Goal: Task Accomplishment & Management: Manage account settings

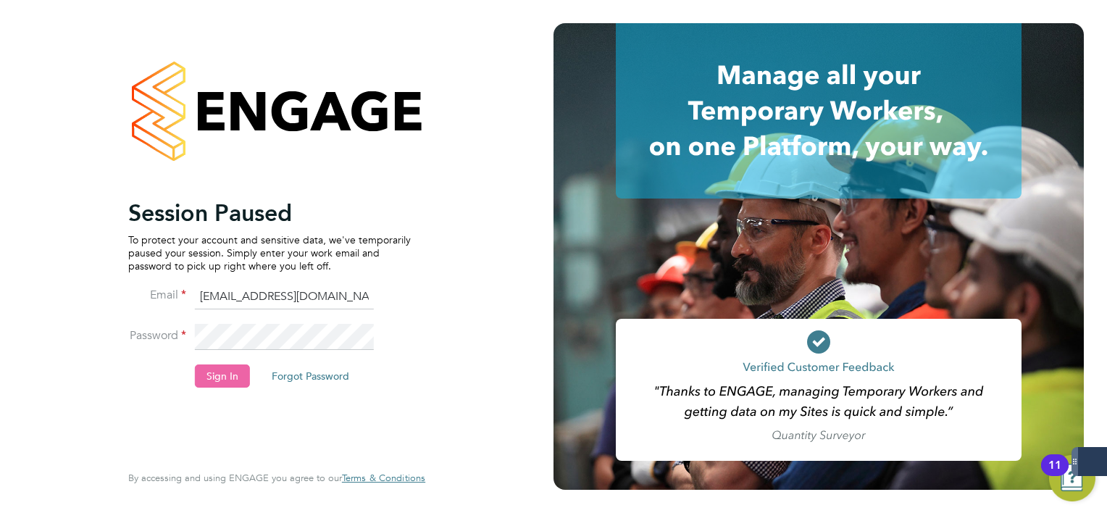
click at [226, 385] on button "Sign In" at bounding box center [222, 375] width 55 height 23
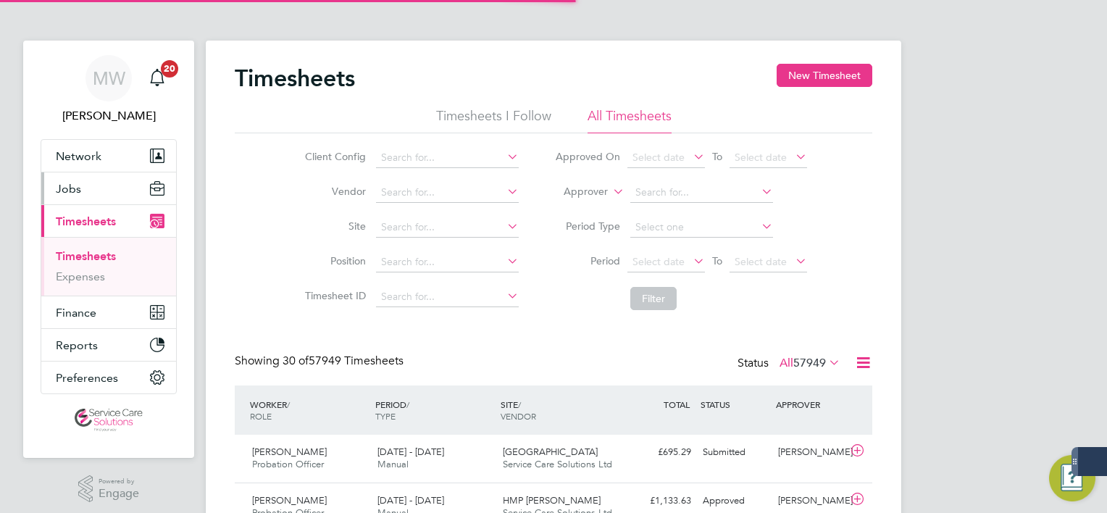
click at [95, 185] on button "Jobs" at bounding box center [108, 188] width 135 height 32
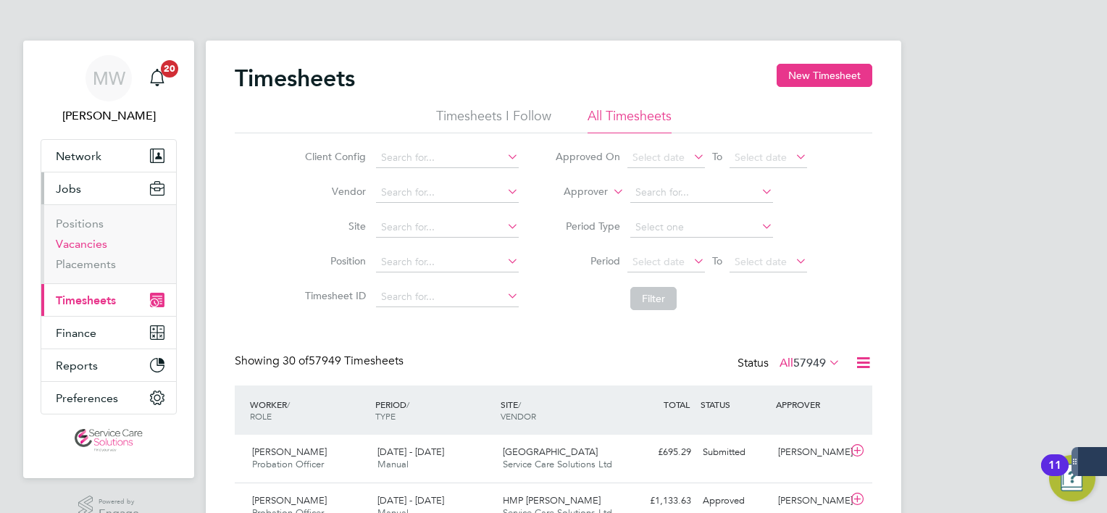
click at [81, 238] on link "Vacancies" at bounding box center [81, 244] width 51 height 14
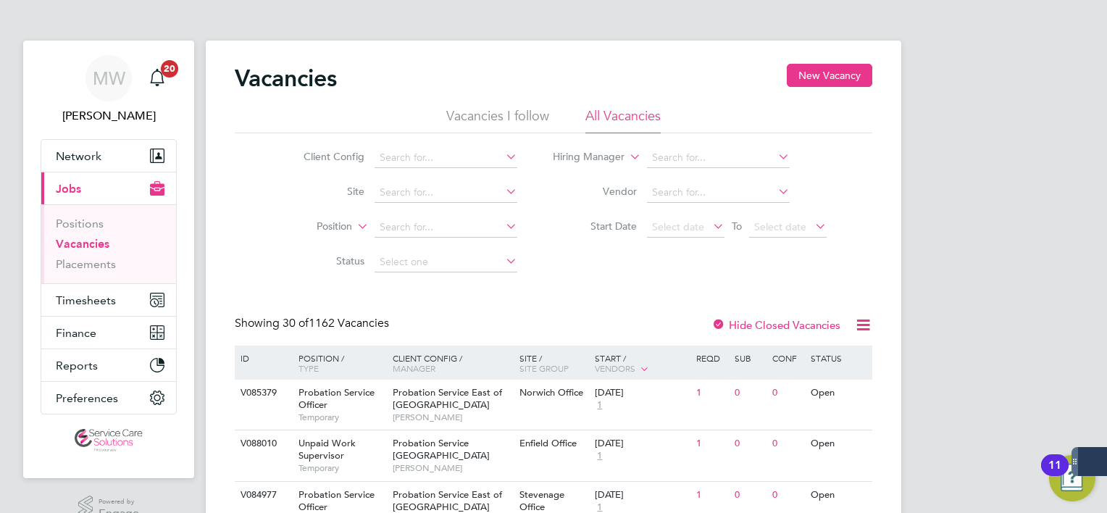
click at [668, 146] on li "Hiring Manager" at bounding box center [689, 158] width 309 height 35
click at [669, 154] on input at bounding box center [718, 158] width 143 height 20
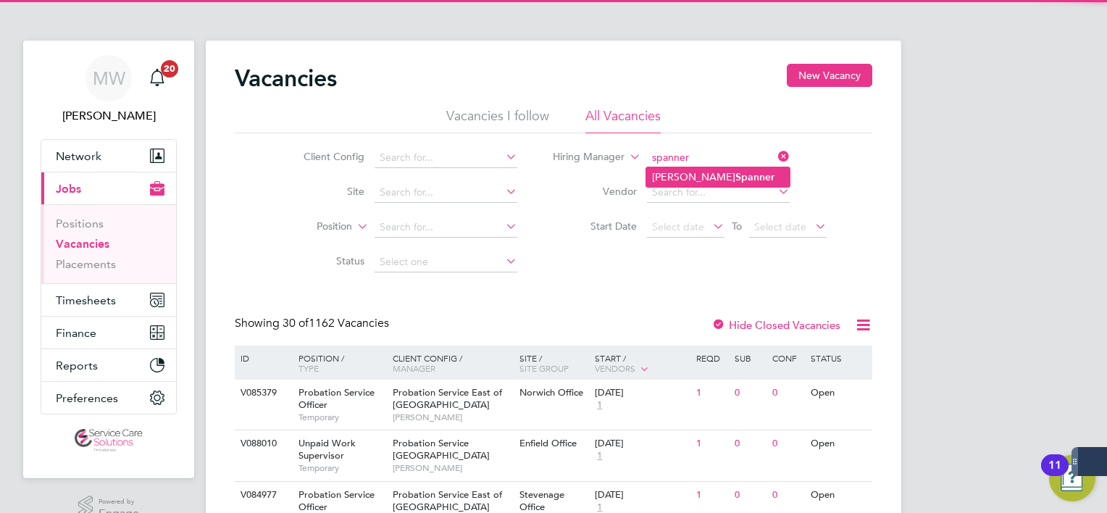
click at [735, 180] on b "Spanner" at bounding box center [754, 177] width 39 height 12
type input "Claire Spanner"
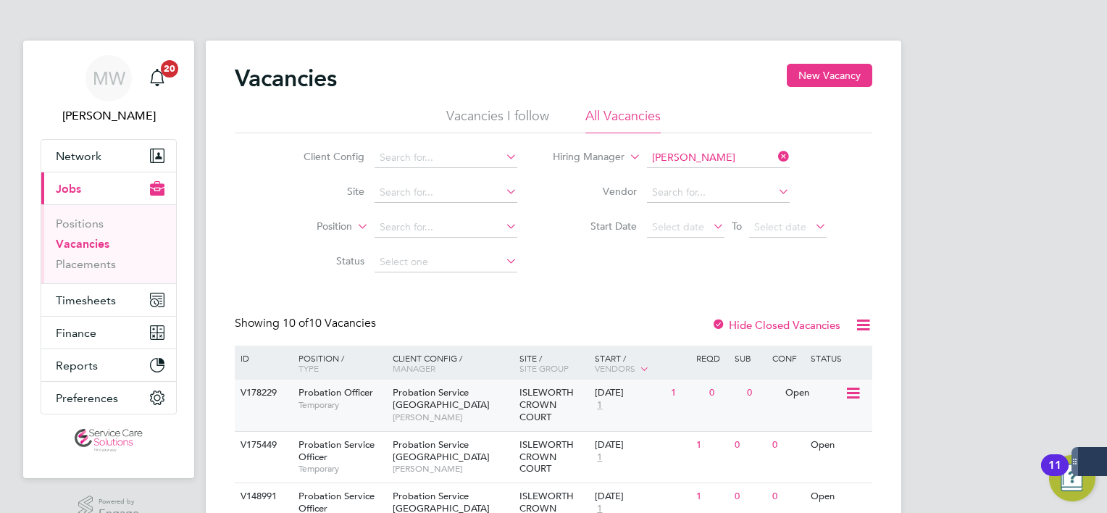
click at [396, 415] on div "Probation Service London Claire Spanner" at bounding box center [452, 405] width 127 height 50
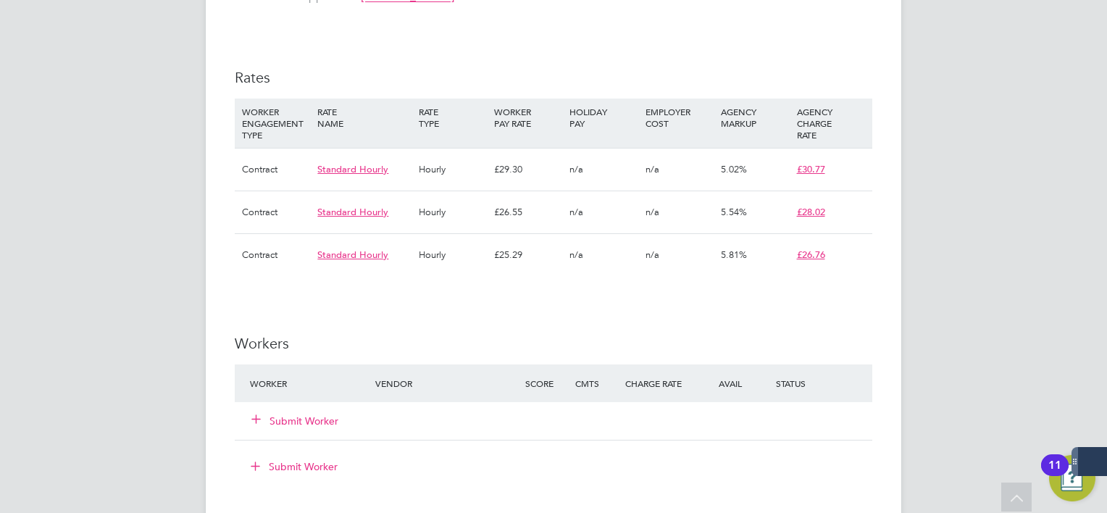
scroll to position [1556, 0]
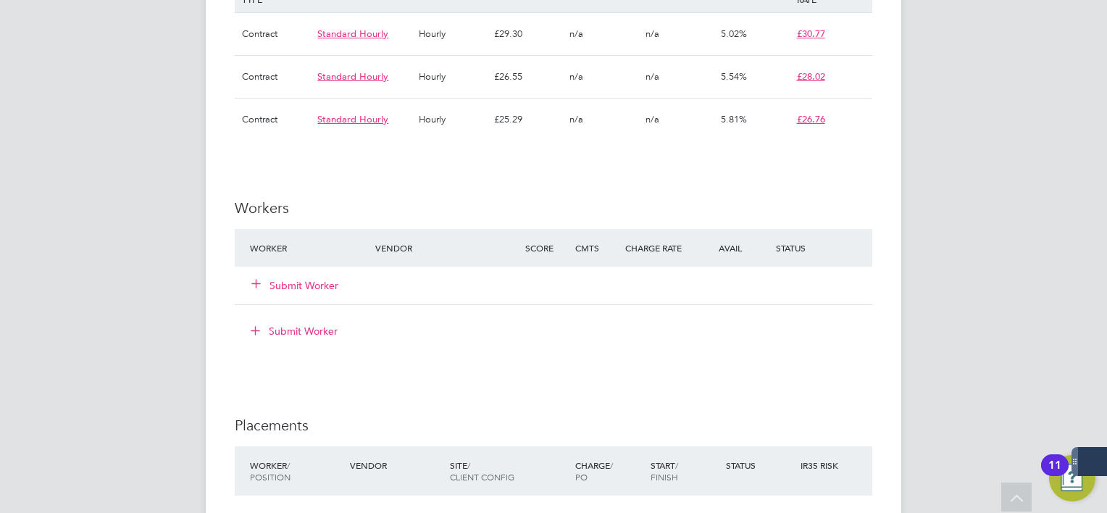
click at [317, 278] on button "Submit Worker" at bounding box center [295, 285] width 87 height 14
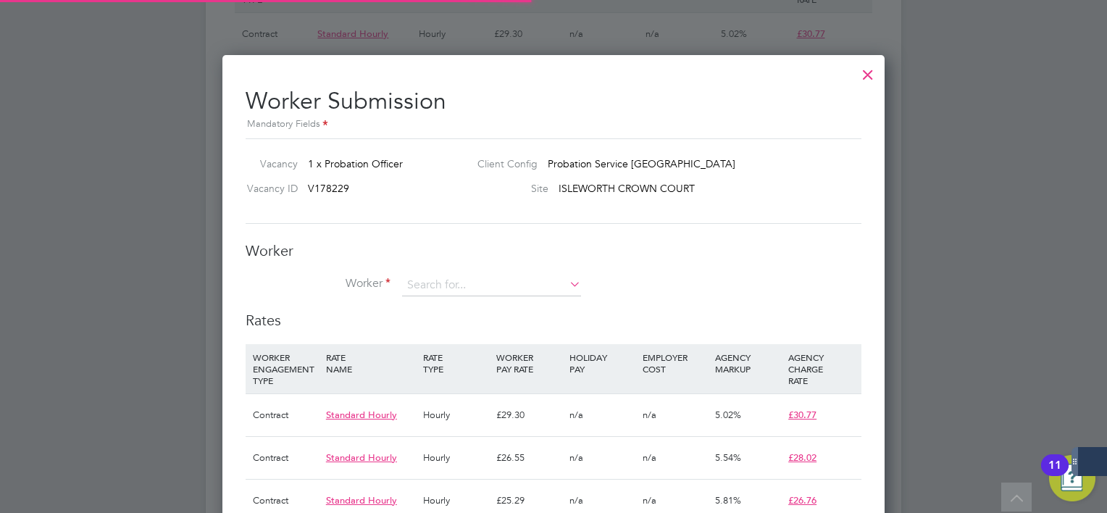
scroll to position [43, 99]
click at [437, 285] on input at bounding box center [491, 286] width 179 height 22
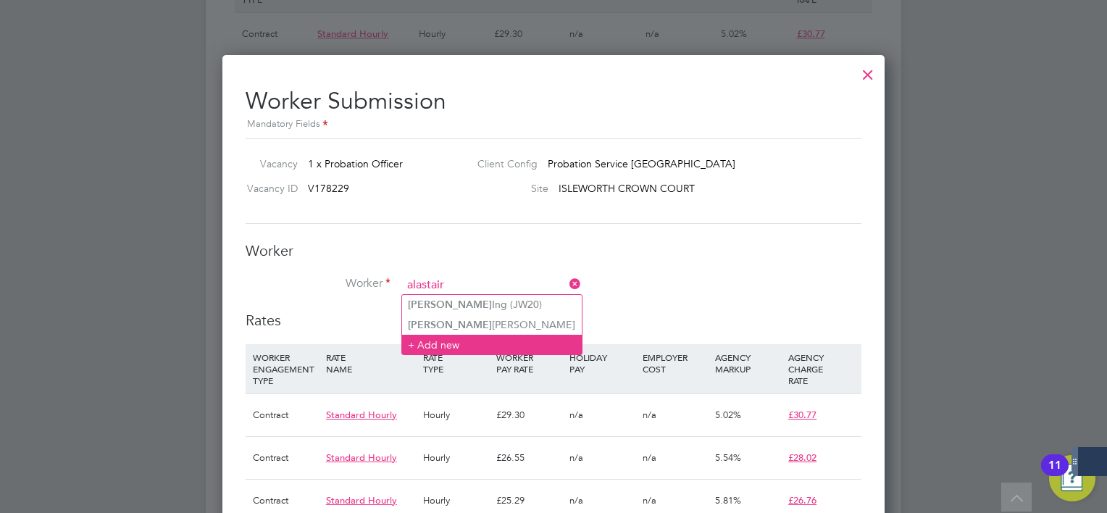
type input "alastair"
click at [451, 345] on li "+ Add new" at bounding box center [492, 345] width 180 height 20
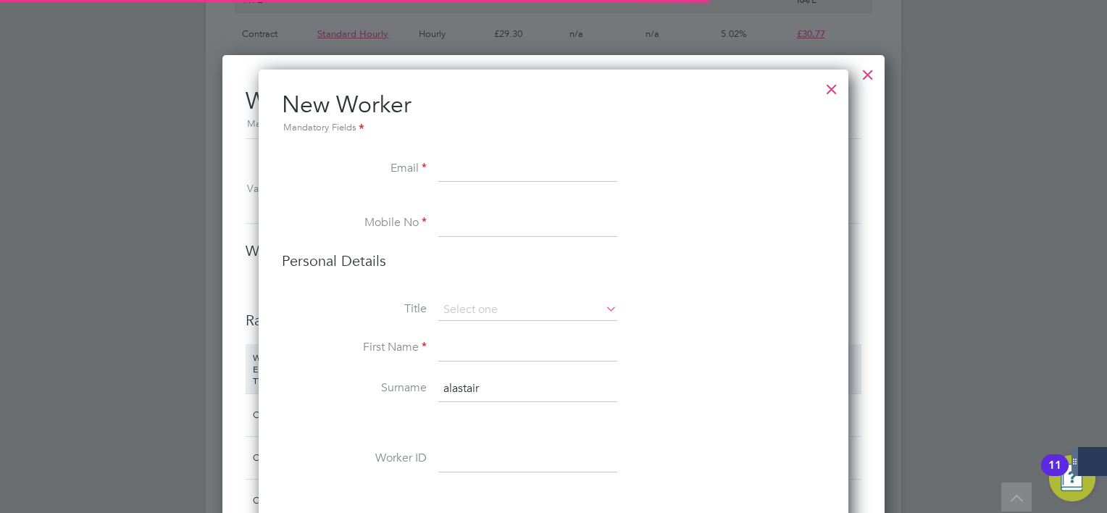
scroll to position [7, 7]
click at [498, 168] on input at bounding box center [527, 169] width 179 height 26
paste input "Alastair Kneale <alastair.kneale@gmail.com>"
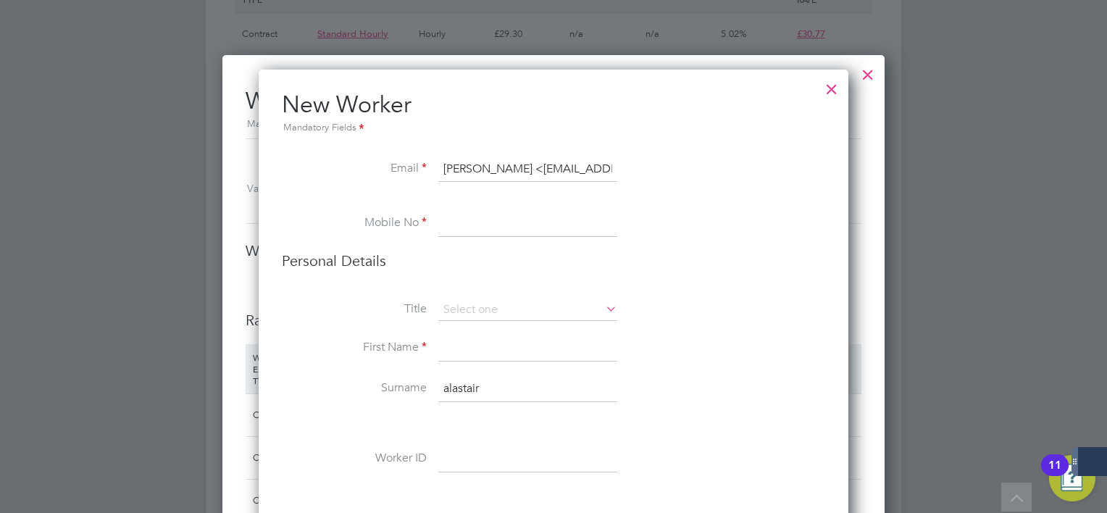
drag, startPoint x: 469, startPoint y: 169, endPoint x: 151, endPoint y: 159, distance: 317.4
click at [585, 167] on input "alastair.kneale@gmail.com>" at bounding box center [527, 169] width 179 height 26
type input "alastair.kneale@gmail.com"
click at [510, 225] on input at bounding box center [527, 224] width 179 height 26
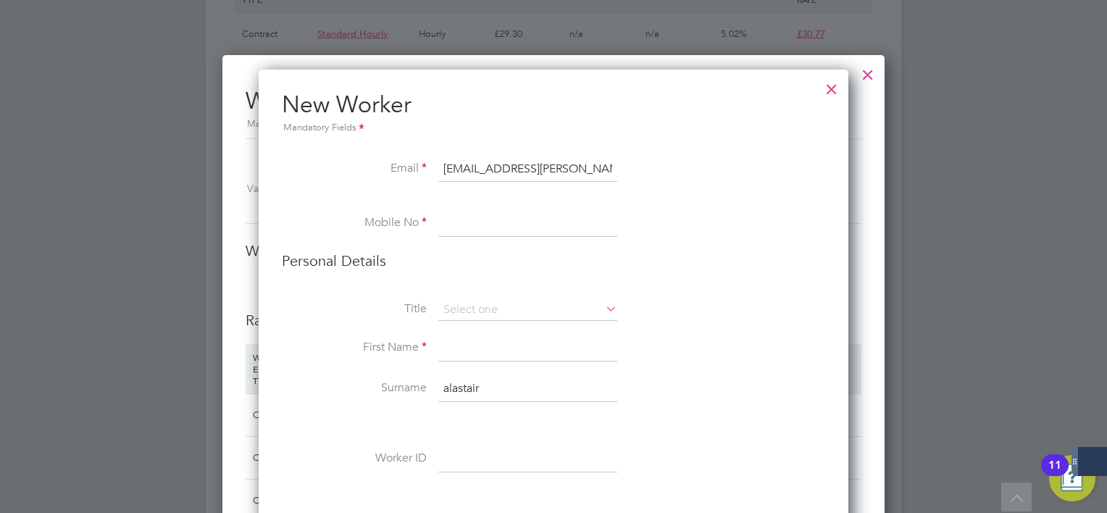
click at [461, 220] on input at bounding box center [527, 224] width 179 height 26
paste input "+44 7526 924574"
drag, startPoint x: 472, startPoint y: 222, endPoint x: 223, endPoint y: 225, distance: 249.2
type input "07526 924574"
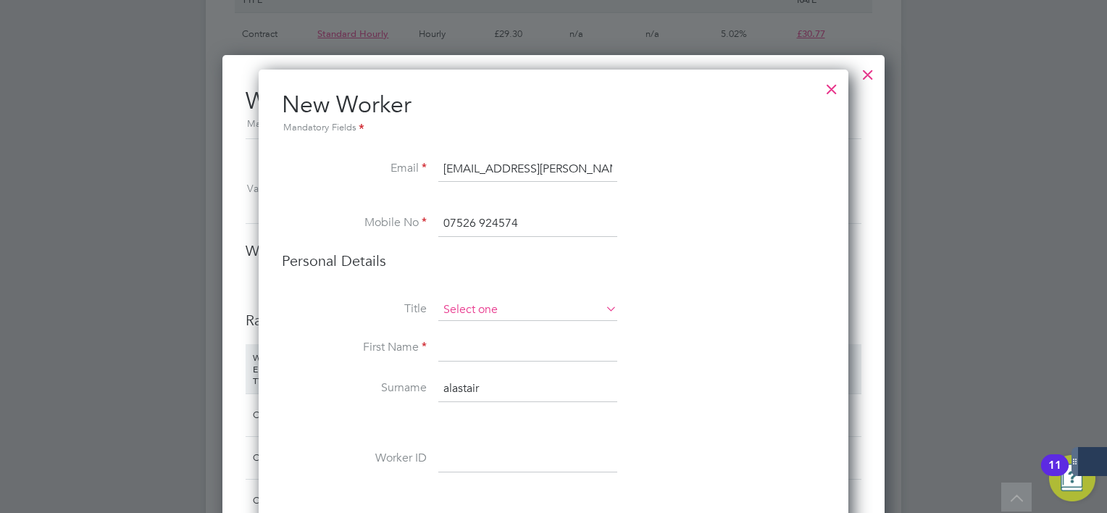
click at [519, 303] on input at bounding box center [527, 310] width 179 height 22
click at [510, 314] on input at bounding box center [527, 310] width 179 height 22
click at [503, 319] on input at bounding box center [527, 310] width 179 height 22
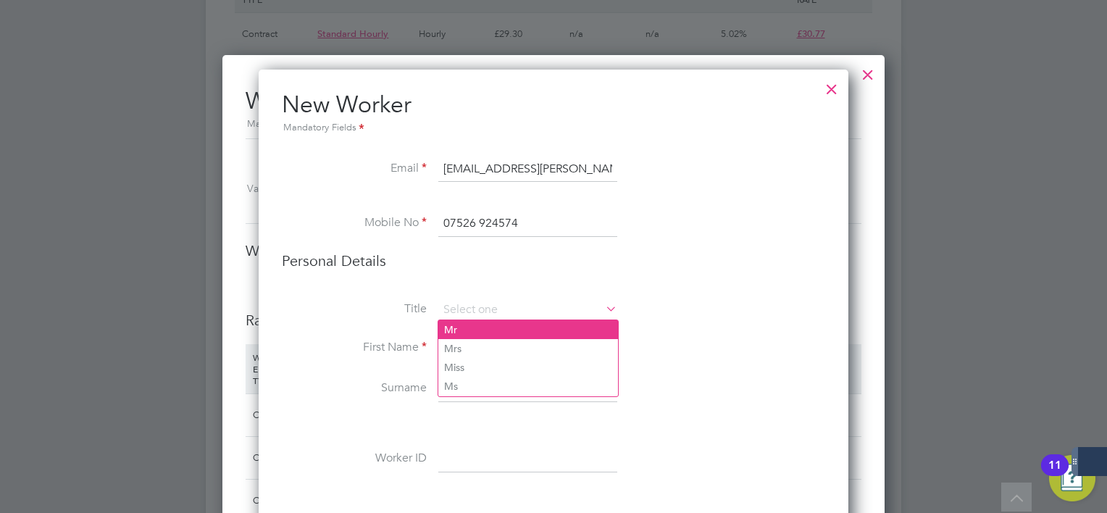
click at [493, 325] on li "Mr" at bounding box center [528, 329] width 180 height 19
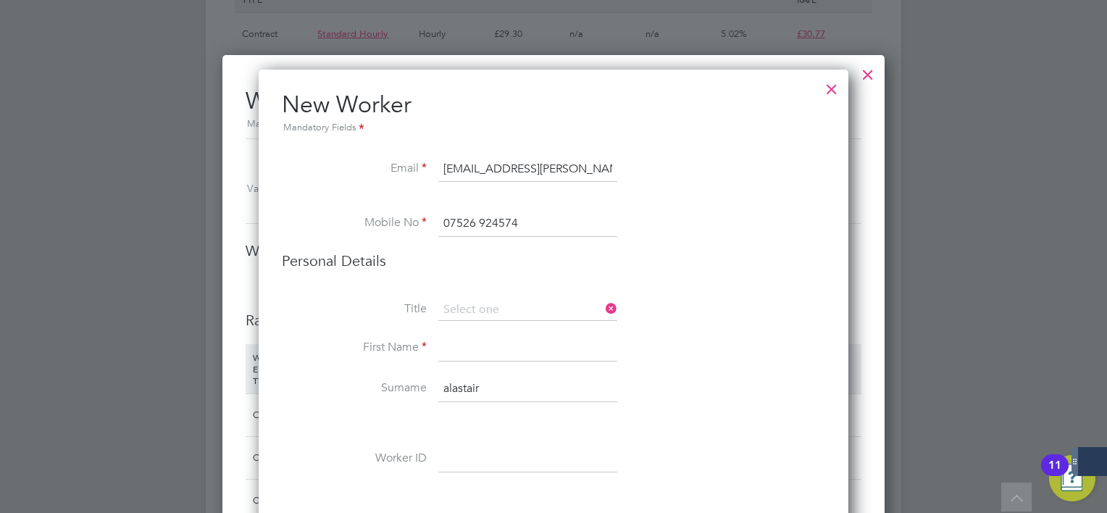
type input "Mr"
click at [489, 332] on li "Title Mr" at bounding box center [553, 317] width 543 height 36
click at [465, 356] on input at bounding box center [527, 348] width 179 height 26
type input "Alastair"
drag, startPoint x: 500, startPoint y: 393, endPoint x: 299, endPoint y: 380, distance: 201.1
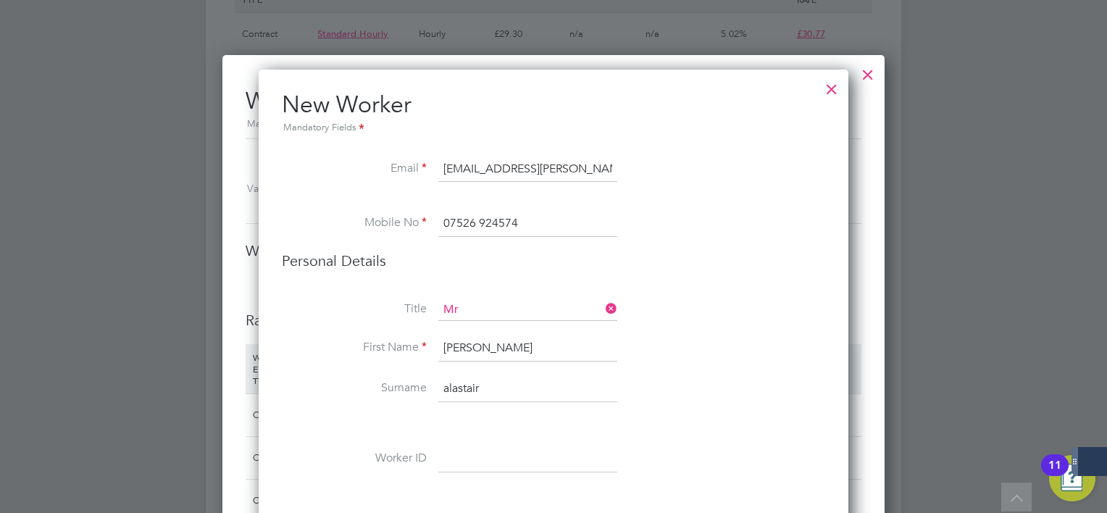
click at [300, 380] on li "Surname alastair" at bounding box center [553, 396] width 543 height 41
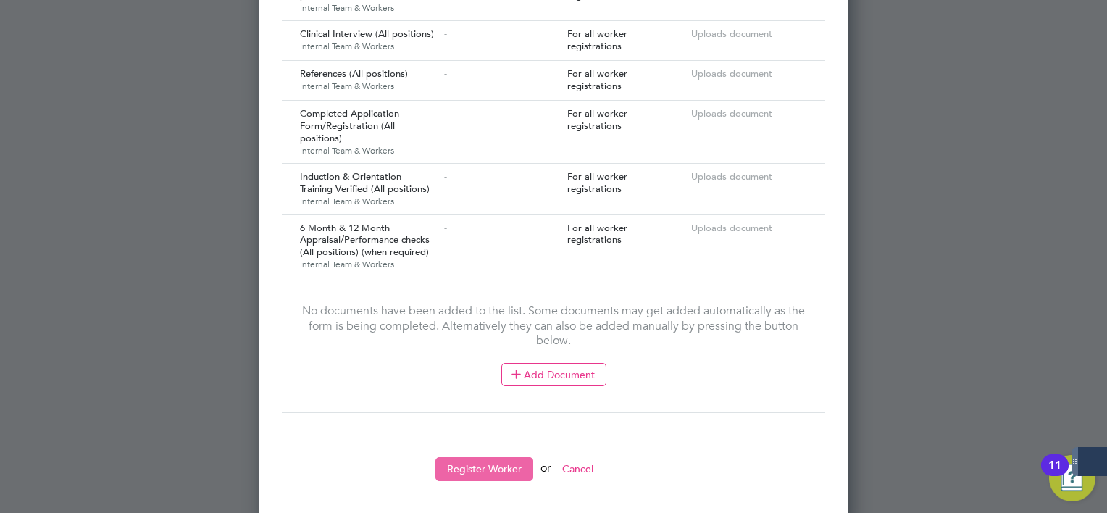
type input "Kneale"
click at [516, 461] on button "Register Worker" at bounding box center [484, 468] width 98 height 23
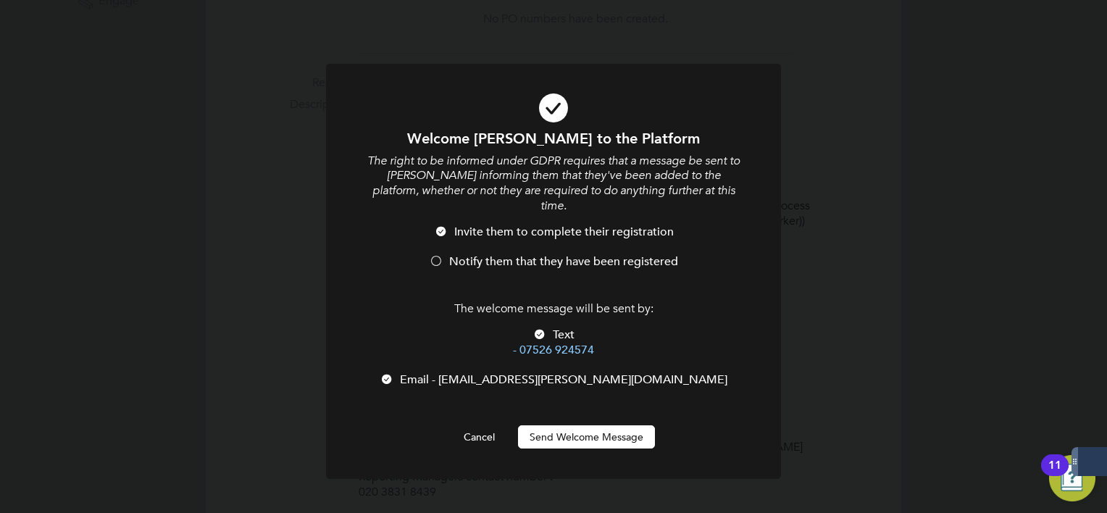
click at [574, 425] on button "Send Welcome Message" at bounding box center [586, 436] width 137 height 23
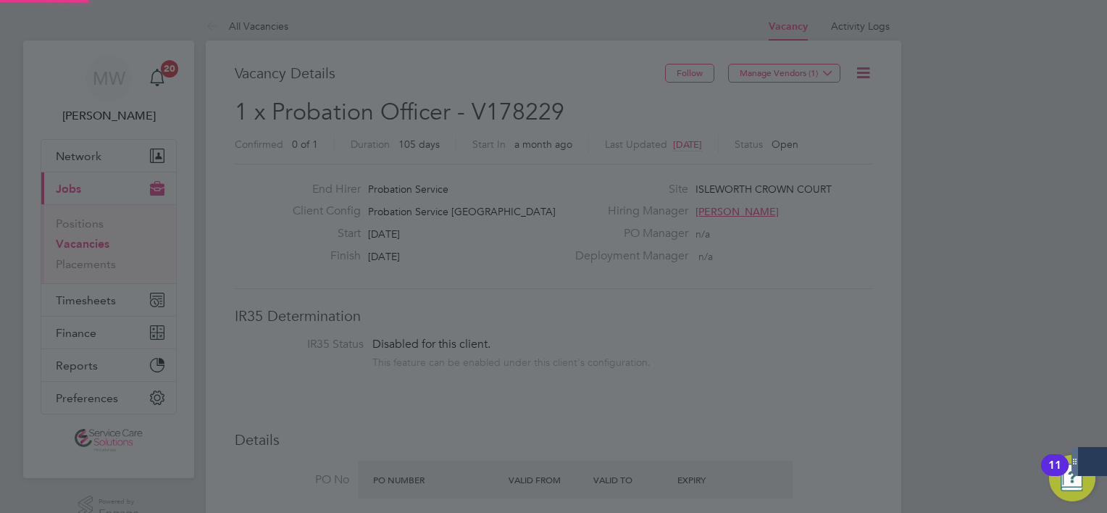
scroll to position [513, 0]
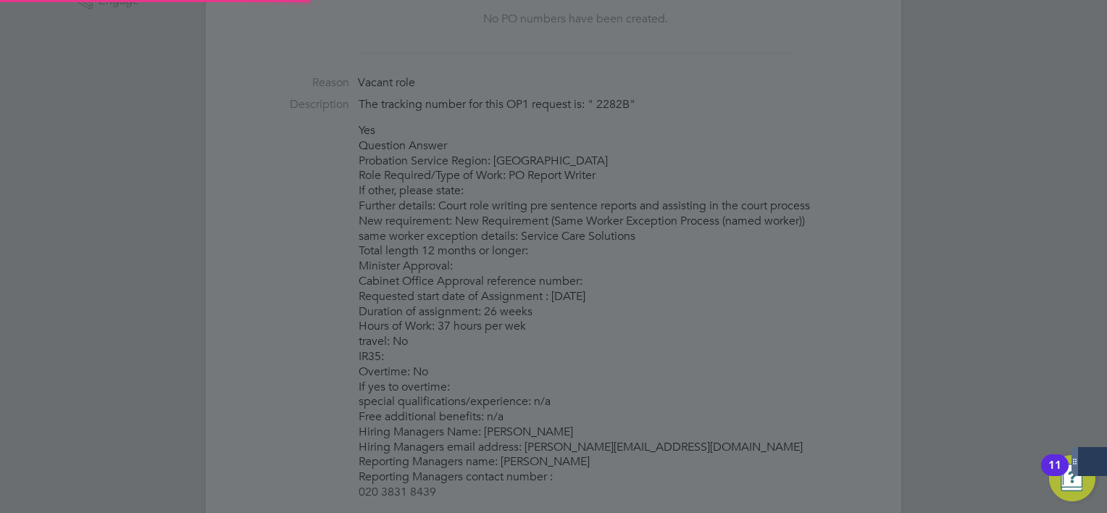
type input "Alastair Kneale"
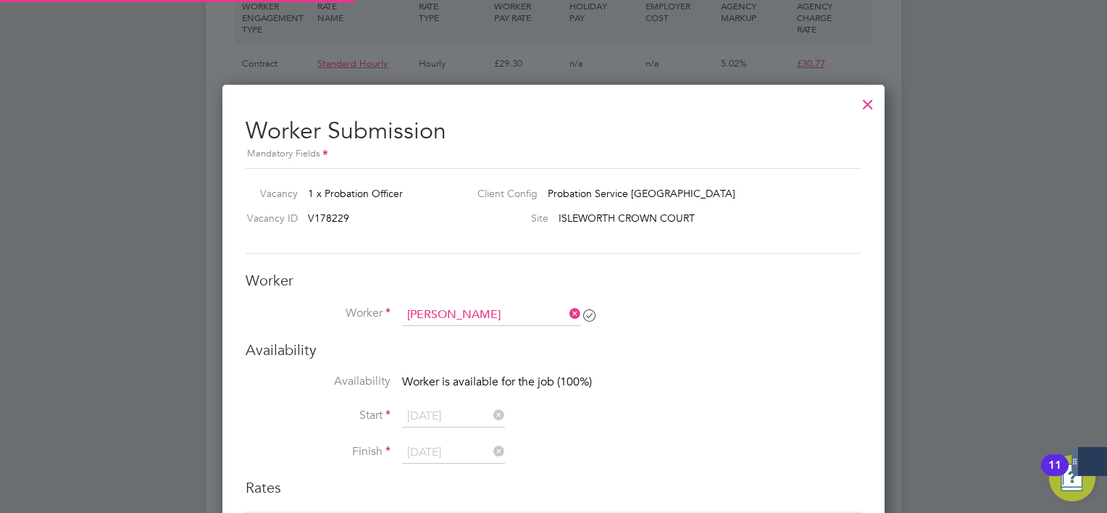
scroll to position [1556, 0]
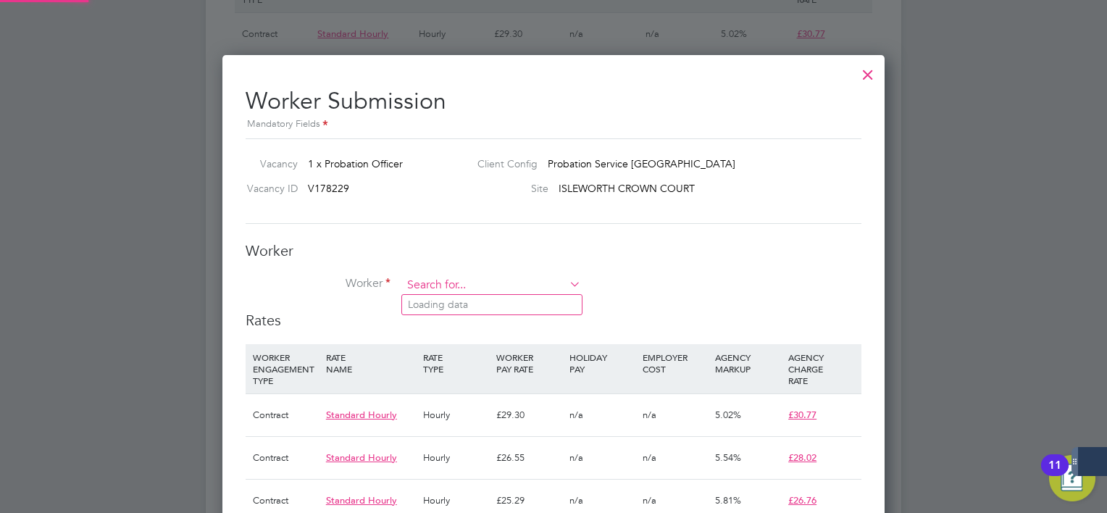
click at [519, 290] on input at bounding box center [491, 286] width 179 height 22
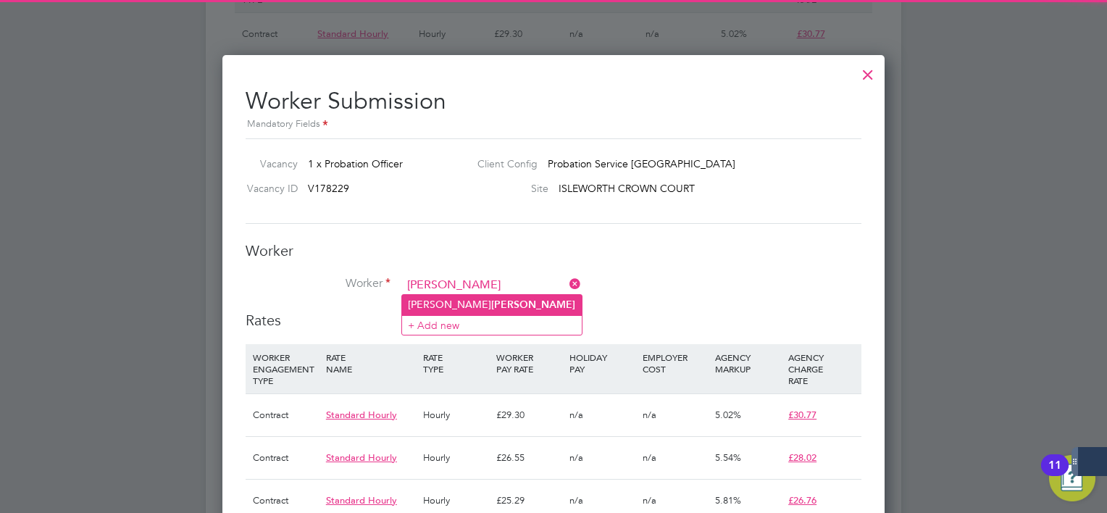
click at [506, 296] on li "Alastair Kneale" at bounding box center [492, 305] width 180 height 20
type input "Alastair Kneale"
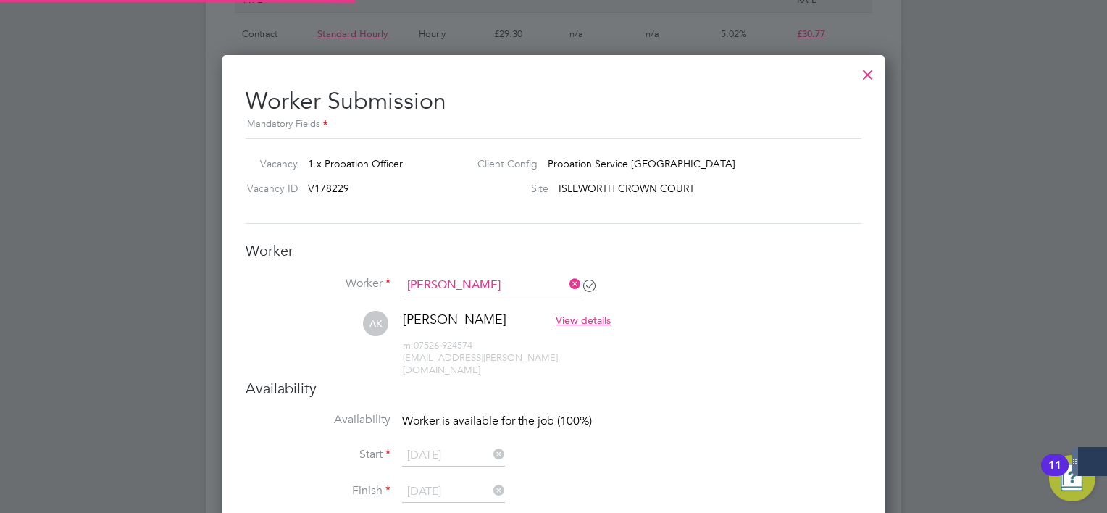
scroll to position [1318, 663]
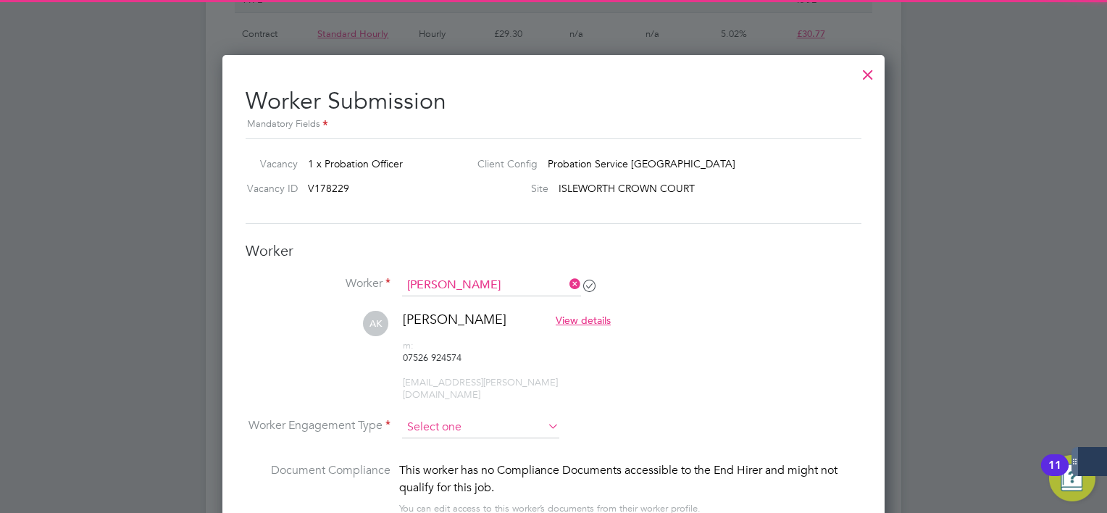
click at [466, 416] on input at bounding box center [480, 427] width 157 height 22
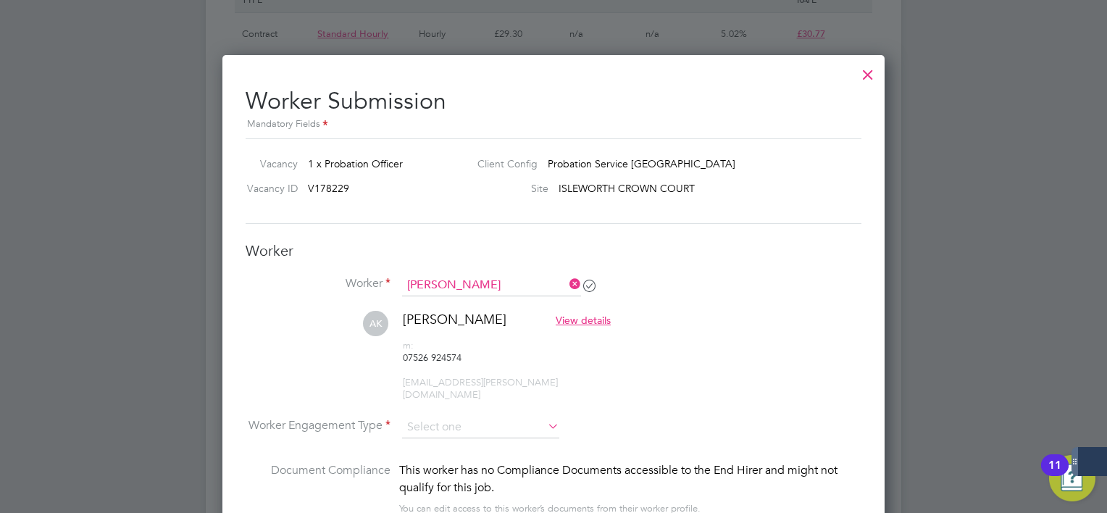
click at [465, 414] on li "Contract" at bounding box center [481, 408] width 158 height 19
type input "Contract"
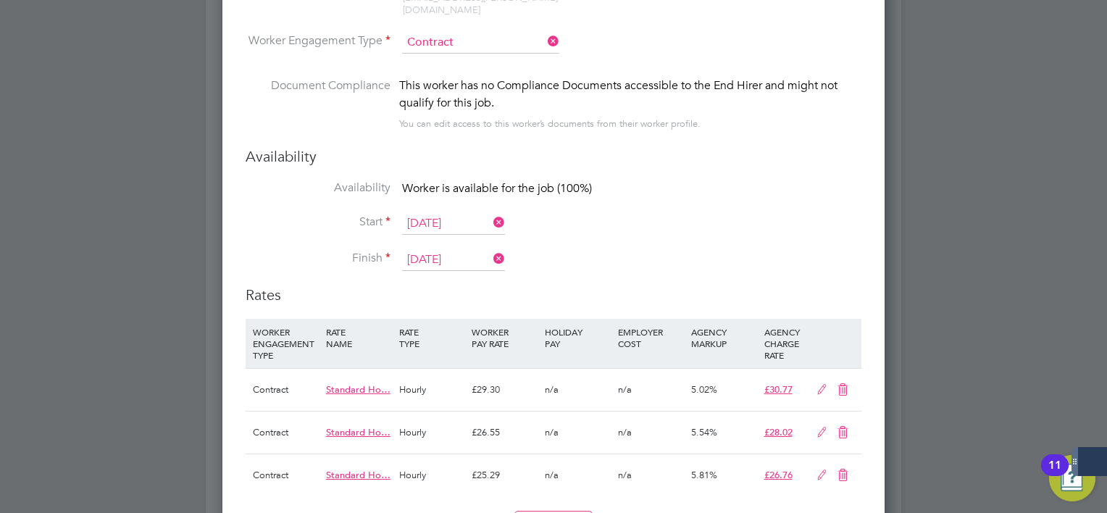
scroll to position [2063, 0]
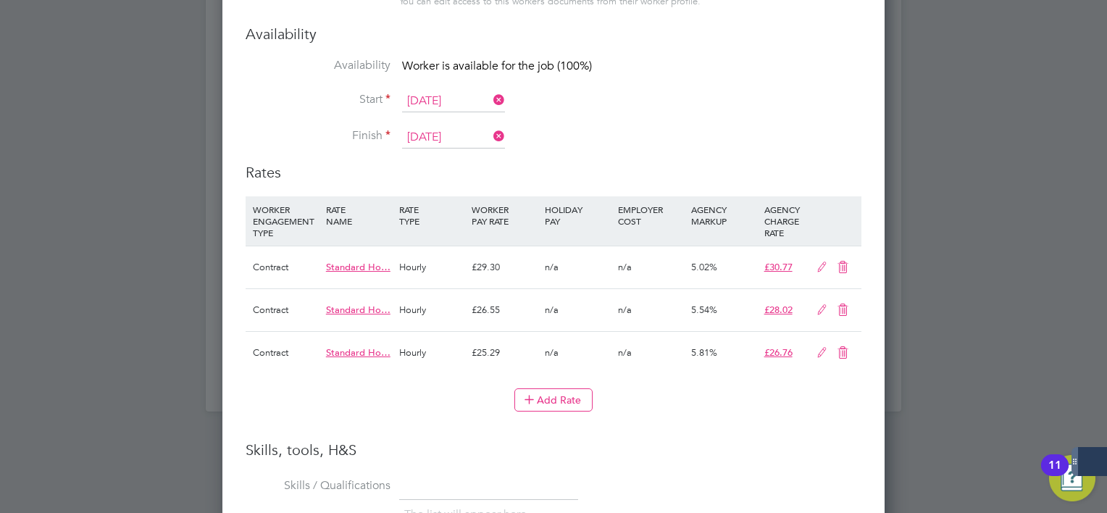
click at [837, 347] on icon at bounding box center [843, 353] width 18 height 12
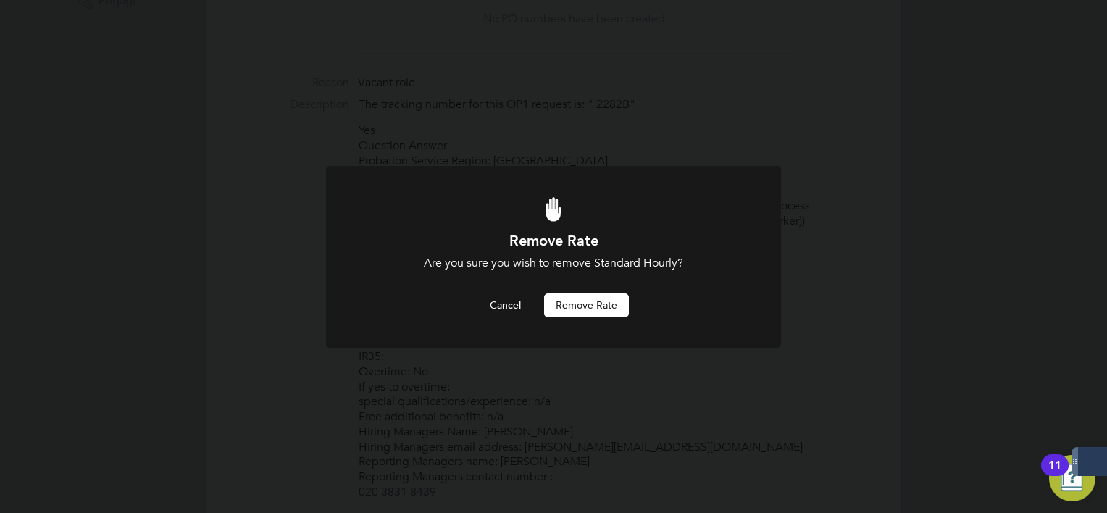
click at [557, 309] on button "Remove rate" at bounding box center [586, 304] width 85 height 23
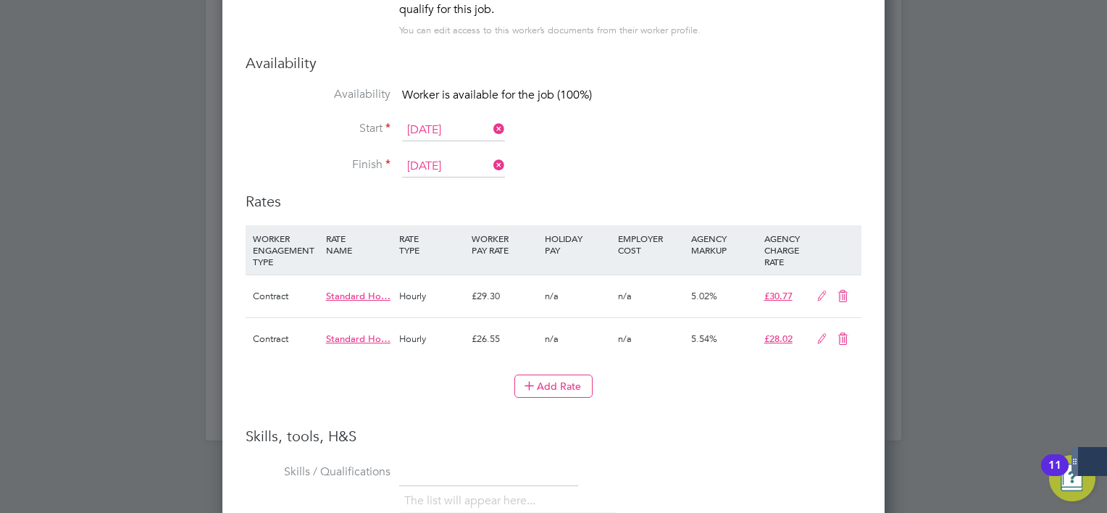
click at [846, 333] on icon at bounding box center [843, 339] width 18 height 12
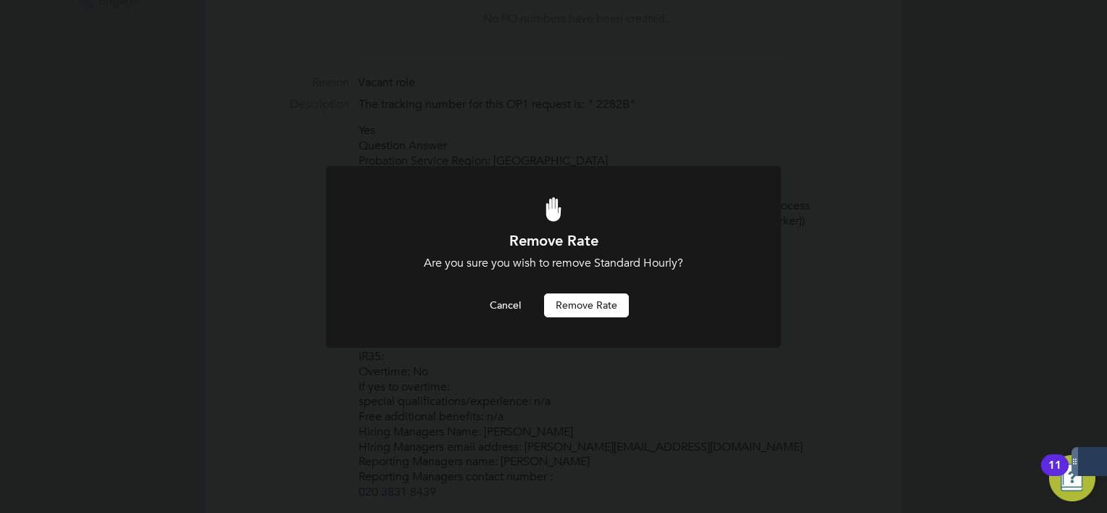
click at [610, 300] on button "Remove rate" at bounding box center [586, 304] width 85 height 23
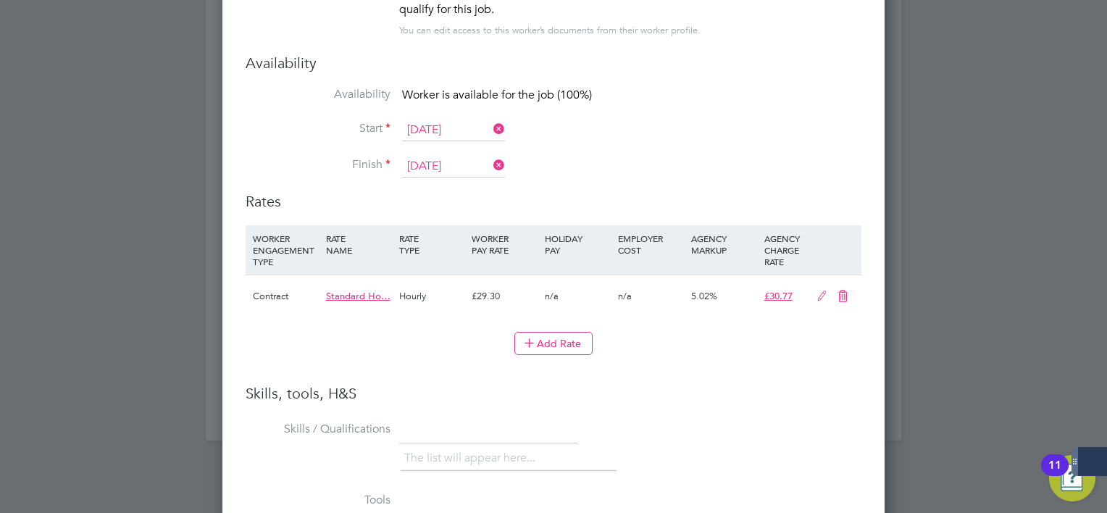
click at [816, 290] on icon at bounding box center [822, 296] width 18 height 12
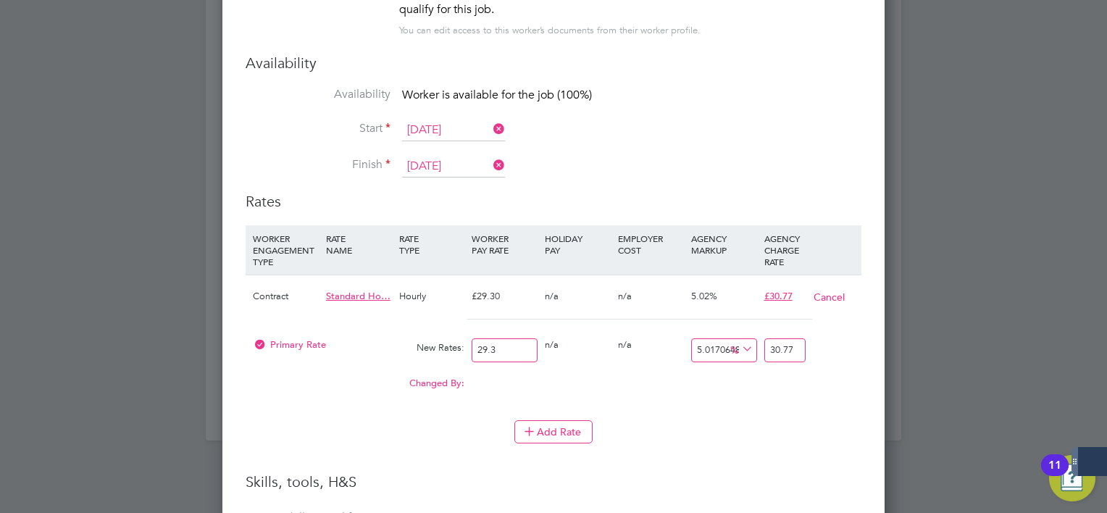
drag, startPoint x: 527, startPoint y: 306, endPoint x: 292, endPoint y: 301, distance: 235.4
click at [294, 331] on div "Primary Rate New Rates: 29.3 0 n/a 0 n/a 5.017064846416382 0 % 30.77" at bounding box center [554, 350] width 616 height 38
type input "3"
type input "3.1505119453924912"
type input "31"
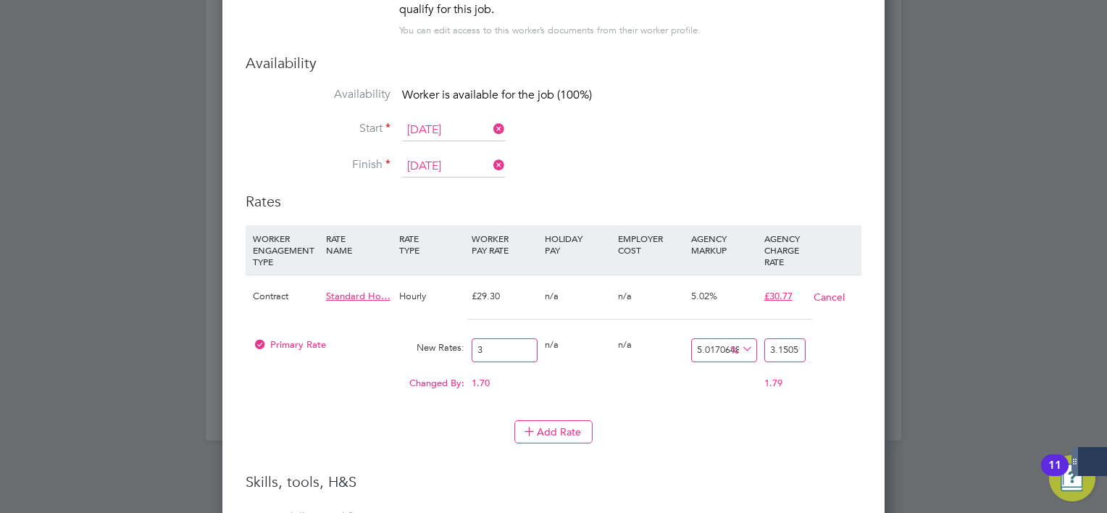
type input "32.55529010238908"
type input "31.5"
type input "33.08037542662116"
type input "31.52"
type input "33.101378839590446"
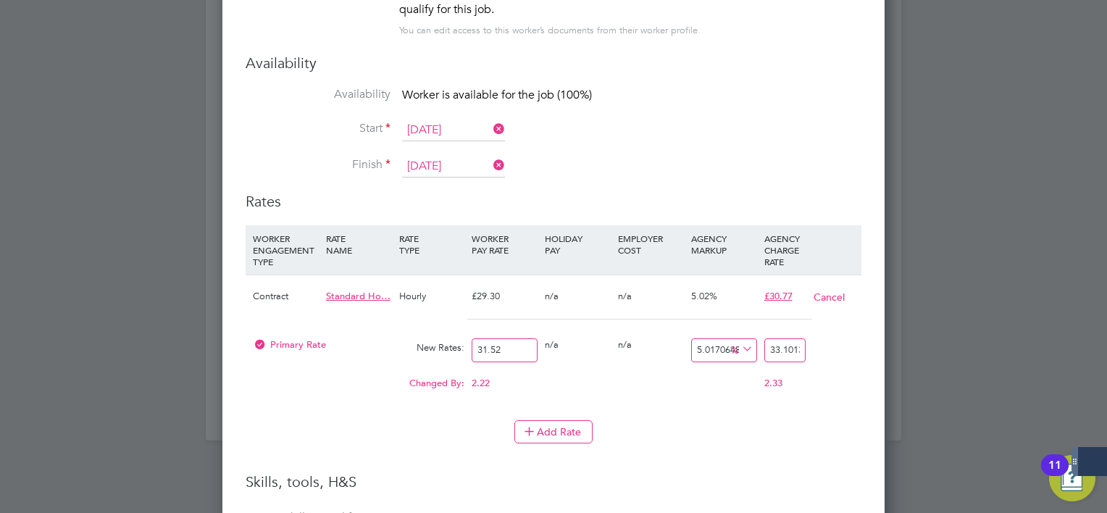
type input "31.52"
drag, startPoint x: 771, startPoint y: 309, endPoint x: 946, endPoint y: 300, distance: 175.5
type input "-90.48223350253807"
type input "3"
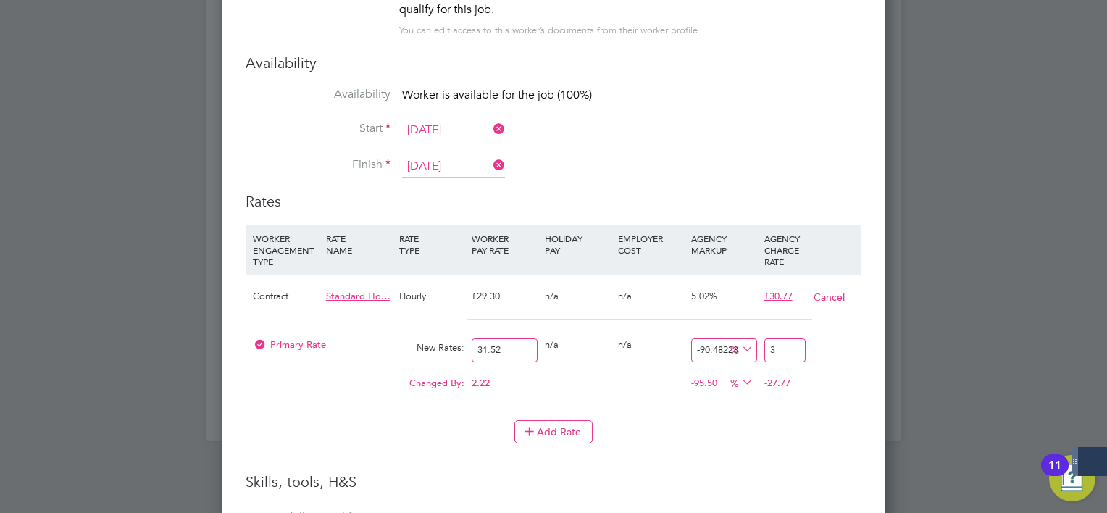
type input "4.695431472081219"
type input "33"
type input "5.0126903553299496"
type input "33.1"
type input "5.0761421319796955"
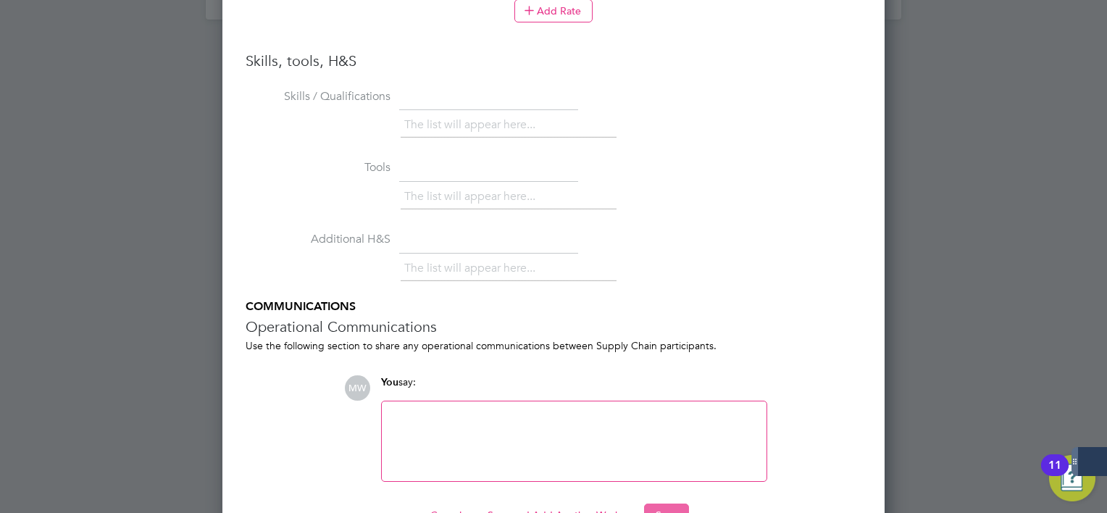
type input "33.12"
click at [683, 503] on button "Save" at bounding box center [666, 514] width 45 height 23
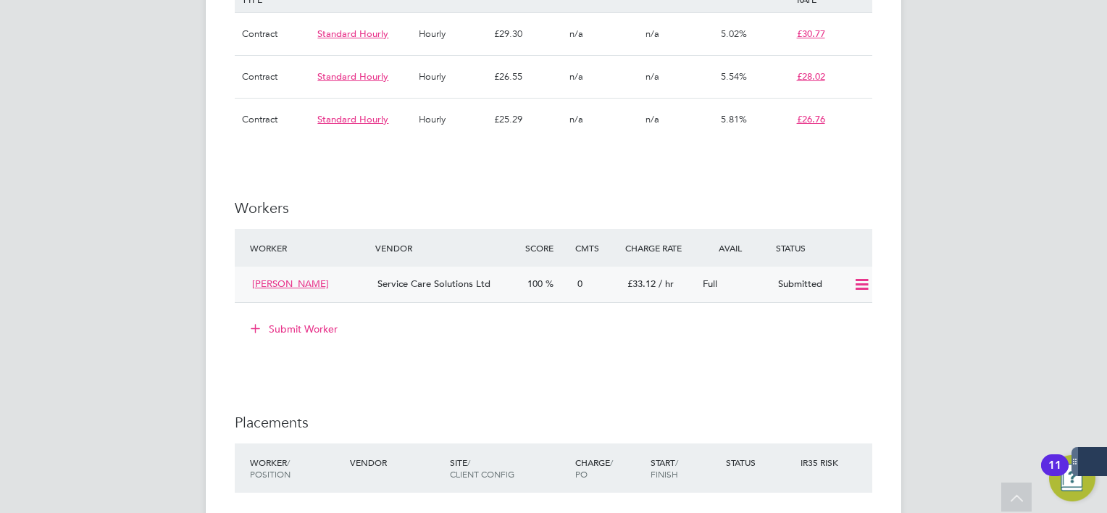
click at [869, 279] on icon at bounding box center [862, 285] width 18 height 12
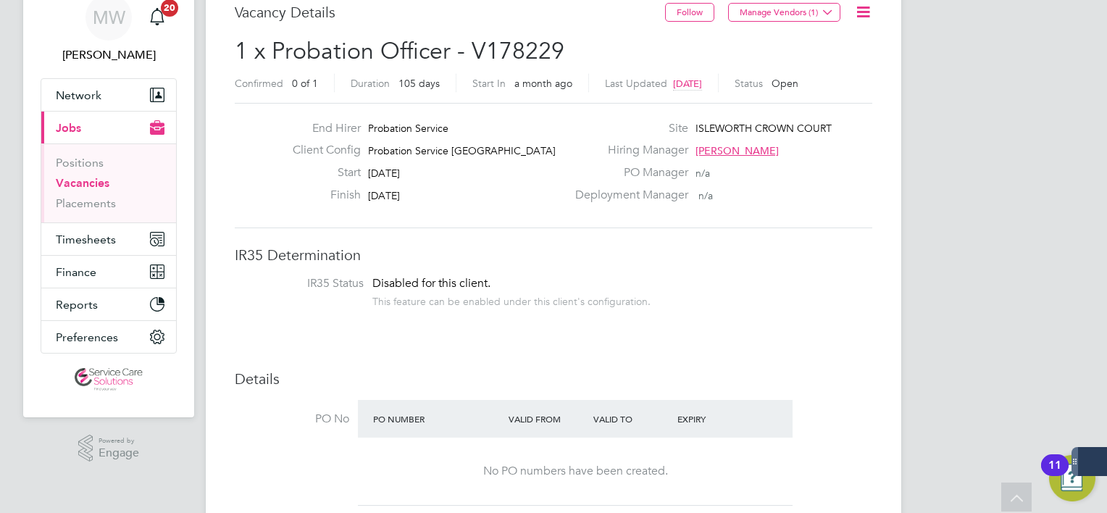
scroll to position [0, 0]
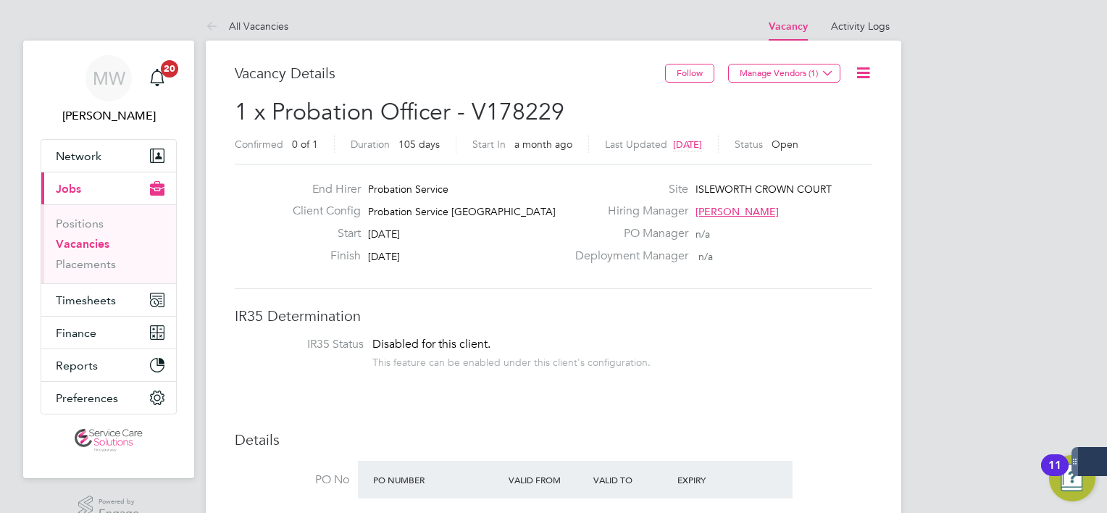
click at [88, 244] on link "Vacancies" at bounding box center [83, 244] width 54 height 14
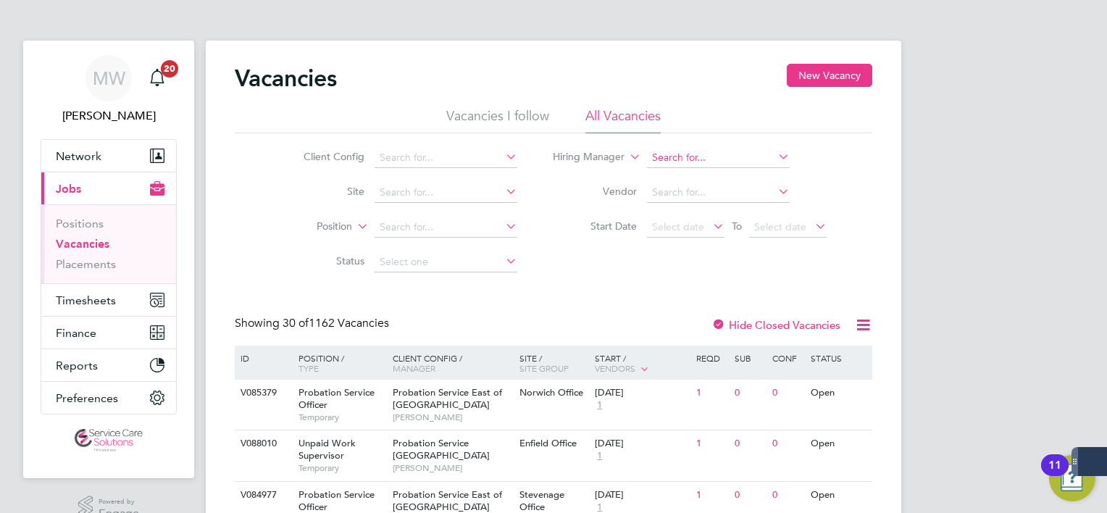
click at [675, 165] on input at bounding box center [718, 158] width 143 height 20
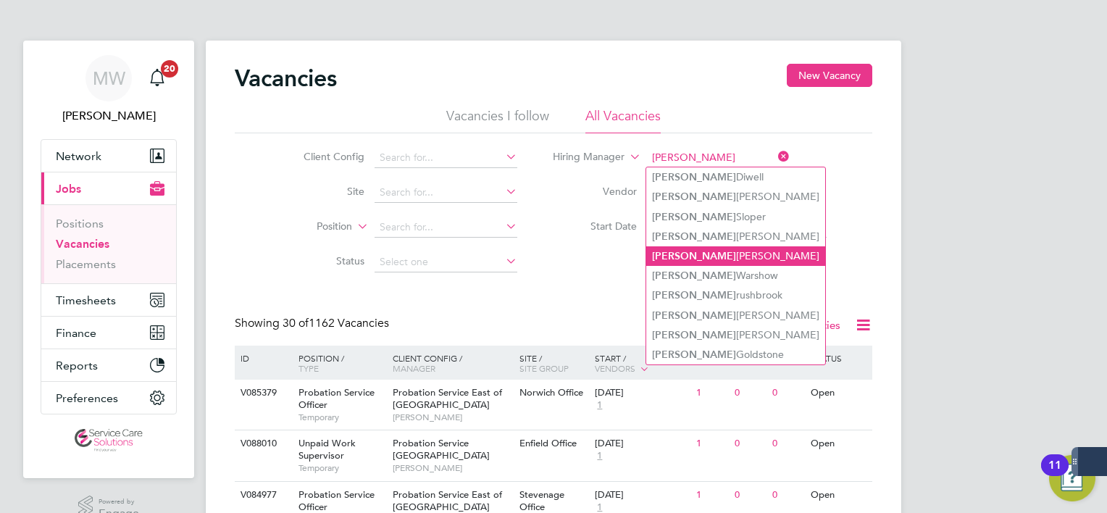
click at [713, 252] on li "Fiona Oshea" at bounding box center [735, 256] width 179 height 20
type input "Fiona Oshea"
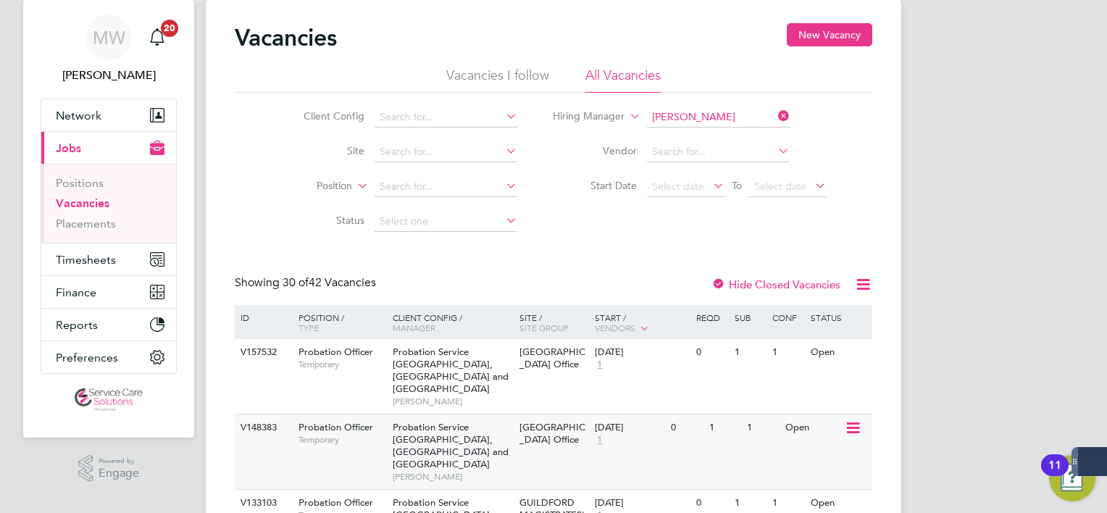
scroll to position [72, 0]
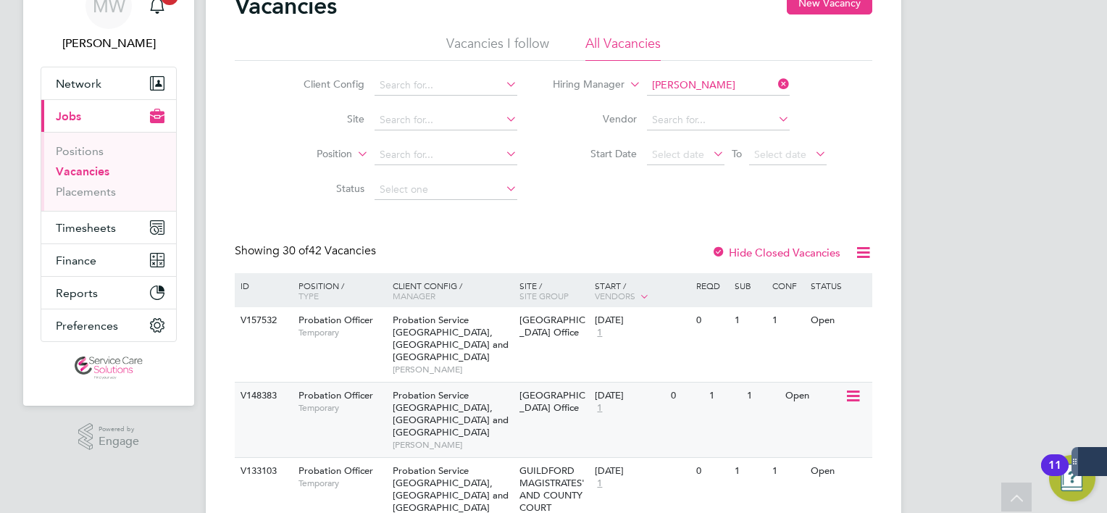
click at [506, 458] on div "Probation Service Kent, Surrey and Sussex Fiona Oshea" at bounding box center [452, 495] width 127 height 75
click at [510, 319] on div "Probation Service Kent, Surrey and Sussex Fiona Oshea" at bounding box center [452, 344] width 127 height 75
click at [468, 382] on div "Probation Service Kent, Surrey and Sussex Fiona Oshea" at bounding box center [452, 419] width 127 height 75
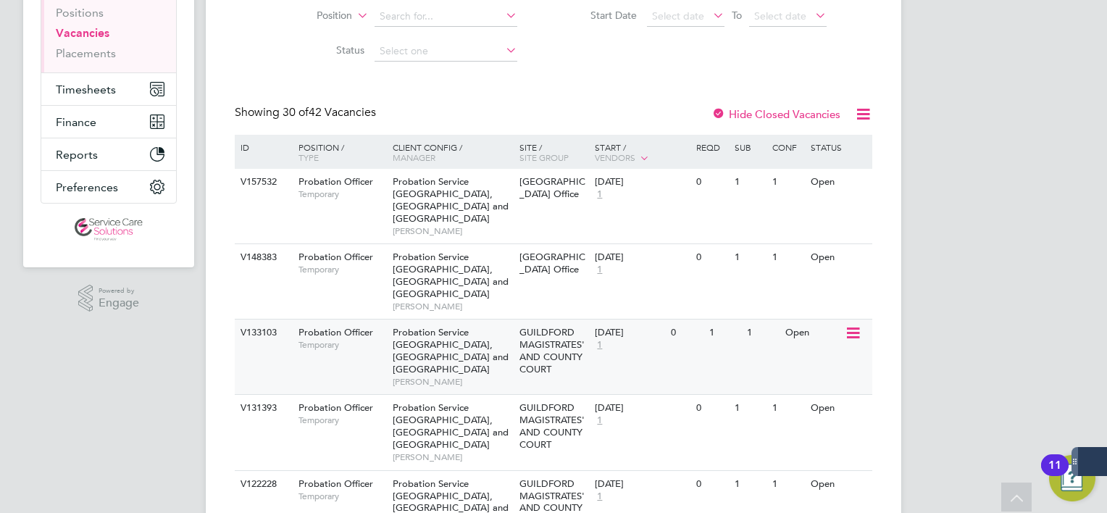
scroll to position [217, 0]
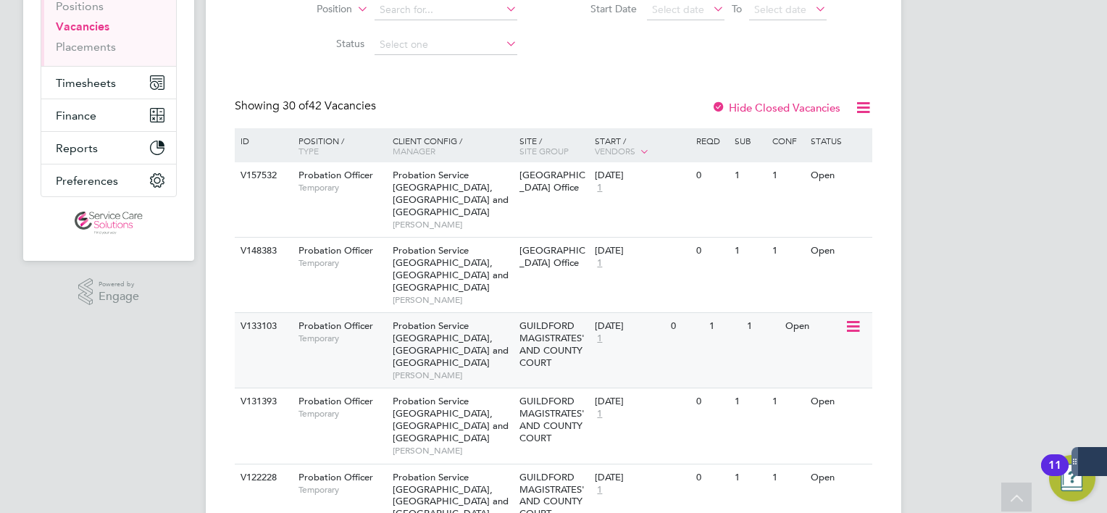
click at [406, 369] on span "Fiona Oshea" at bounding box center [453, 375] width 120 height 12
click at [440, 464] on div "Probation Service Kent, Surrey and Sussex Fiona Oshea" at bounding box center [452, 501] width 127 height 75
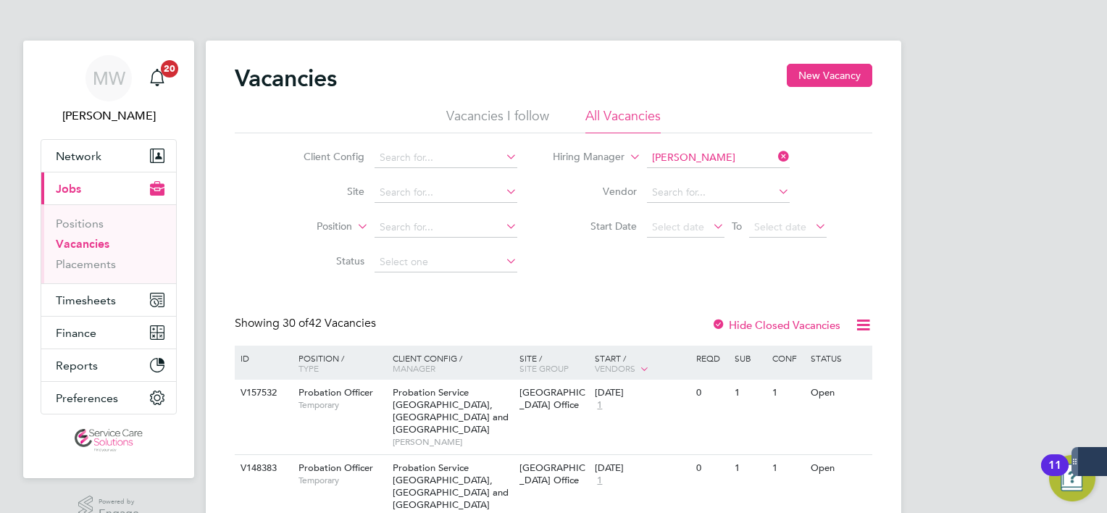
click at [775, 159] on icon at bounding box center [775, 156] width 0 height 20
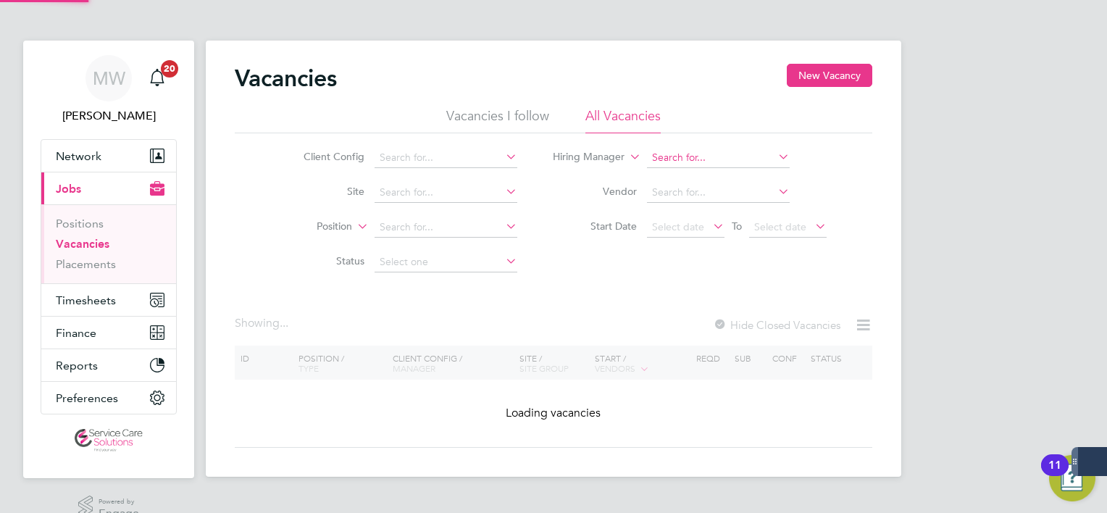
click at [756, 154] on input at bounding box center [718, 158] width 143 height 20
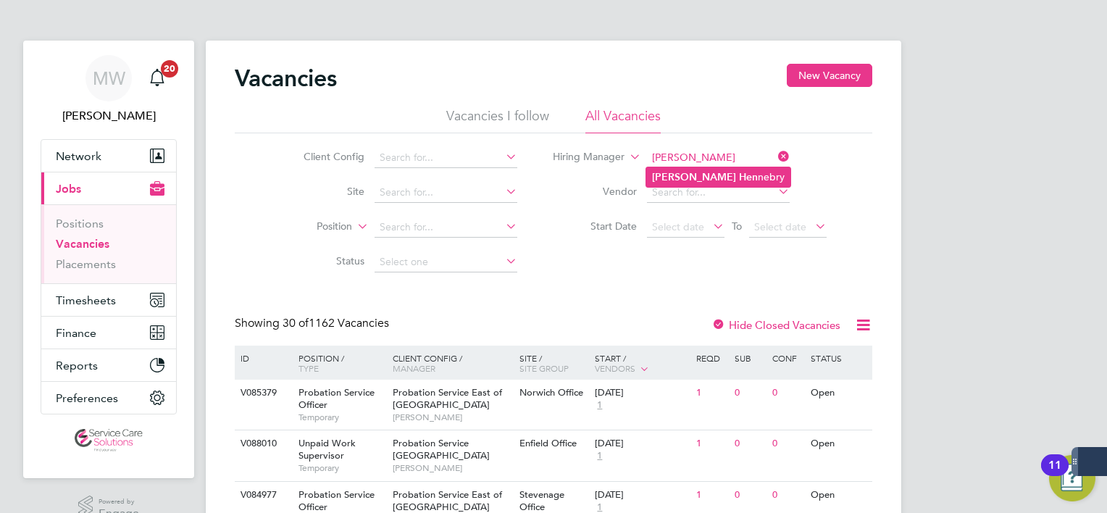
click at [737, 176] on li "Sarah Hen nebry" at bounding box center [718, 177] width 144 height 20
type input "Sarah Hennebry"
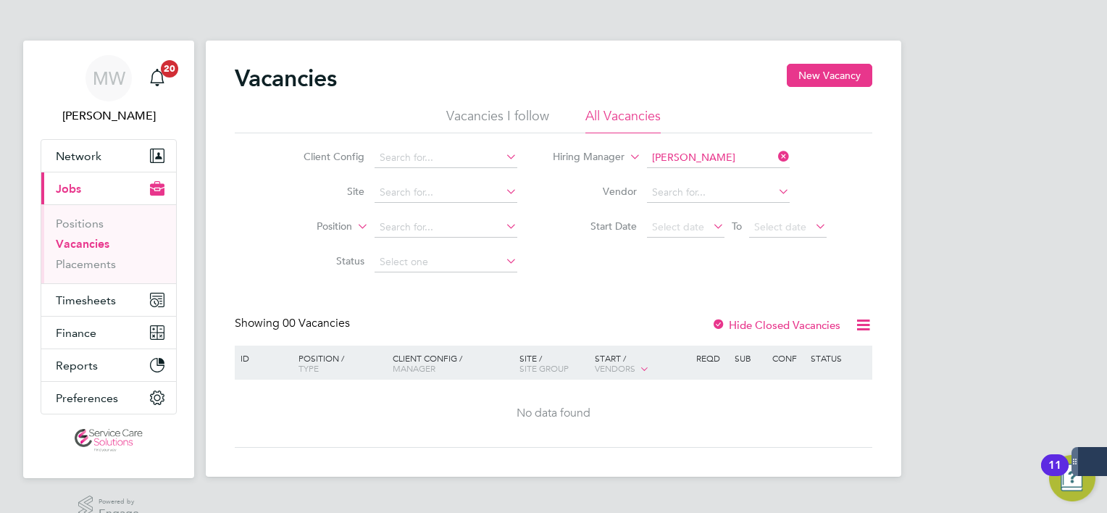
click at [775, 154] on icon at bounding box center [775, 156] width 0 height 20
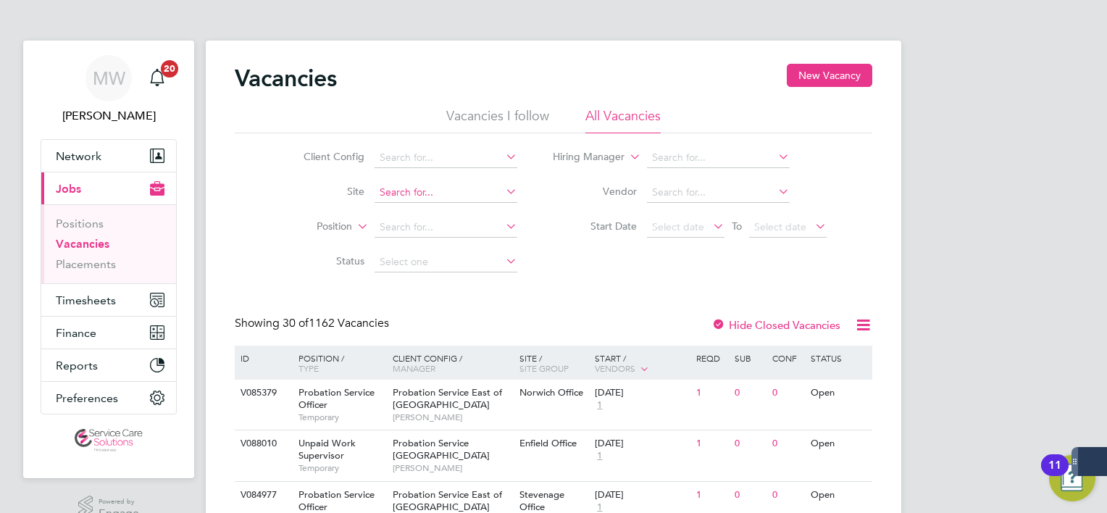
click at [410, 183] on input at bounding box center [445, 193] width 143 height 20
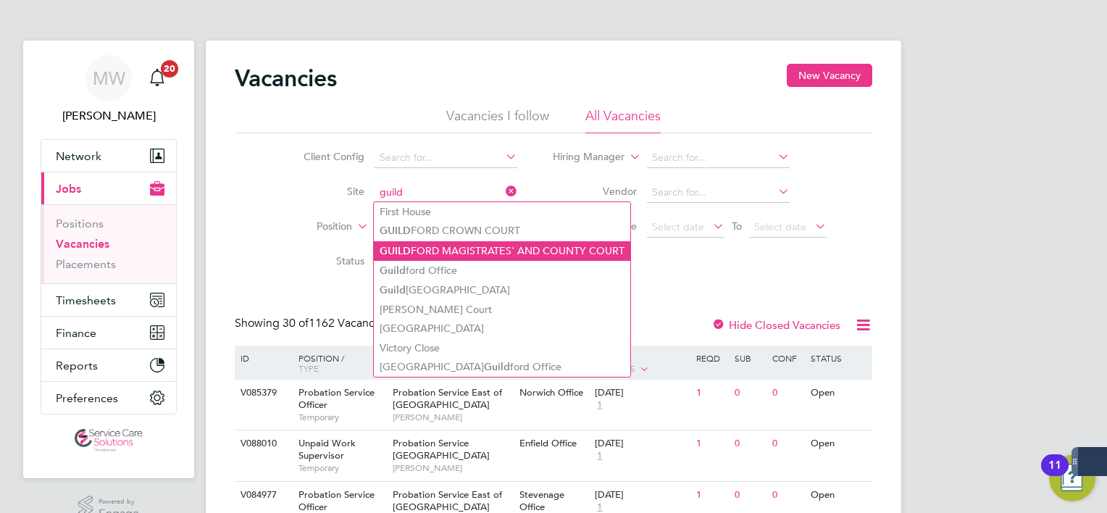
click at [445, 250] on li "GUILD FORD MAGISTRATES' AND COUNTY COURT" at bounding box center [502, 251] width 256 height 20
type input "GUILDFORD MAGISTRATES' AND COUNTY COURT"
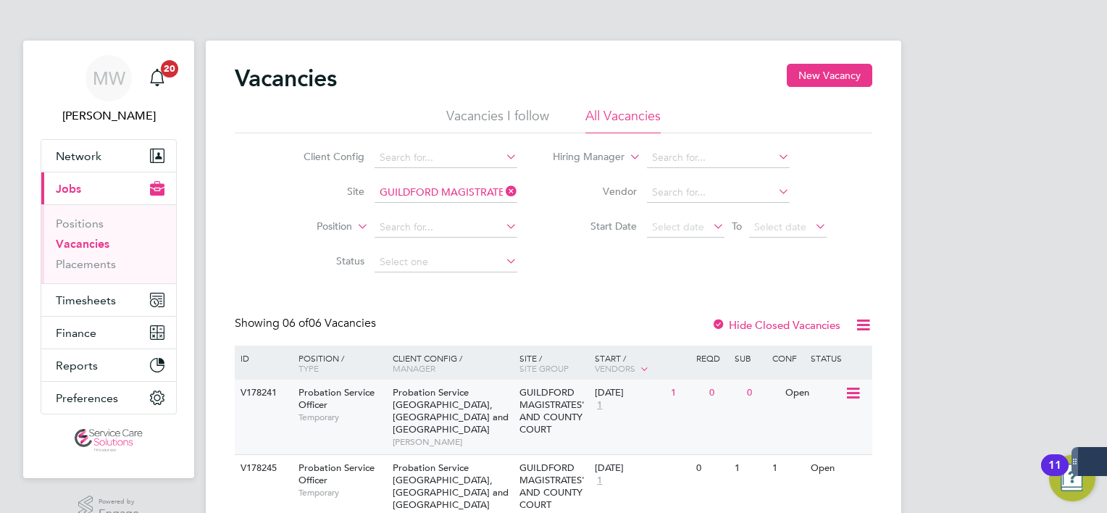
click at [428, 436] on span "Fiona Oshea" at bounding box center [453, 442] width 120 height 12
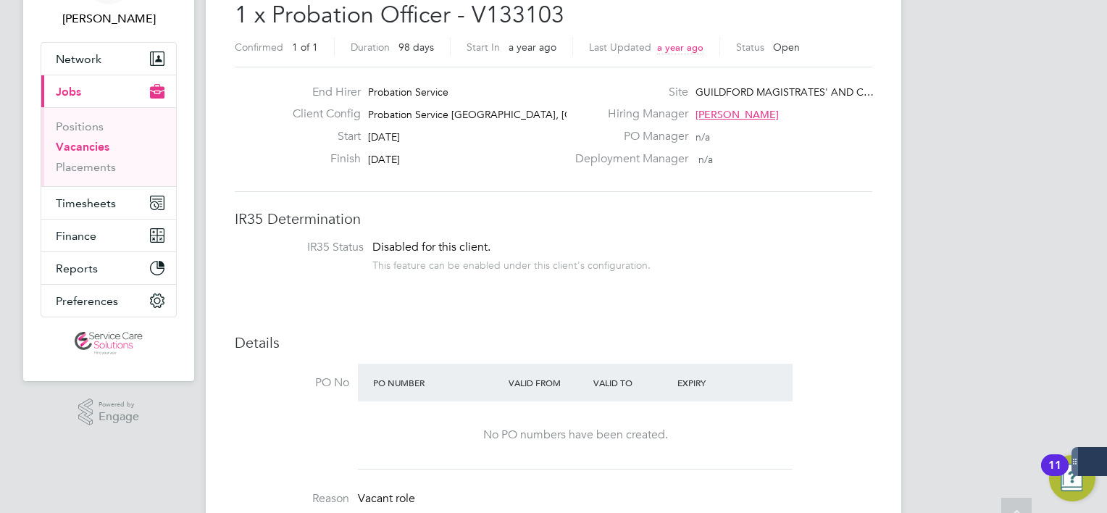
scroll to position [290, 0]
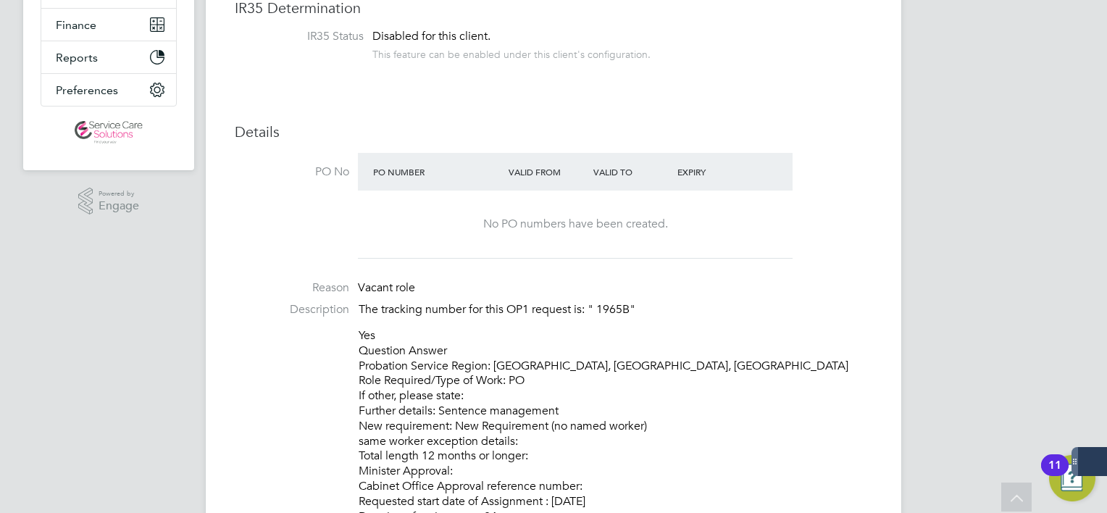
scroll to position [435, 0]
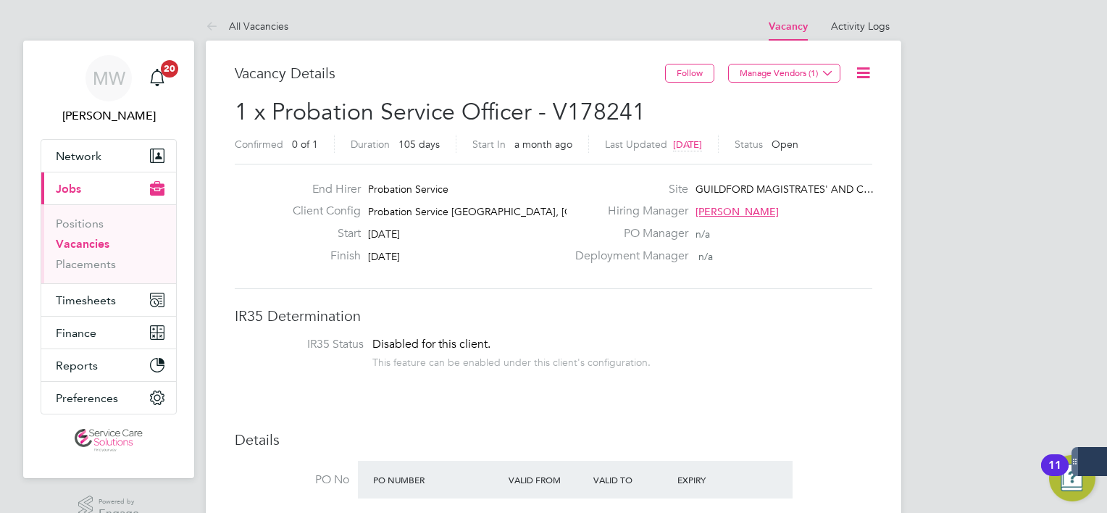
click at [862, 72] on icon at bounding box center [863, 73] width 18 height 18
click at [646, 314] on h3 "IR35 Determination" at bounding box center [553, 315] width 637 height 19
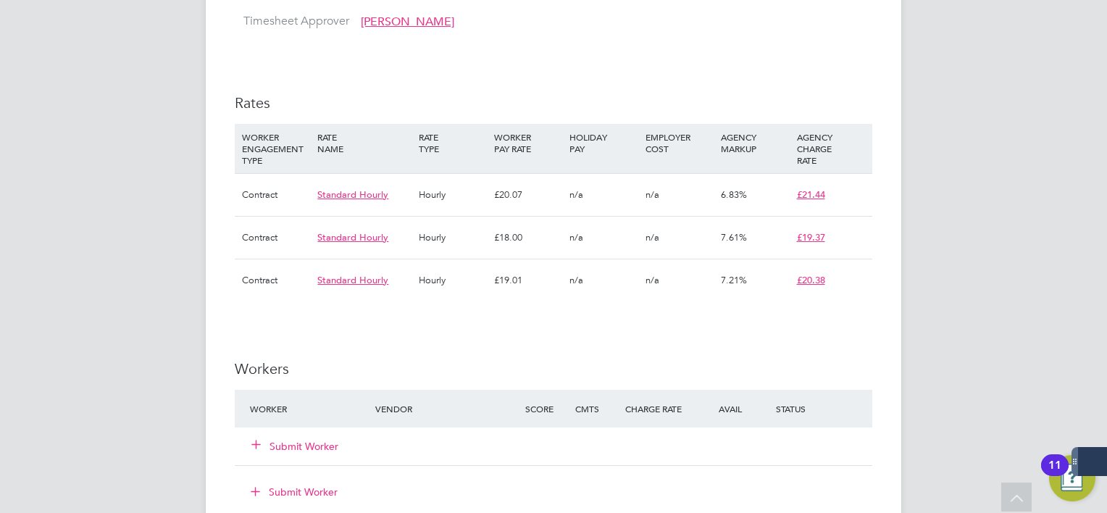
scroll to position [1593, 0]
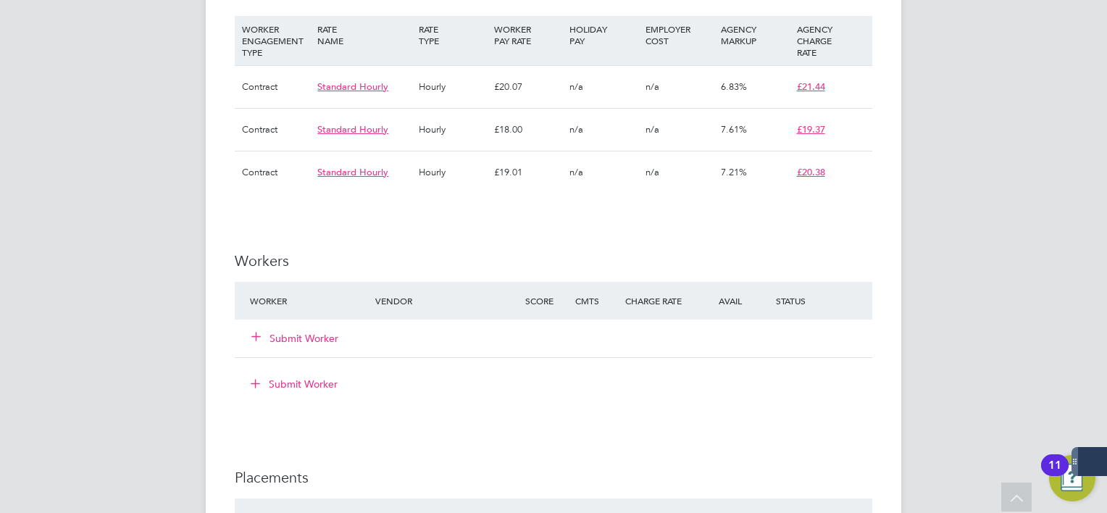
click at [307, 331] on button "Submit Worker" at bounding box center [295, 338] width 87 height 14
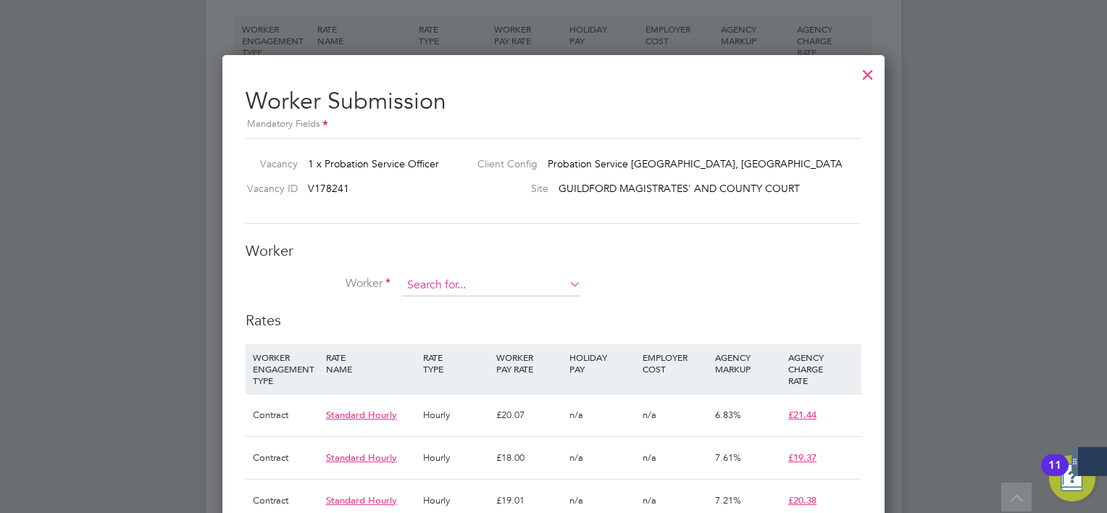
click at [457, 285] on input at bounding box center [491, 286] width 179 height 22
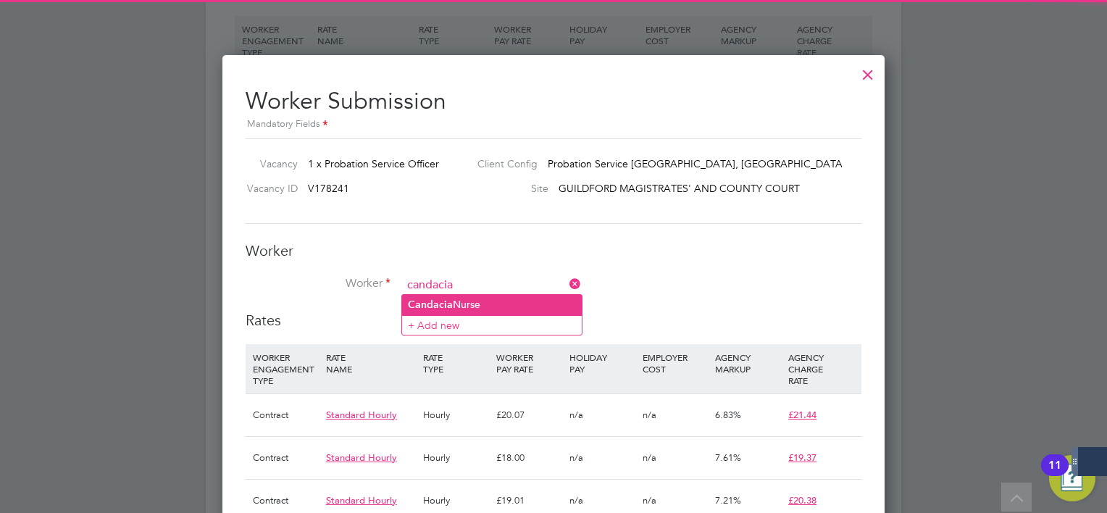
click at [462, 303] on li "Candacia Nurse" at bounding box center [492, 305] width 180 height 20
type input "Candacia Nurse"
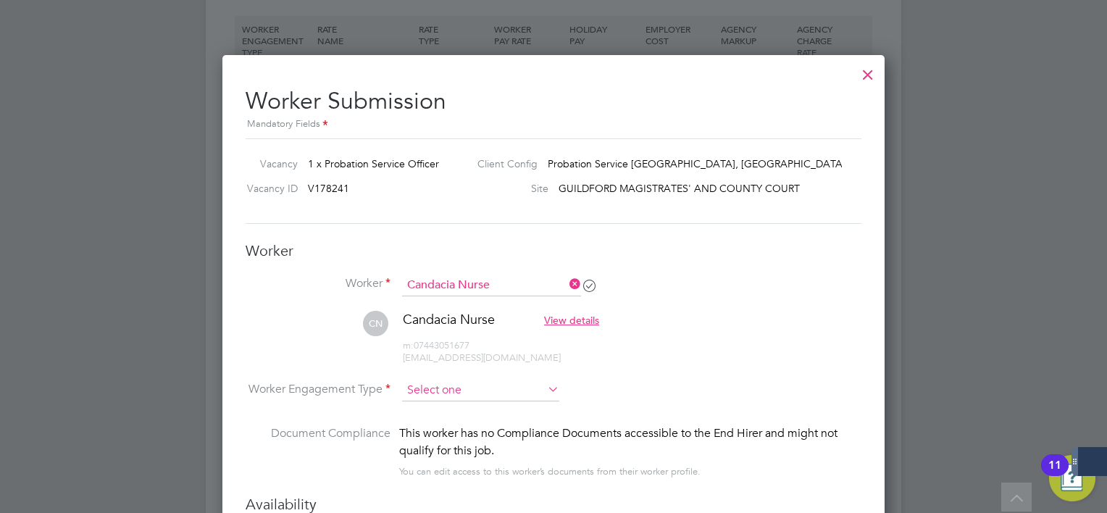
click at [511, 380] on input at bounding box center [480, 391] width 157 height 22
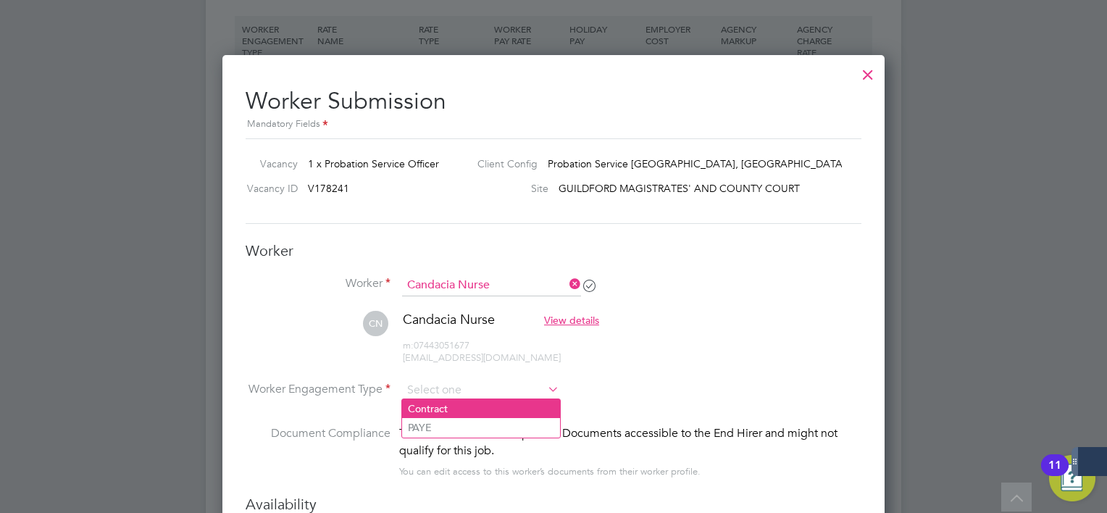
click at [493, 413] on li "Contract" at bounding box center [481, 408] width 158 height 19
type input "Contract"
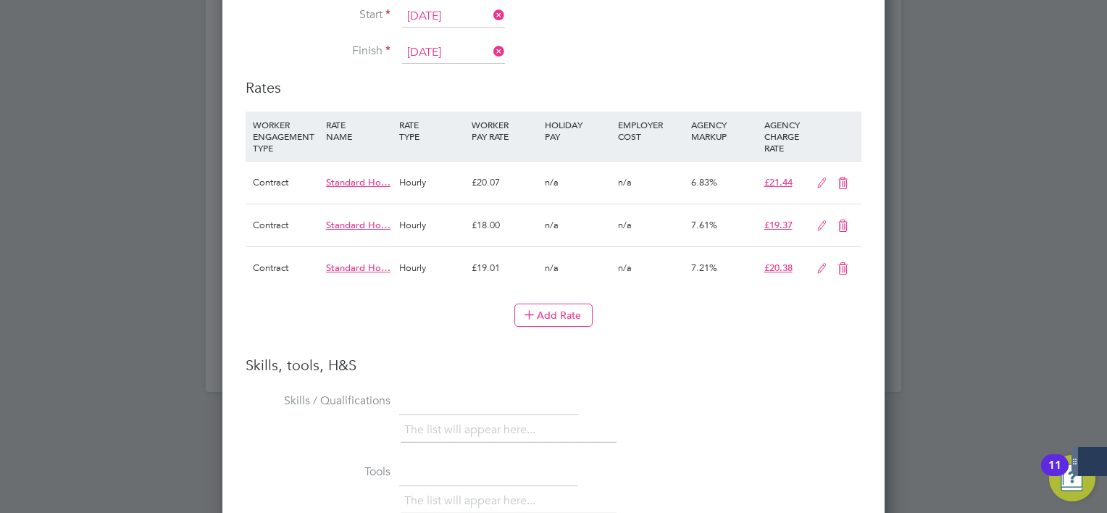
click at [846, 263] on icon at bounding box center [843, 269] width 18 height 12
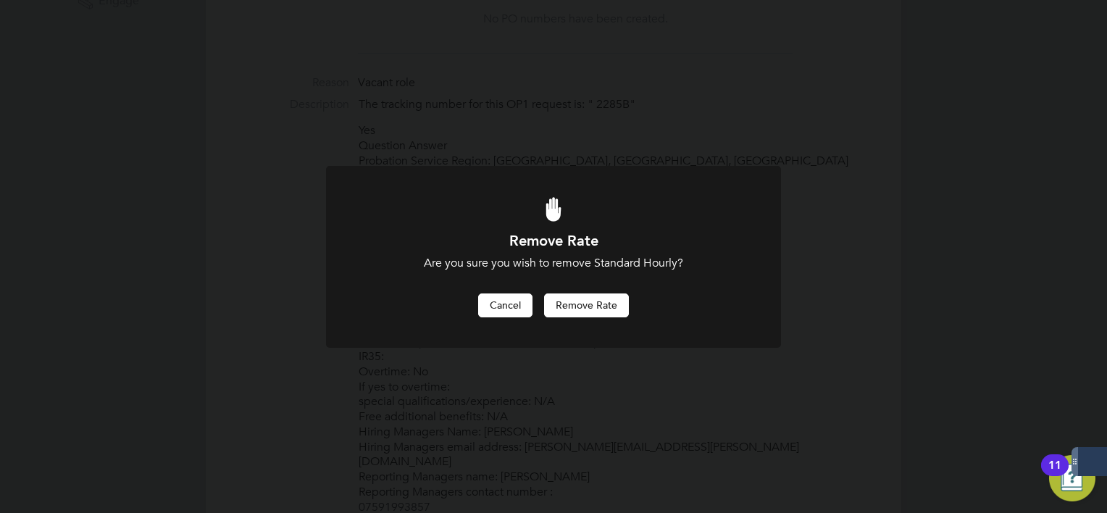
click at [506, 304] on button "Cancel" at bounding box center [505, 304] width 54 height 23
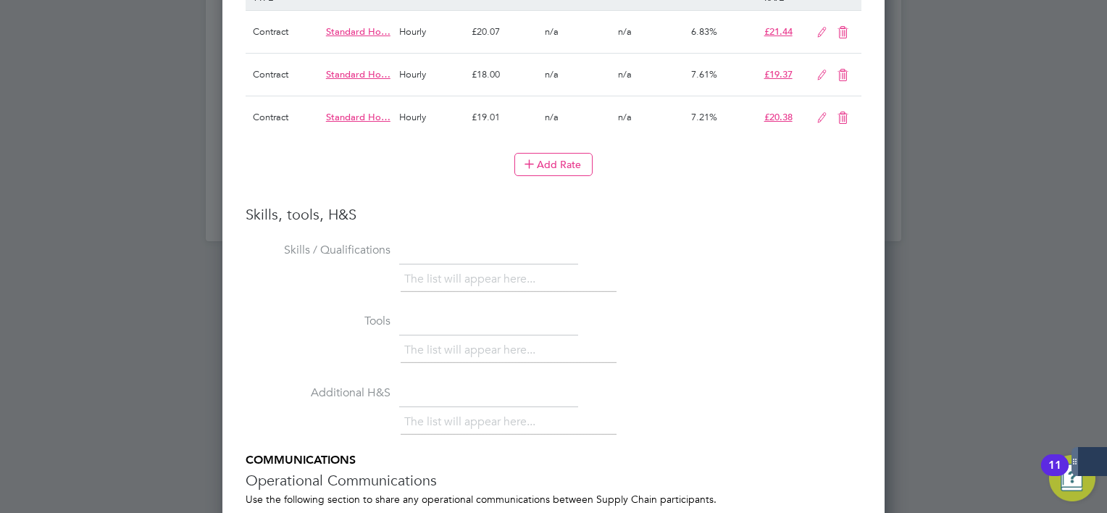
click at [838, 112] on icon at bounding box center [843, 118] width 18 height 12
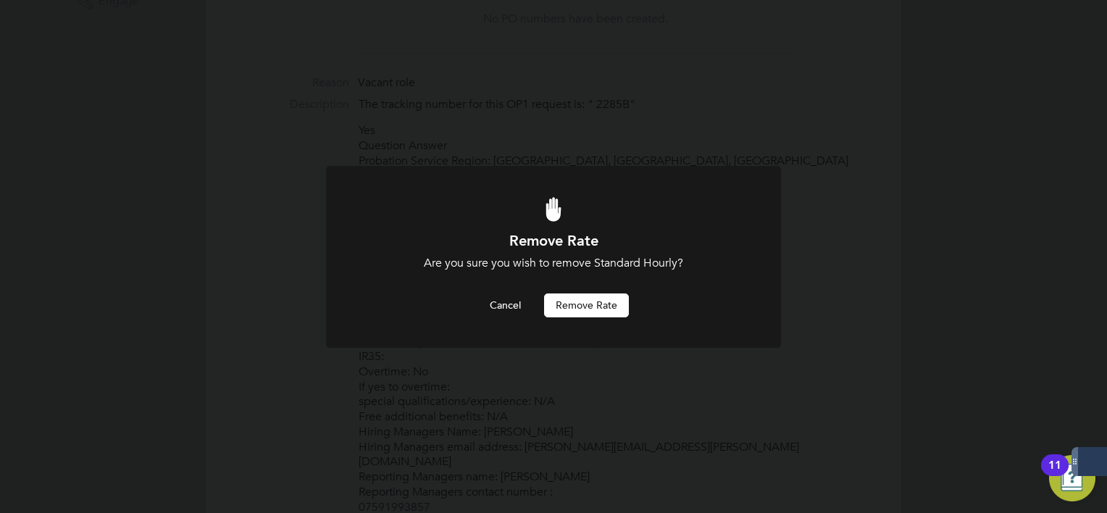
click at [600, 330] on div at bounding box center [553, 257] width 455 height 182
click at [600, 318] on div at bounding box center [553, 257] width 455 height 182
click at [600, 305] on button "Remove rate" at bounding box center [586, 304] width 85 height 23
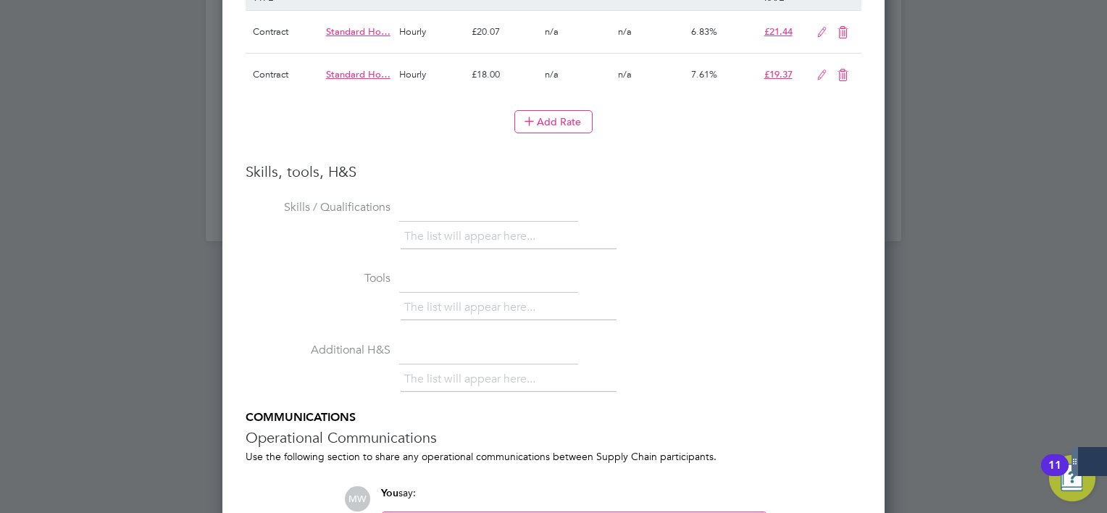
click at [839, 70] on icon at bounding box center [843, 76] width 18 height 12
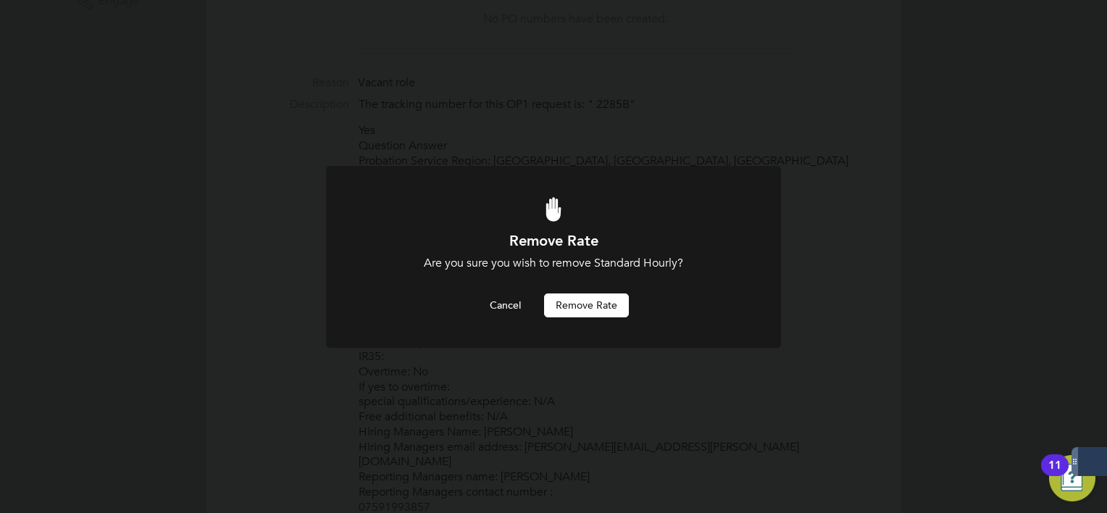
click at [605, 317] on div at bounding box center [553, 257] width 455 height 182
click at [605, 306] on button "Remove rate" at bounding box center [586, 304] width 85 height 23
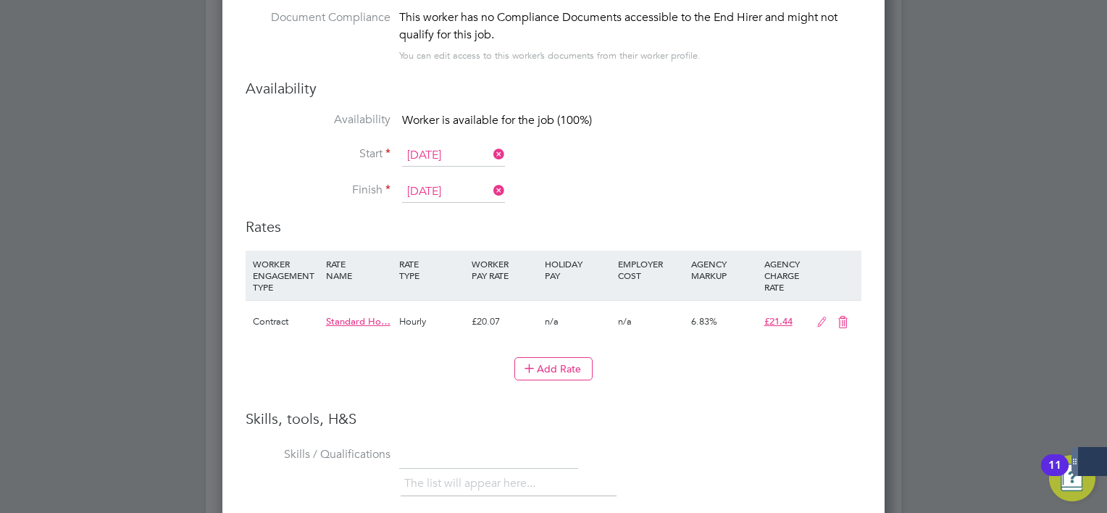
click at [824, 317] on icon at bounding box center [822, 323] width 18 height 12
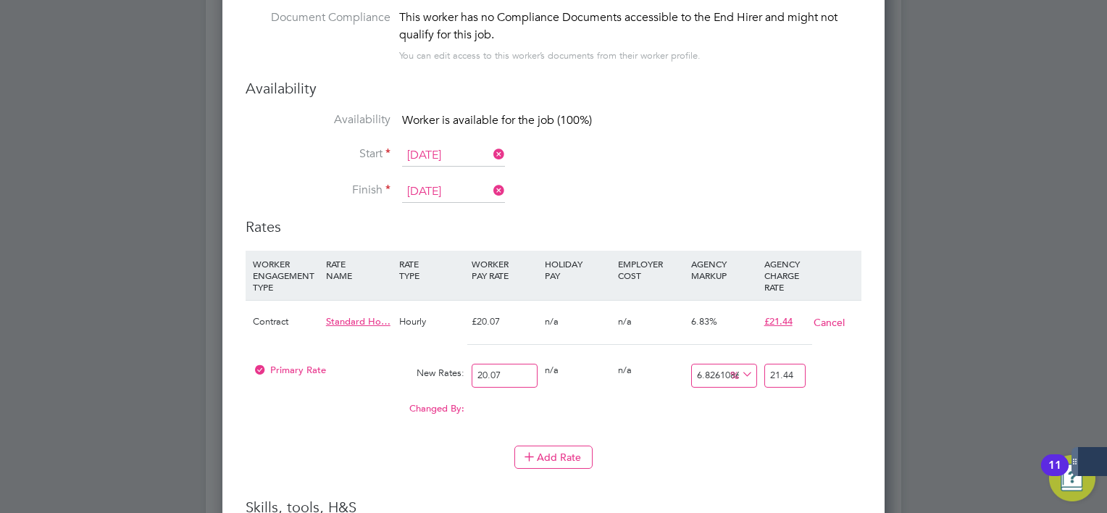
drag, startPoint x: 504, startPoint y: 345, endPoint x: 14, endPoint y: 365, distance: 490.0
click at [366, 363] on div "Primary Rate New Rates: 20.07 0 n/a 0 n/a 6.826108619830593 0 % 21.44" at bounding box center [554, 375] width 616 height 38
click at [535, 364] on input "20.07" at bounding box center [505, 376] width 66 height 24
drag, startPoint x: 518, startPoint y: 347, endPoint x: 421, endPoint y: 347, distance: 97.1
click at [421, 356] on div "Primary Rate New Rates: 20.07 0 n/a 0 n/a 6.826108619830593 1.37 % 21.44" at bounding box center [554, 375] width 616 height 38
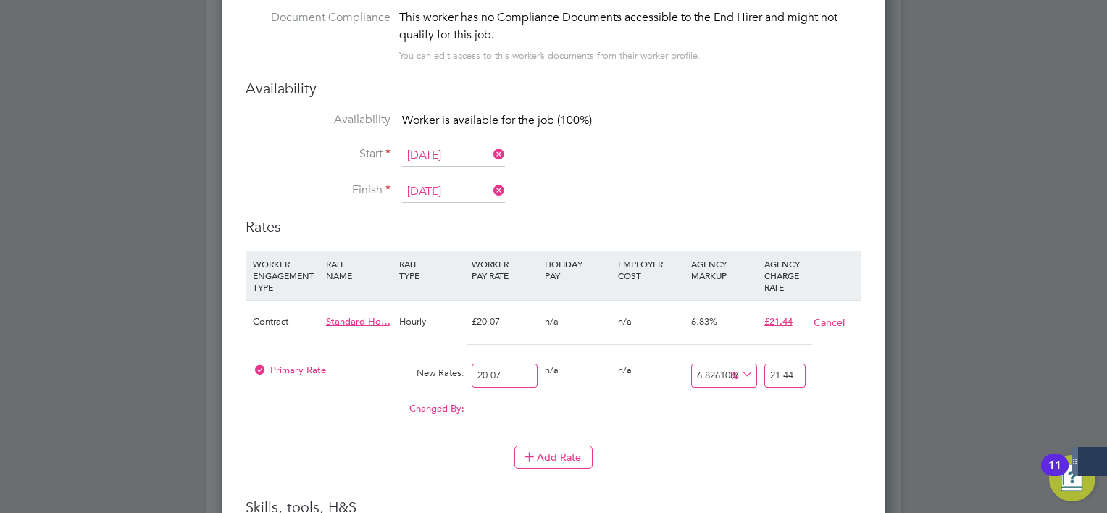
type input "2"
type input "2.136522172396612"
type input "21"
type input "22.433482810164424"
type input "21.5"
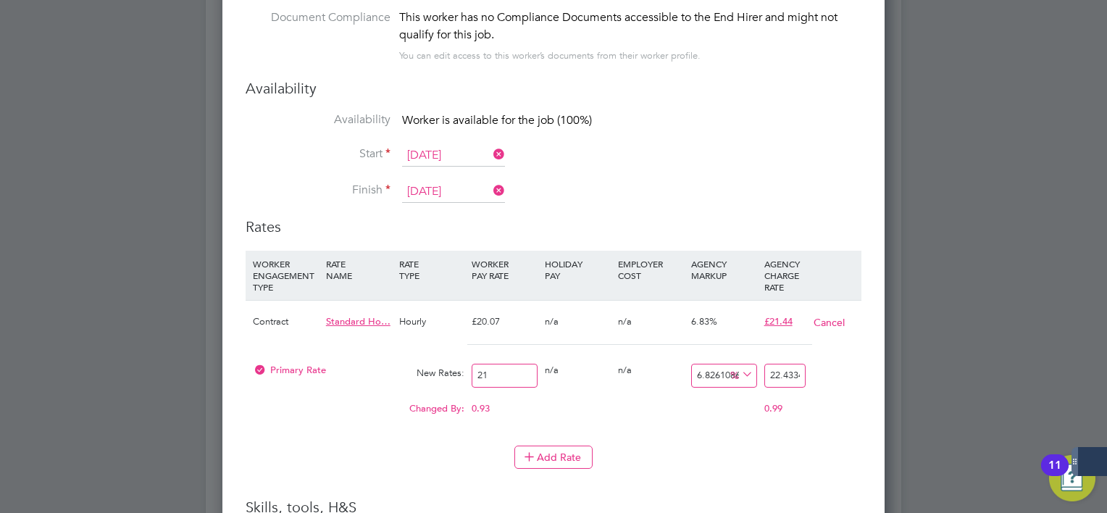
type input "22.967613353263577"
type input "21.58"
type input "23.053074240159443"
type input "21.58"
drag, startPoint x: 772, startPoint y: 348, endPoint x: 869, endPoint y: 339, distance: 97.5
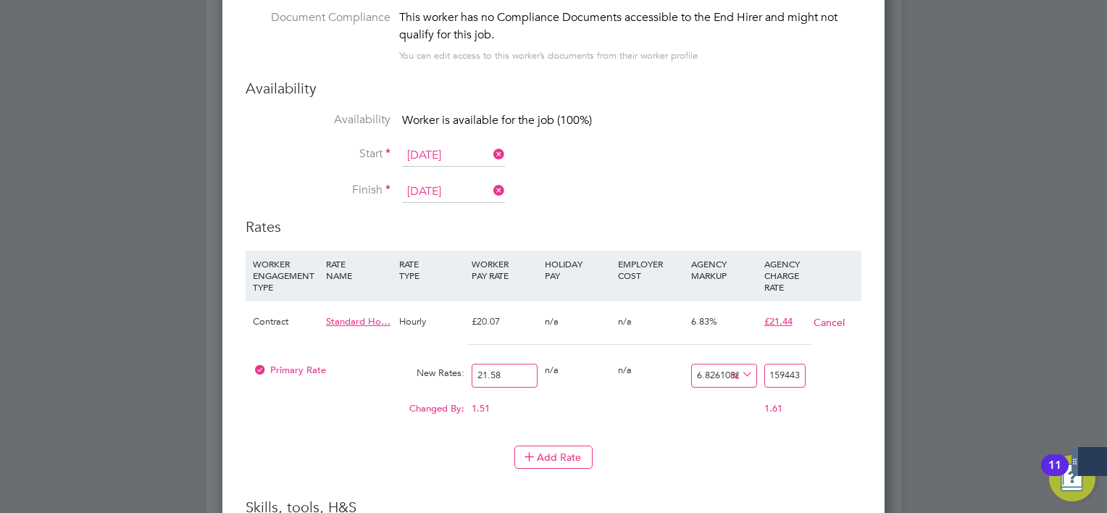
click at [869, 339] on div "Worker Submission Mandatory Fields Vacancy 1 x Probation Service Officer Client…" at bounding box center [553, 308] width 662 height 1387
type input "1.9462465245597775"
type input "22"
type input "933.3642261353104"
type input "223.0"
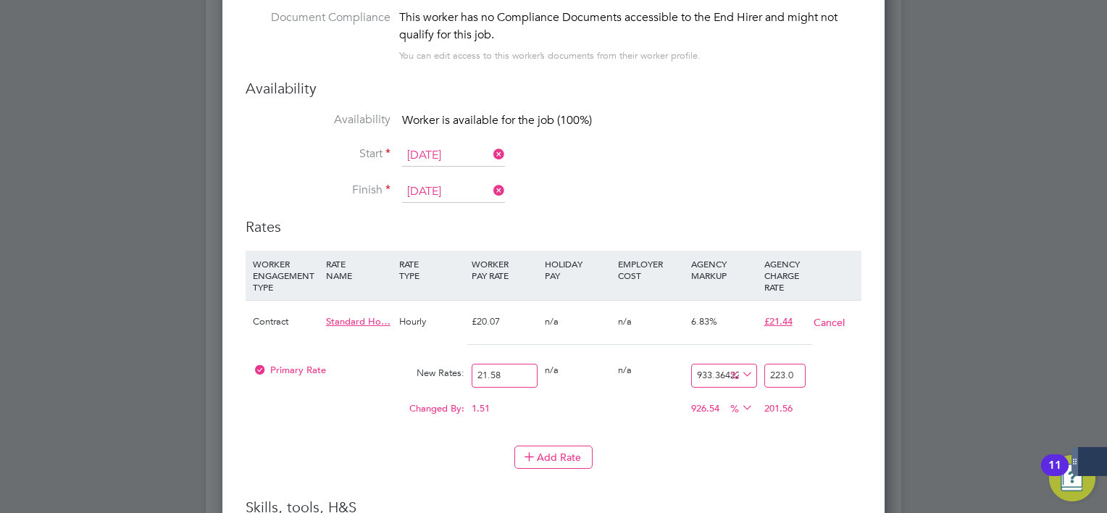
type input "933.7349397590361"
type input "223.08"
click at [781, 364] on input "223.08" at bounding box center [784, 376] width 41 height 24
type input "6.950880444856349"
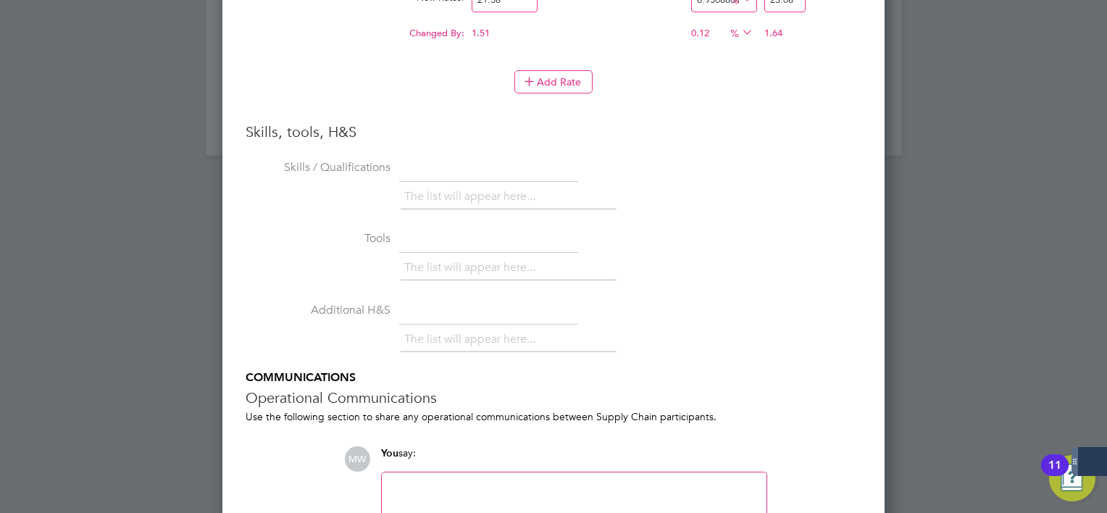
scroll to position [2492, 0]
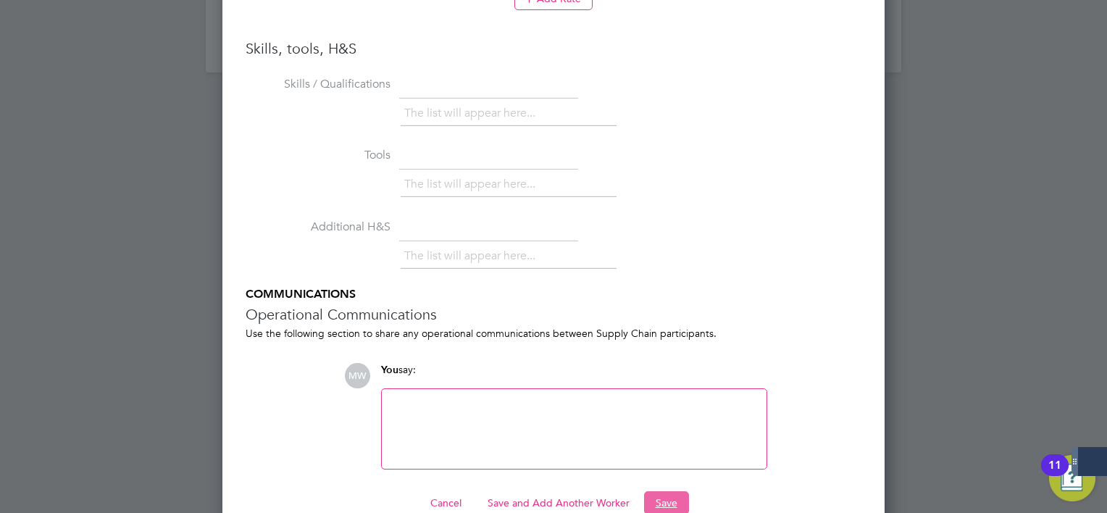
type input "23.080000000000002"
click at [668, 491] on button "Save" at bounding box center [666, 502] width 45 height 23
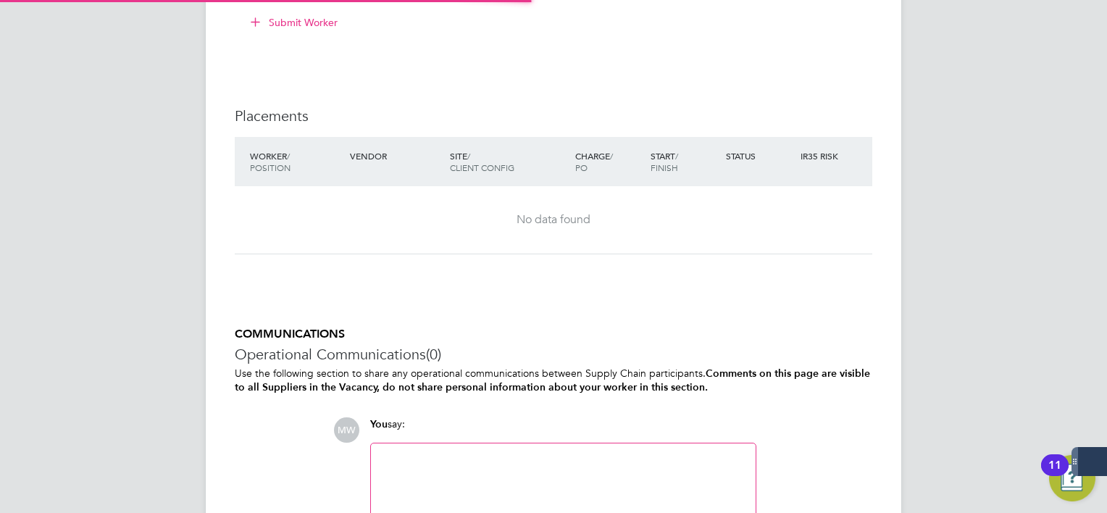
scroll to position [7, 7]
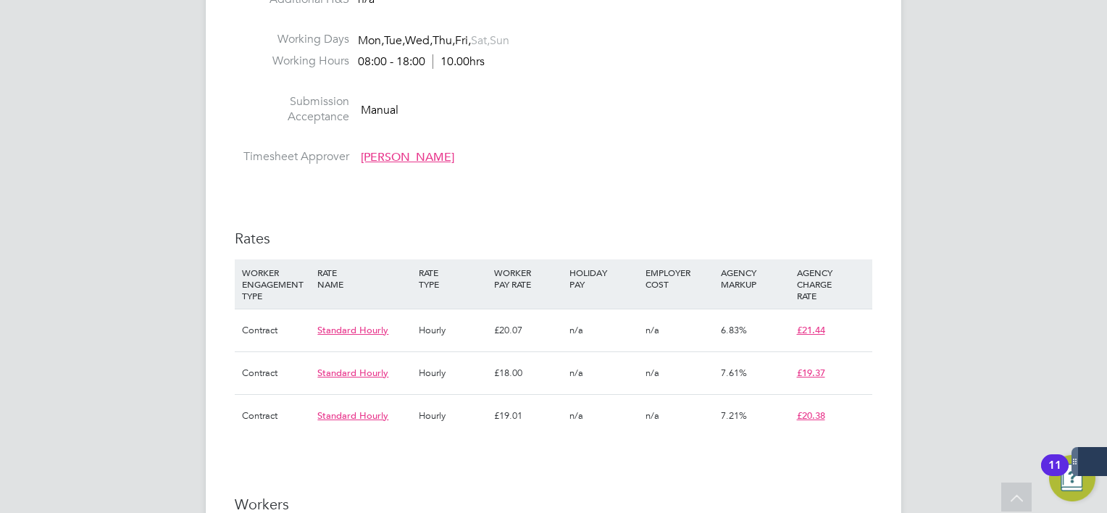
scroll to position [1521, 0]
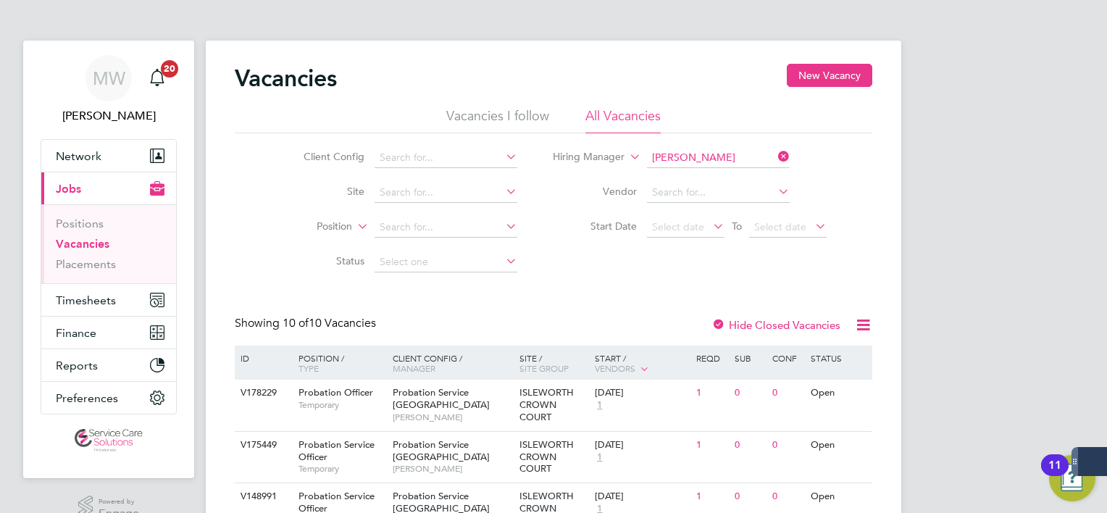
click at [775, 157] on icon at bounding box center [775, 156] width 0 height 20
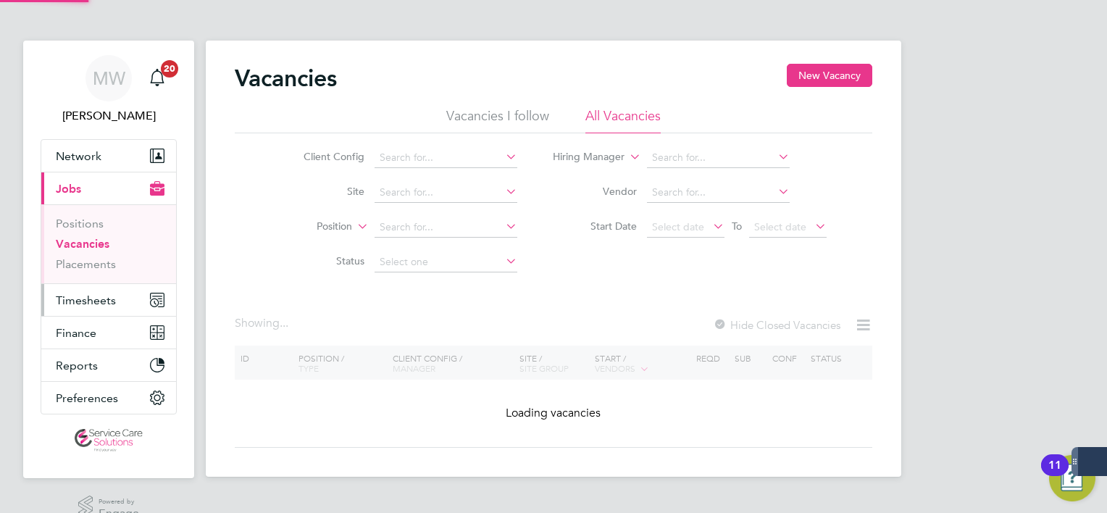
click at [90, 296] on span "Timesheets" at bounding box center [86, 300] width 60 height 14
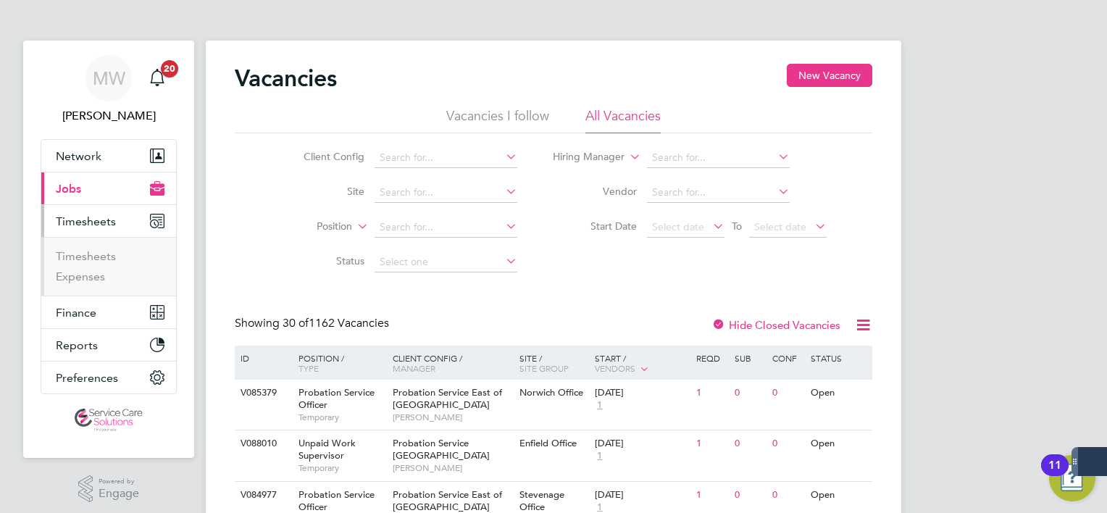
click at [93, 264] on li "Timesheets" at bounding box center [110, 259] width 109 height 20
click at [95, 258] on link "Timesheets" at bounding box center [86, 256] width 60 height 14
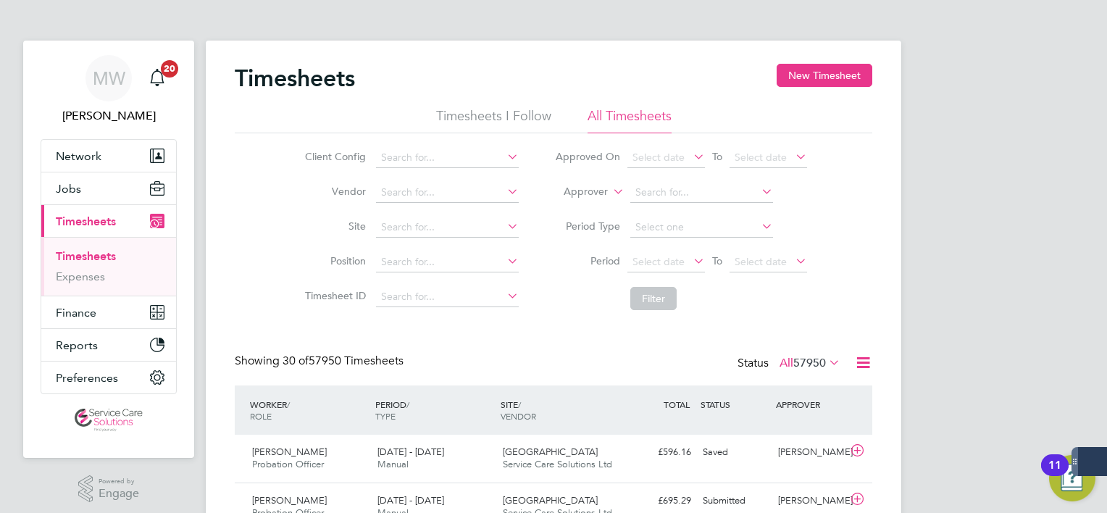
click at [597, 194] on label "Approver" at bounding box center [575, 192] width 65 height 14
click at [574, 209] on li "Worker" at bounding box center [572, 208] width 71 height 19
click at [699, 198] on input at bounding box center [701, 193] width 143 height 20
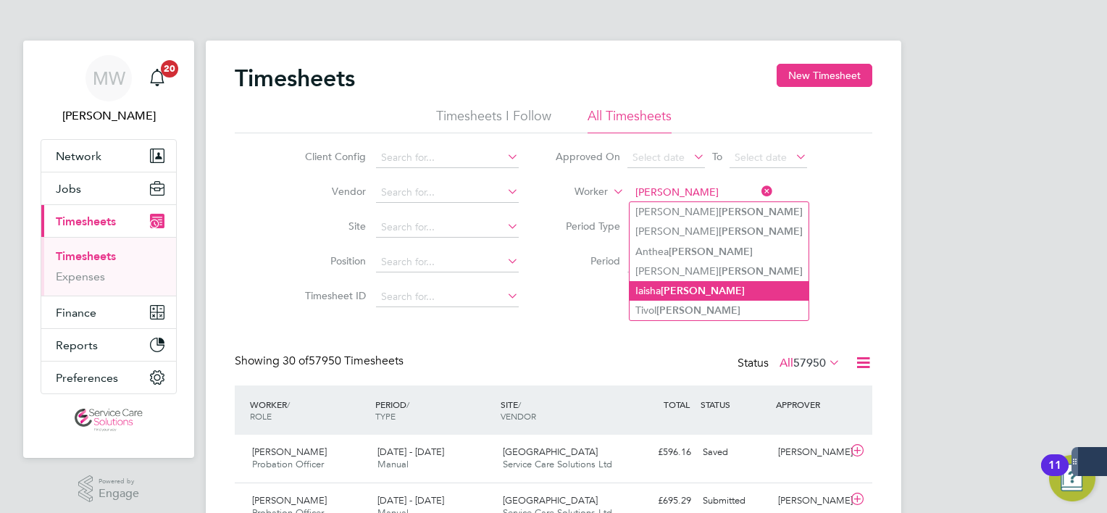
click at [703, 282] on li "Iaisha Allen" at bounding box center [718, 291] width 179 height 20
type input "Iaisha Allen"
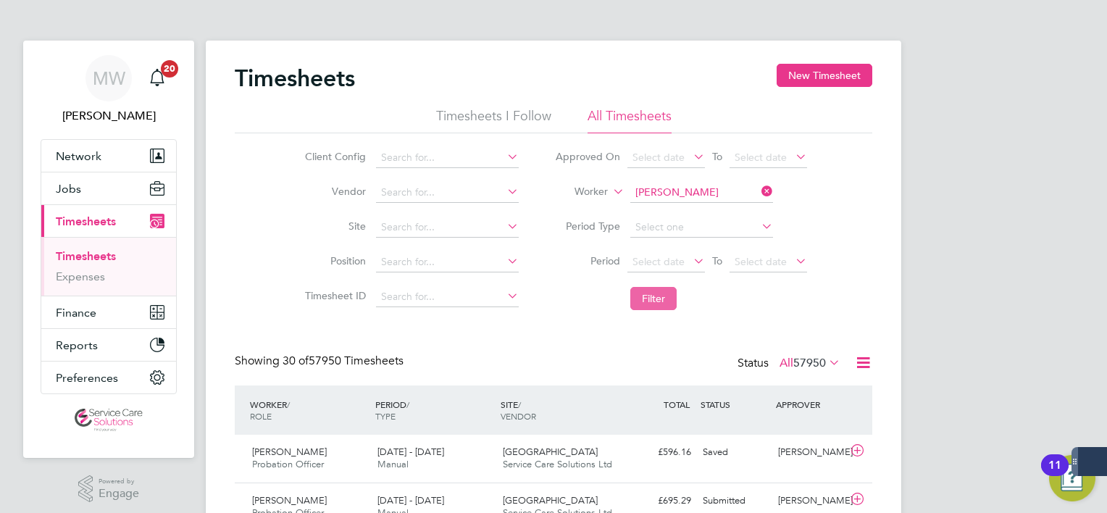
click at [671, 293] on button "Filter" at bounding box center [653, 298] width 46 height 23
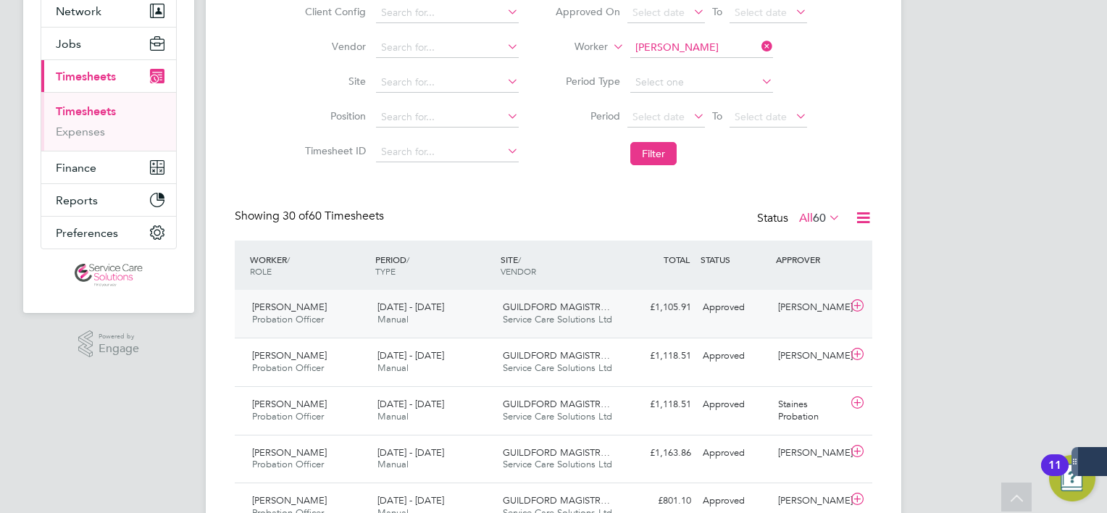
click at [501, 302] on div "GUILDFORD MAGISTR… Service Care Solutions Ltd" at bounding box center [559, 314] width 125 height 36
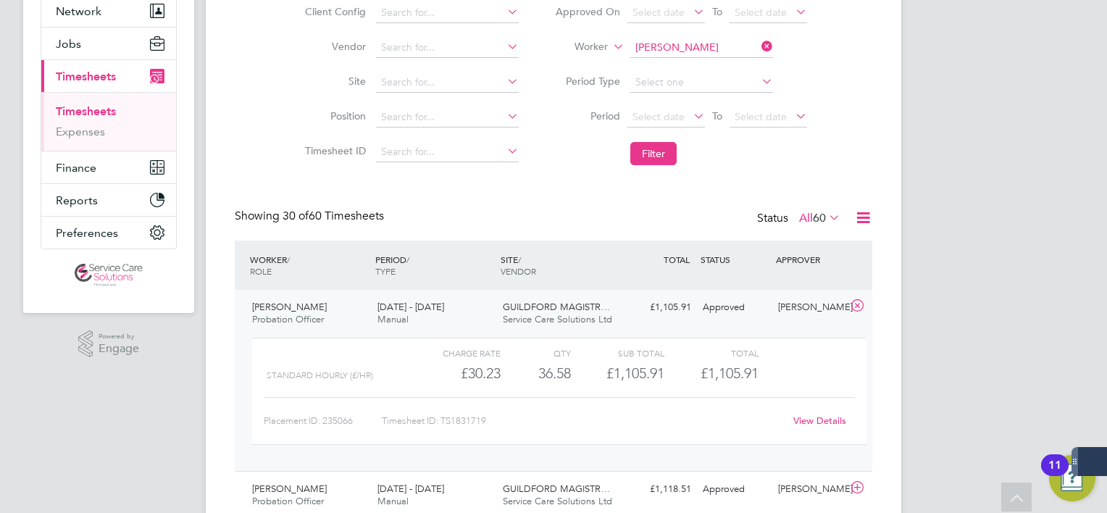
click at [837, 422] on link "View Details" at bounding box center [819, 420] width 53 height 12
click at [758, 41] on icon at bounding box center [758, 46] width 0 height 20
click at [710, 46] on input at bounding box center [701, 48] width 143 height 20
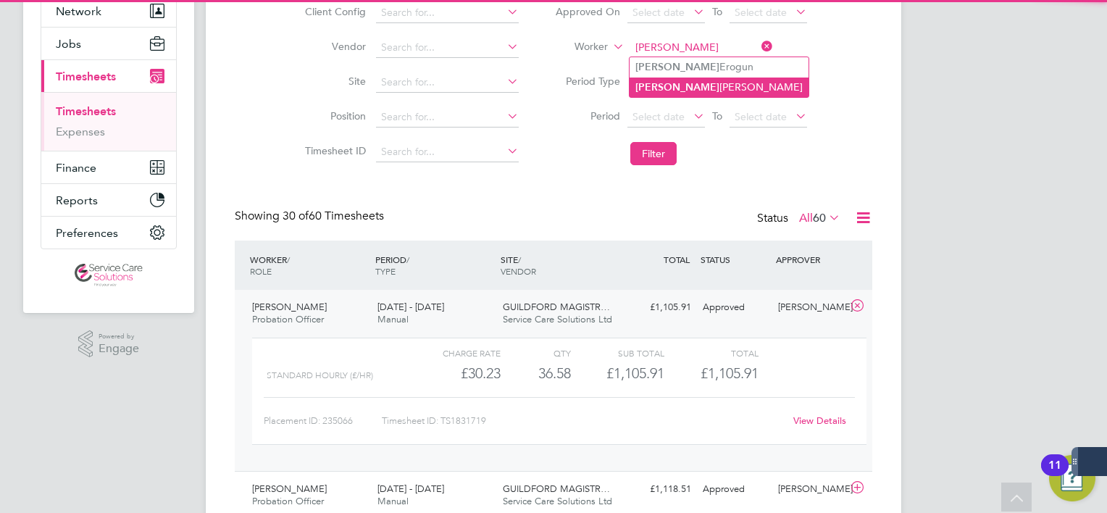
click at [696, 81] on li "Joel Nunez Martinez" at bounding box center [718, 88] width 179 height 20
type input "Joel Nunez Martinez"
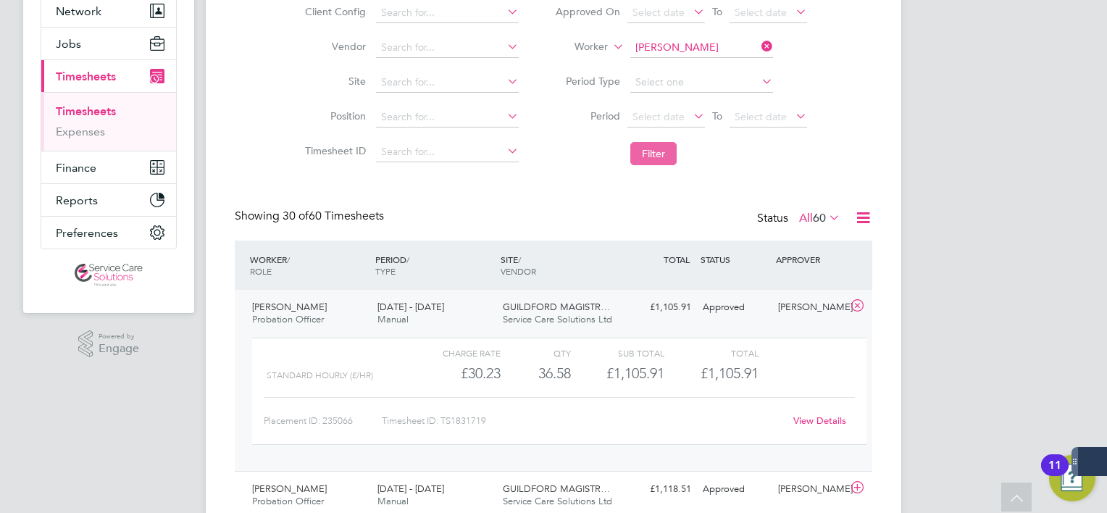
click at [655, 148] on button "Filter" at bounding box center [653, 153] width 46 height 23
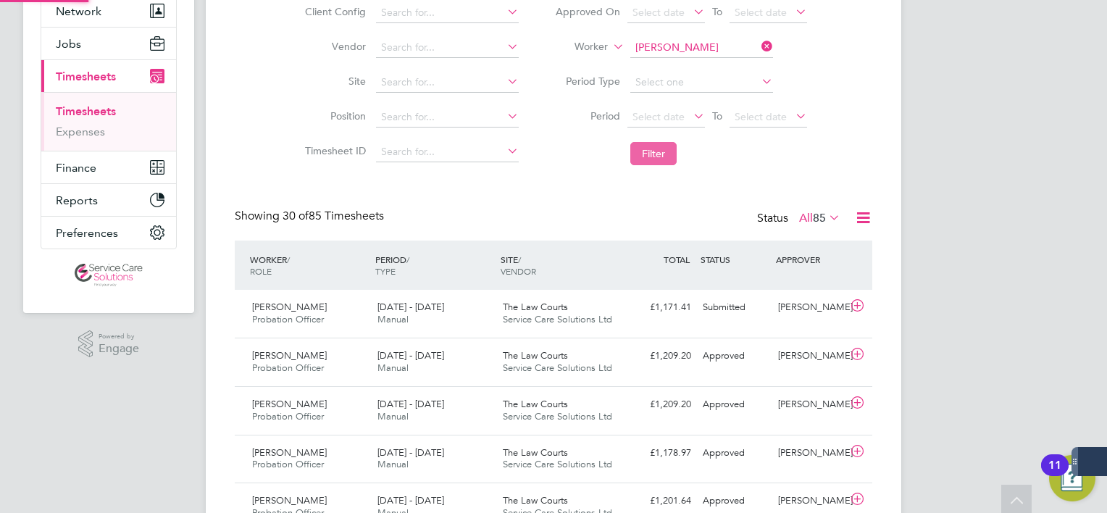
scroll to position [7, 7]
click at [530, 319] on span "Service Care Solutions Ltd" at bounding box center [557, 319] width 109 height 12
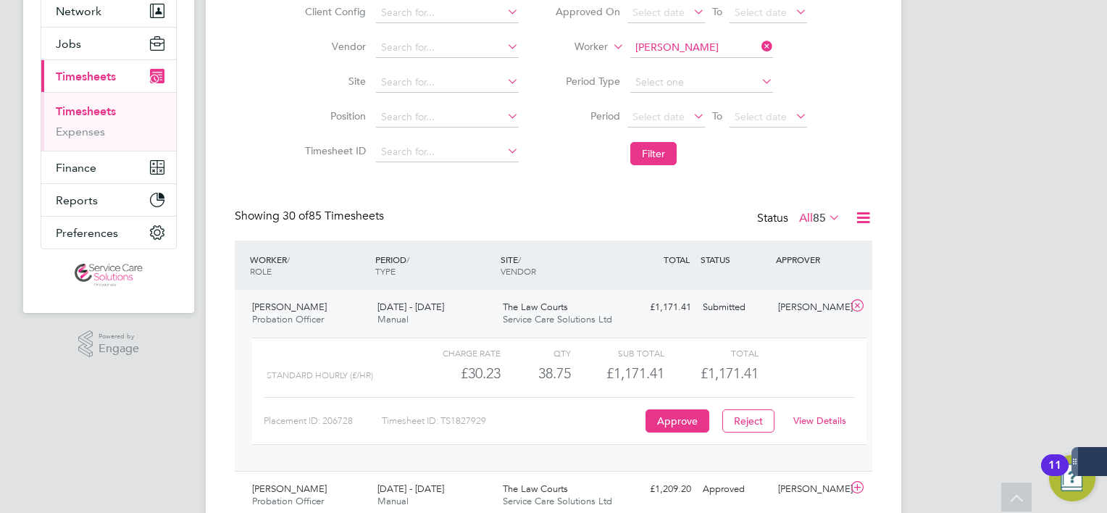
click at [814, 426] on link "View Details" at bounding box center [819, 420] width 53 height 12
click at [758, 49] on icon at bounding box center [758, 46] width 0 height 20
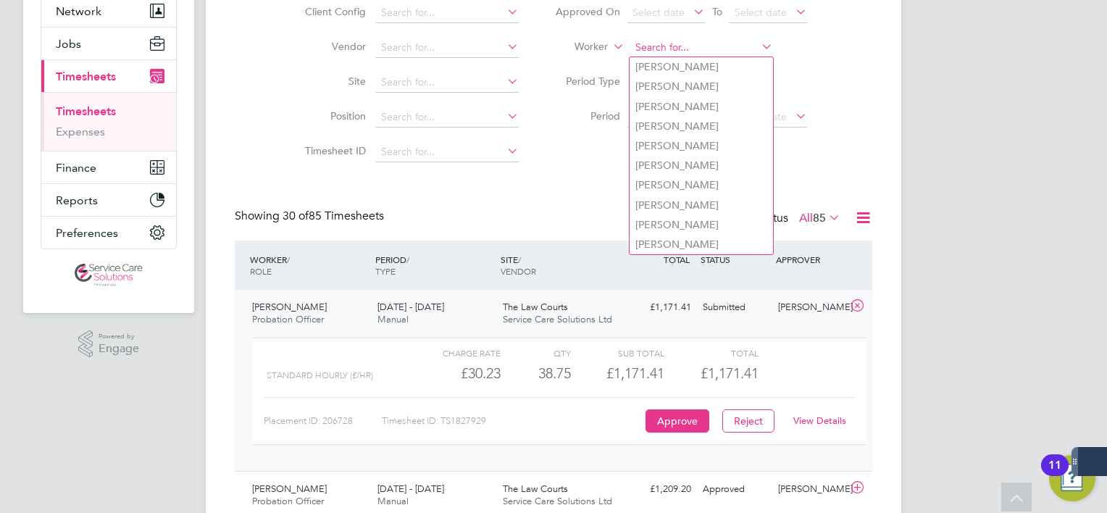
click at [724, 43] on input at bounding box center [701, 48] width 143 height 20
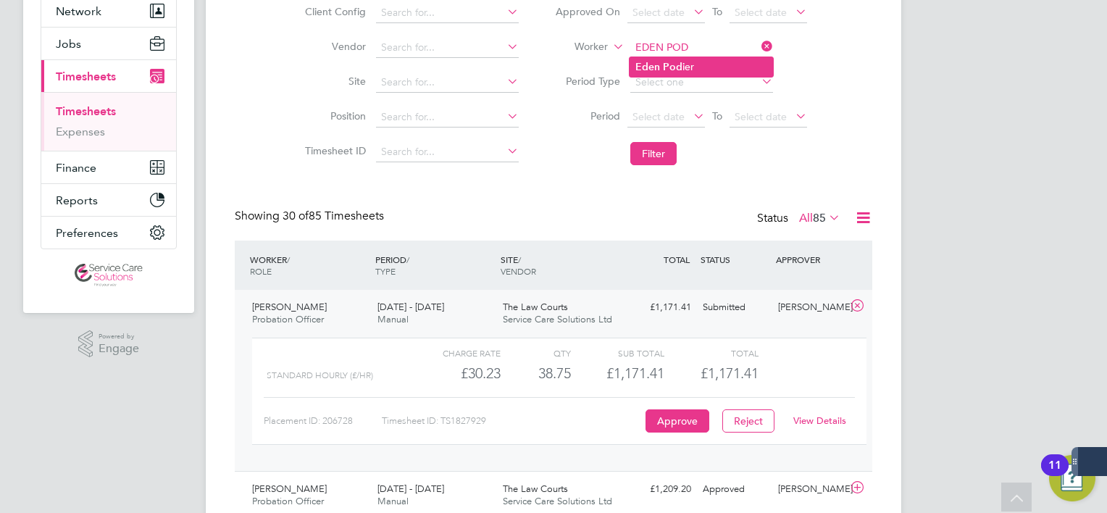
click at [723, 70] on li "Eden Pod ier" at bounding box center [700, 67] width 143 height 20
type input "Eden Podier"
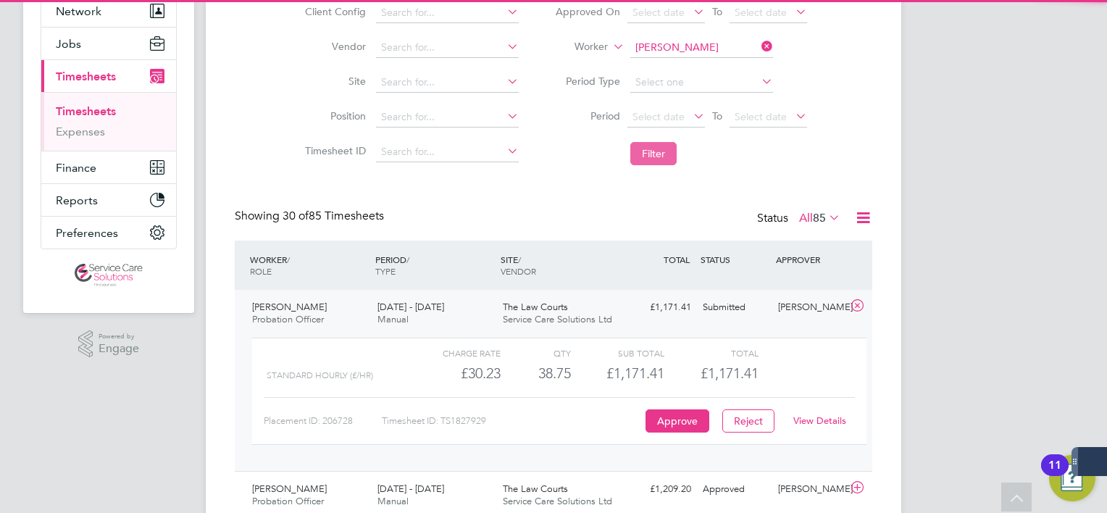
click at [663, 151] on button "Filter" at bounding box center [653, 153] width 46 height 23
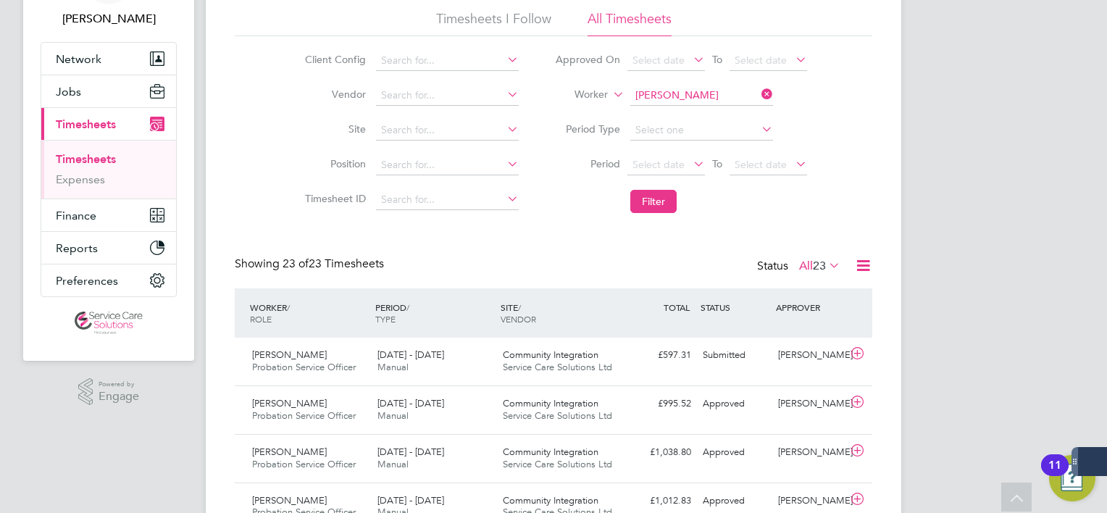
scroll to position [72, 0]
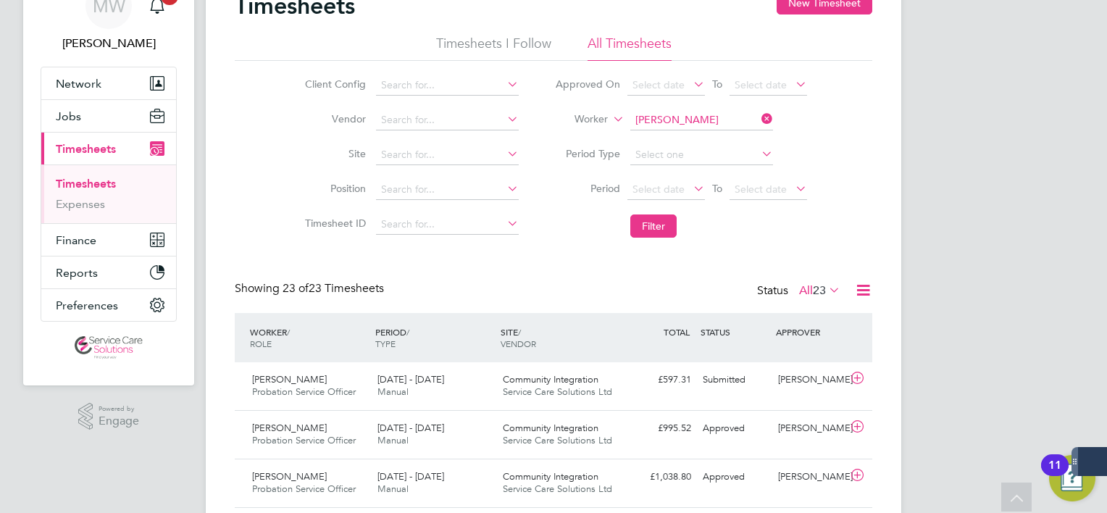
click at [768, 130] on li "Worker Eden Podier" at bounding box center [681, 120] width 288 height 35
drag, startPoint x: 766, startPoint y: 128, endPoint x: 761, endPoint y: 112, distance: 17.4
click at [763, 122] on li "Worker" at bounding box center [681, 120] width 288 height 35
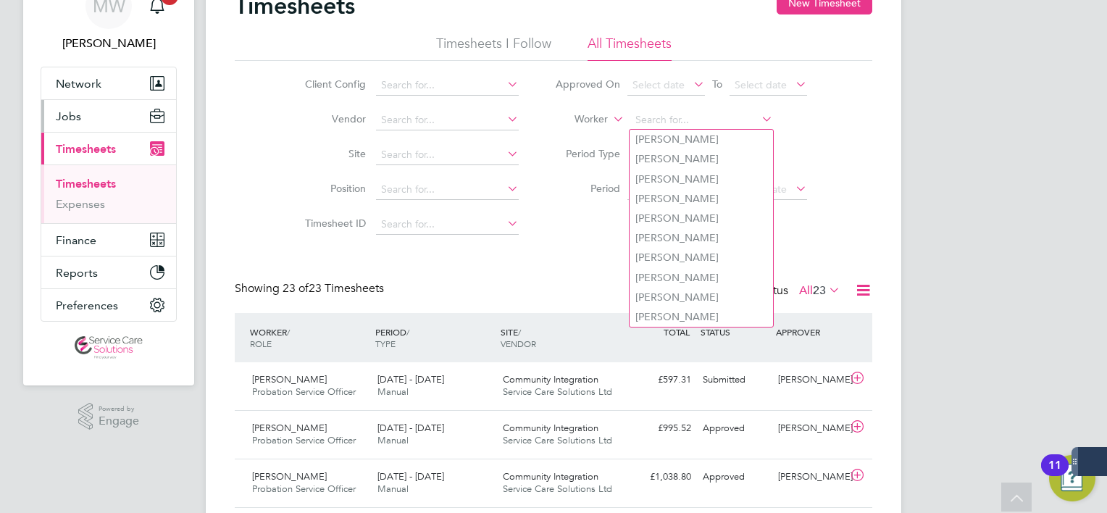
click at [106, 112] on button "Jobs" at bounding box center [108, 116] width 135 height 32
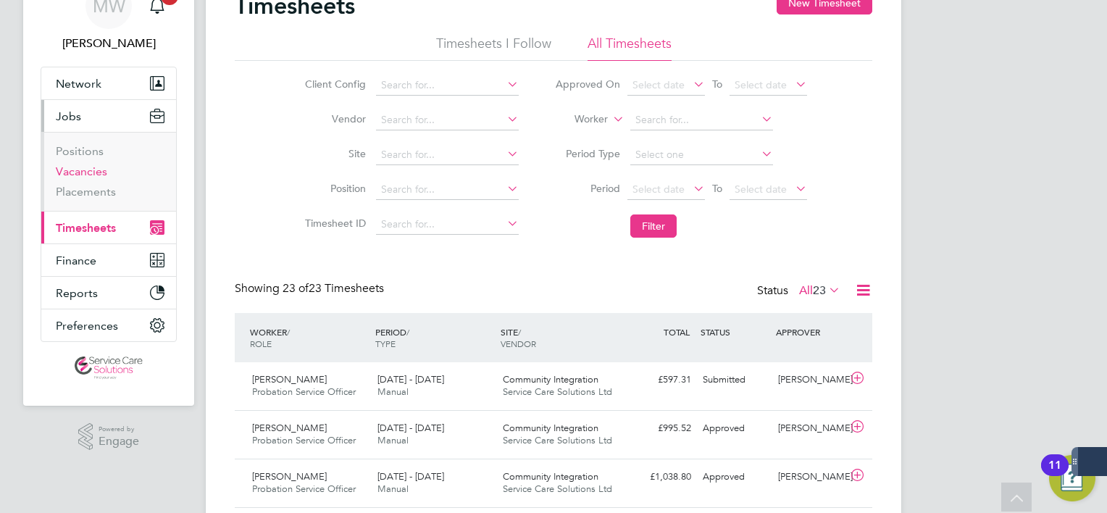
click at [97, 172] on link "Vacancies" at bounding box center [81, 171] width 51 height 14
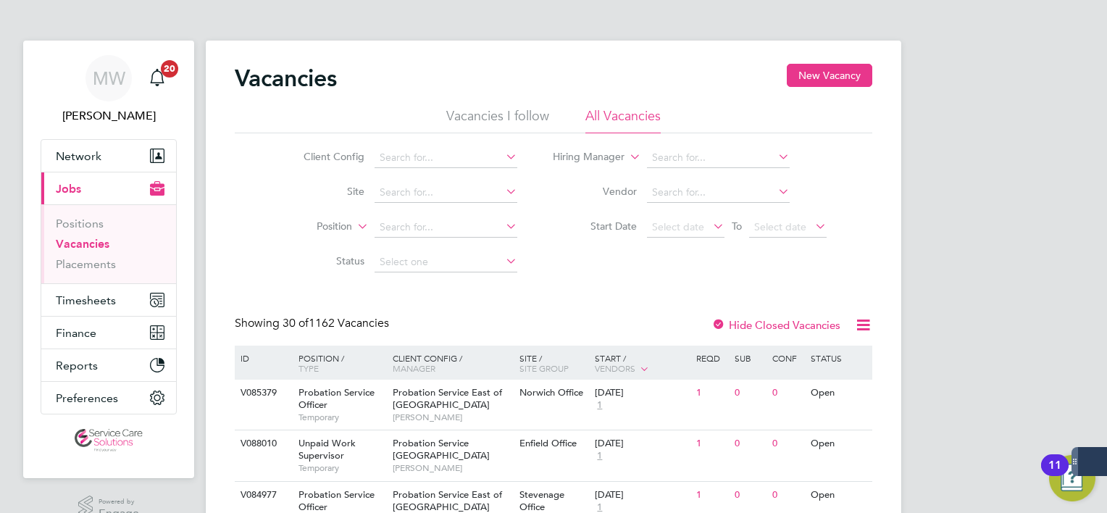
click at [668, 146] on li "Hiring Manager" at bounding box center [689, 158] width 309 height 35
click at [670, 149] on input at bounding box center [718, 158] width 143 height 20
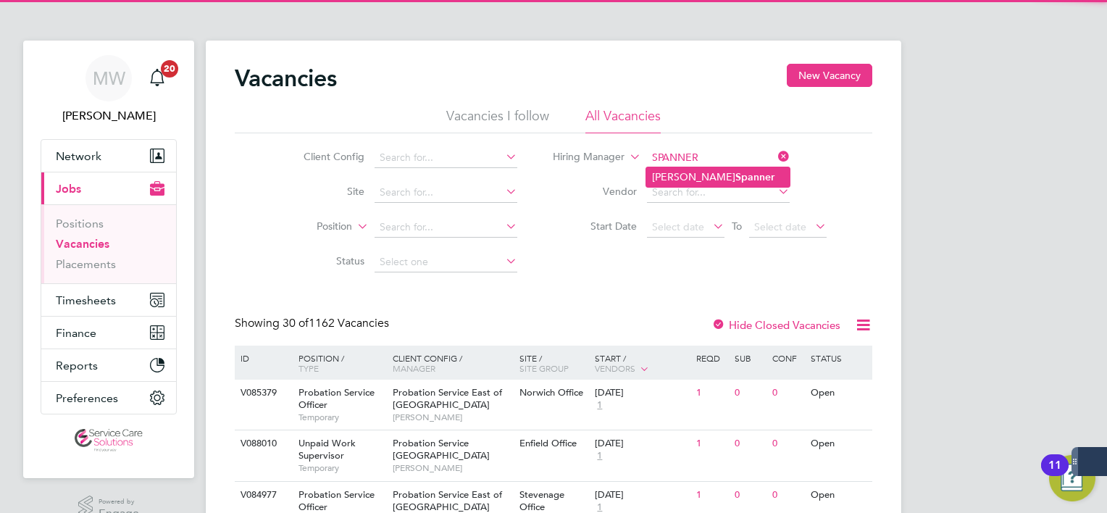
click at [752, 184] on li "Claire Spanner" at bounding box center [717, 177] width 143 height 20
type input "Claire Spanner"
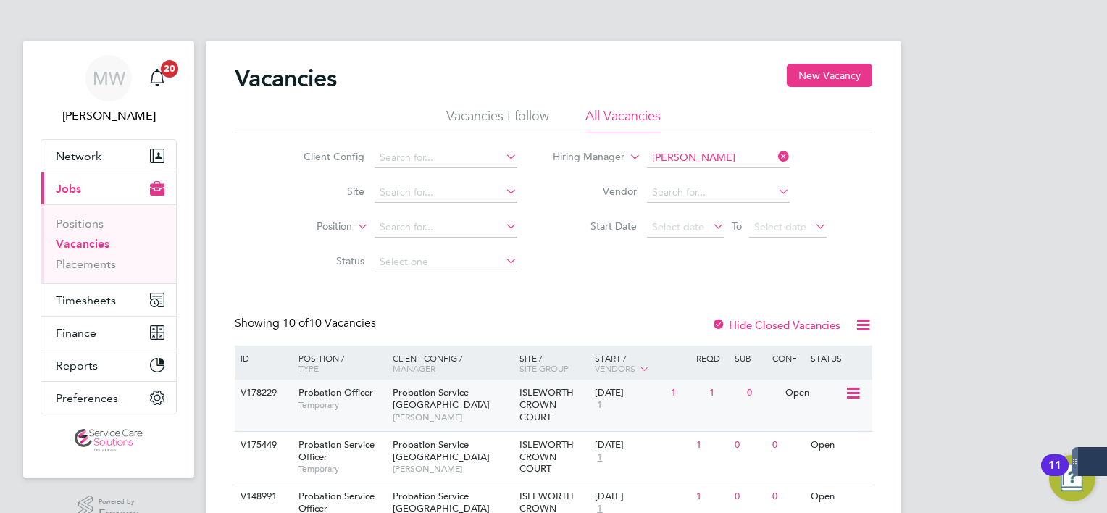
click at [463, 393] on span "Probation Service London" at bounding box center [441, 398] width 97 height 25
click at [411, 411] on span "Claire Spanner" at bounding box center [453, 417] width 120 height 12
click at [100, 247] on link "Vacancies" at bounding box center [83, 244] width 54 height 14
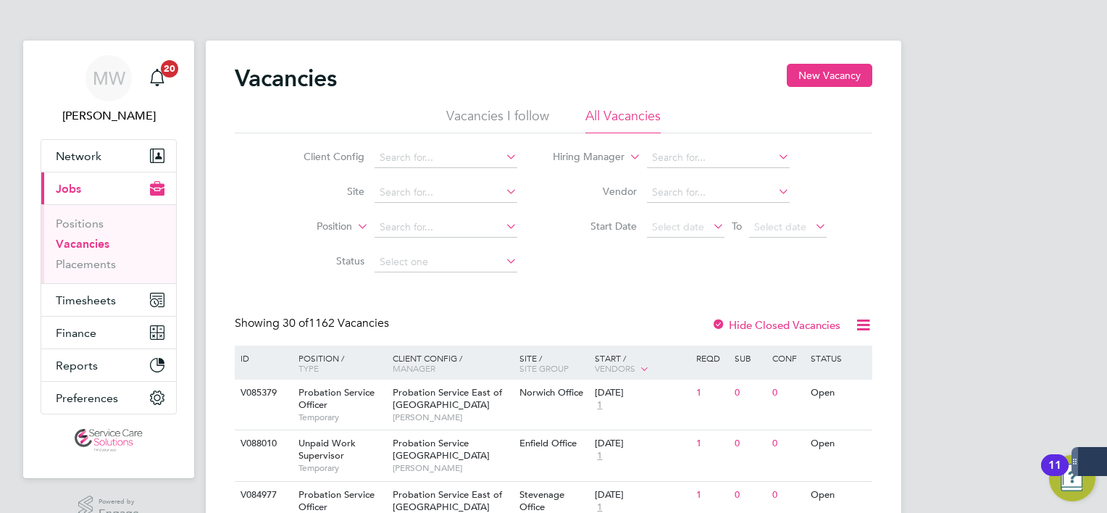
click at [121, 262] on li "Placements" at bounding box center [110, 264] width 109 height 14
click at [109, 264] on link "Placements" at bounding box center [86, 264] width 60 height 14
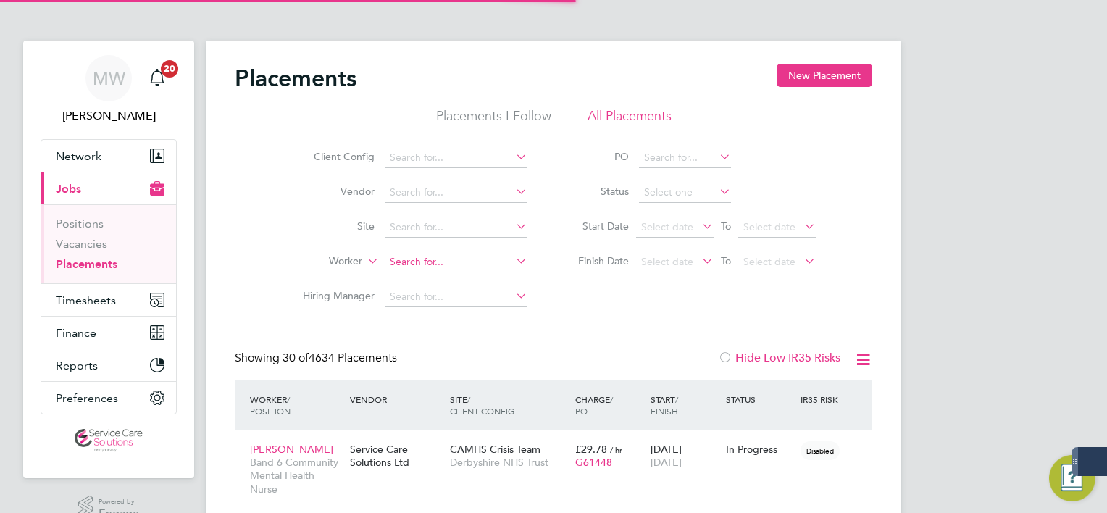
scroll to position [41, 126]
click at [440, 267] on input at bounding box center [456, 262] width 143 height 20
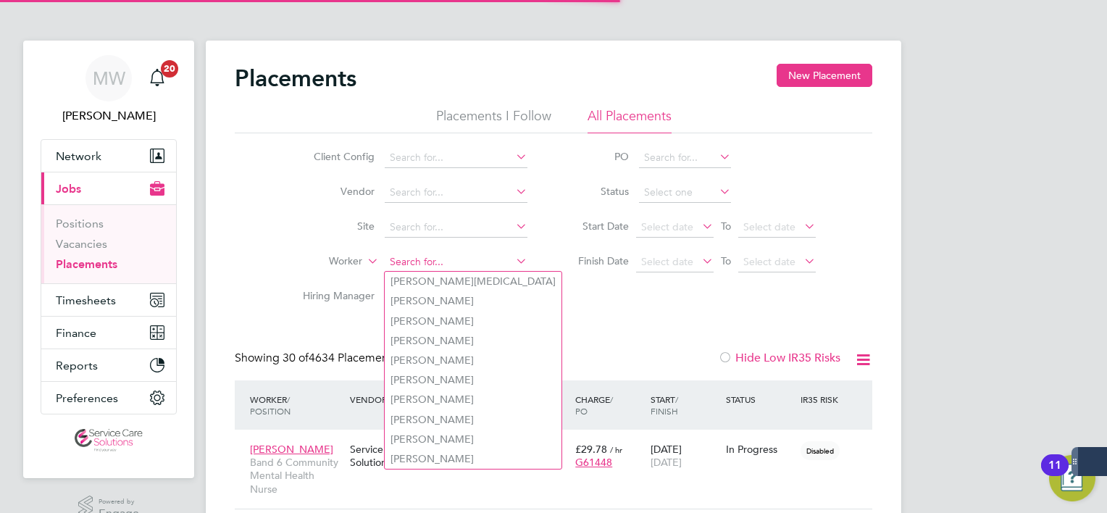
type input "V"
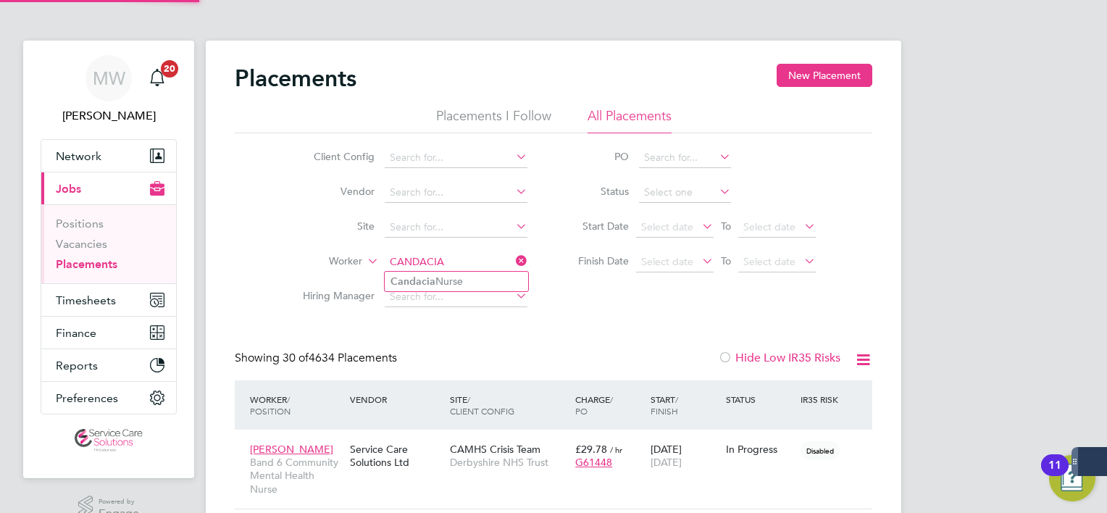
click at [443, 277] on li "Candacia Nurse" at bounding box center [456, 282] width 143 height 20
type input "Candacia Nurse"
click at [513, 258] on icon at bounding box center [513, 261] width 0 height 20
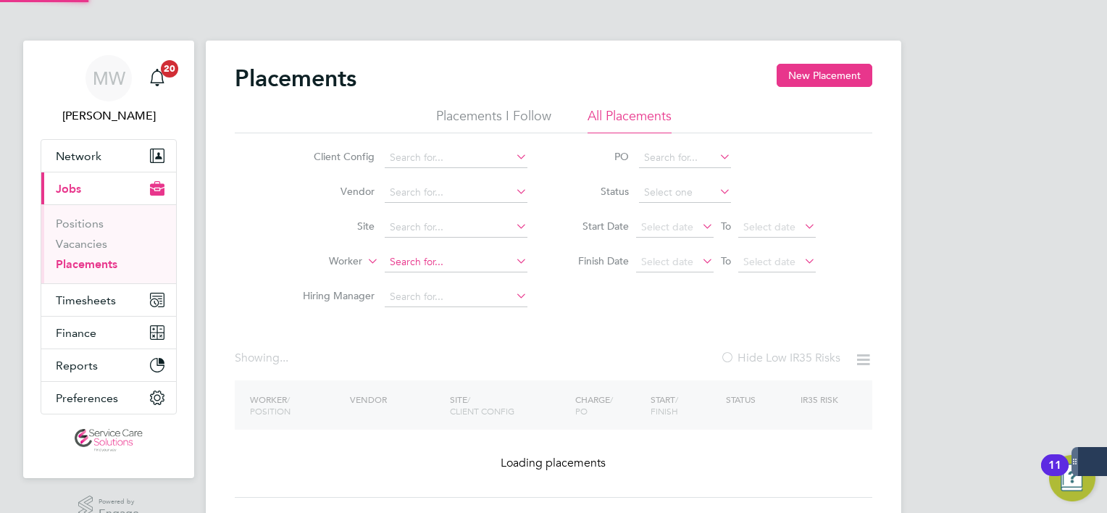
click at [505, 257] on input at bounding box center [456, 262] width 143 height 20
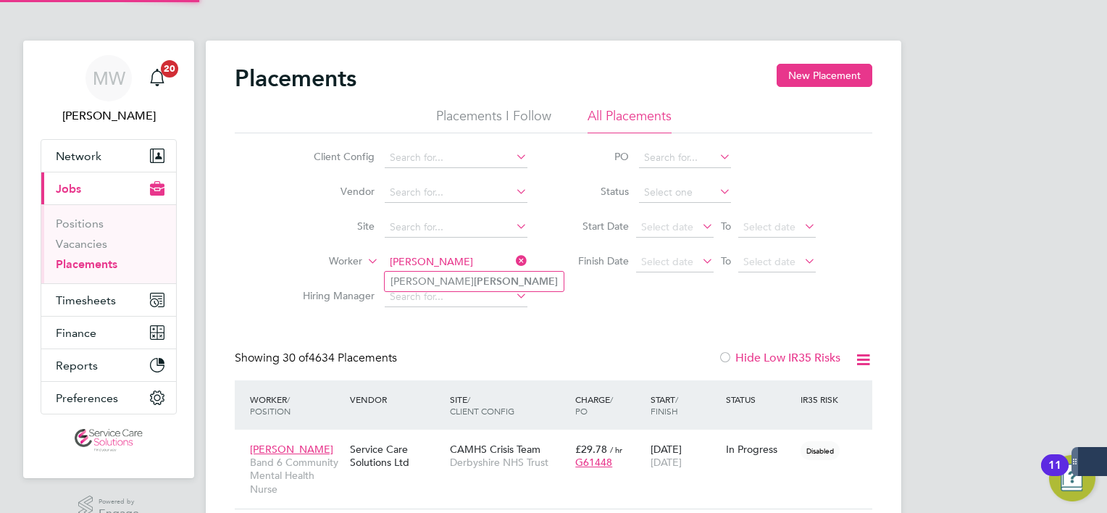
click at [474, 280] on b "Kneale" at bounding box center [516, 281] width 84 height 12
type input "Alastair Kneale"
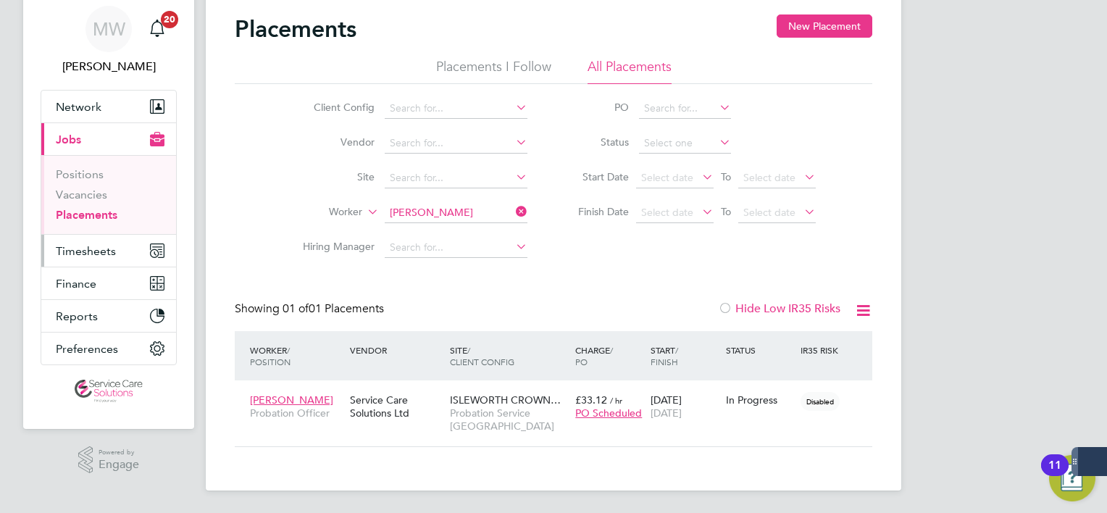
click at [73, 257] on button "Timesheets" at bounding box center [108, 251] width 135 height 32
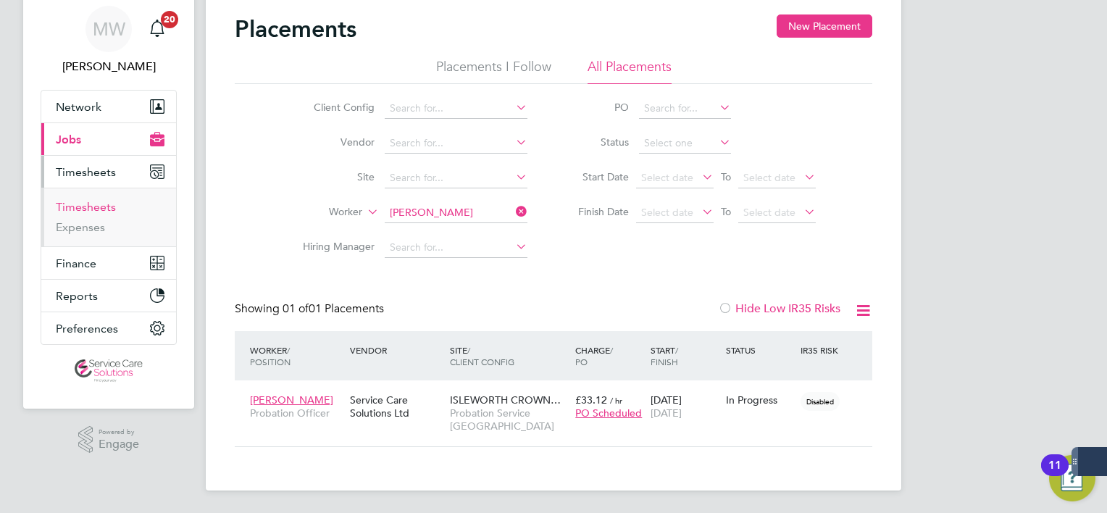
click at [91, 200] on link "Timesheets" at bounding box center [86, 207] width 60 height 14
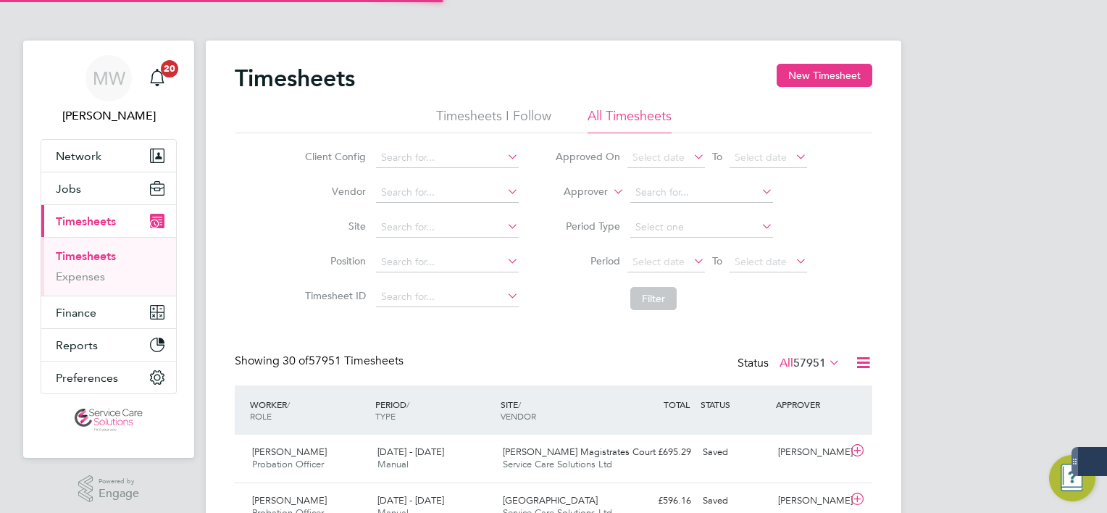
scroll to position [7, 7]
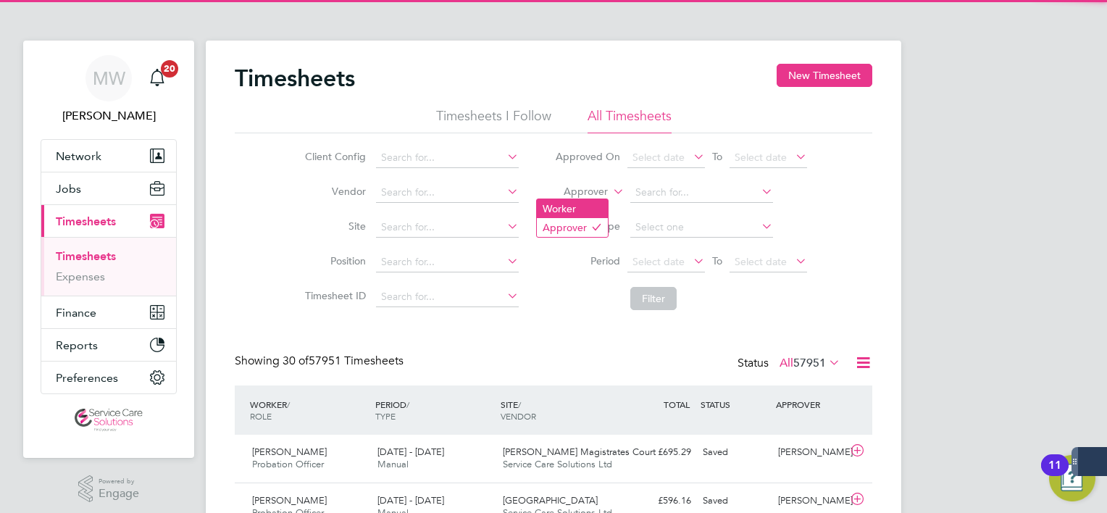
click at [581, 217] on li "Worker" at bounding box center [572, 208] width 71 height 19
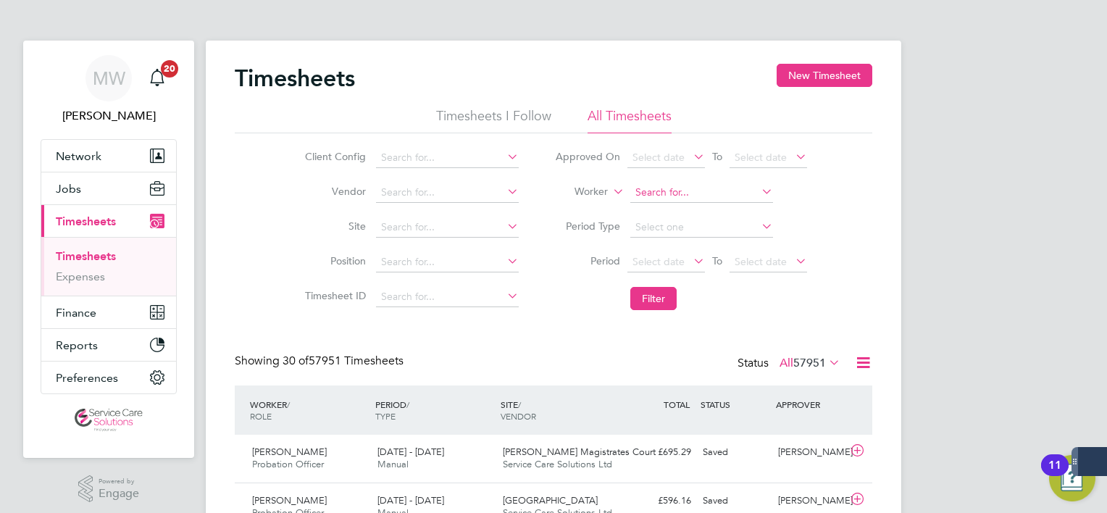
click at [634, 198] on input at bounding box center [701, 193] width 143 height 20
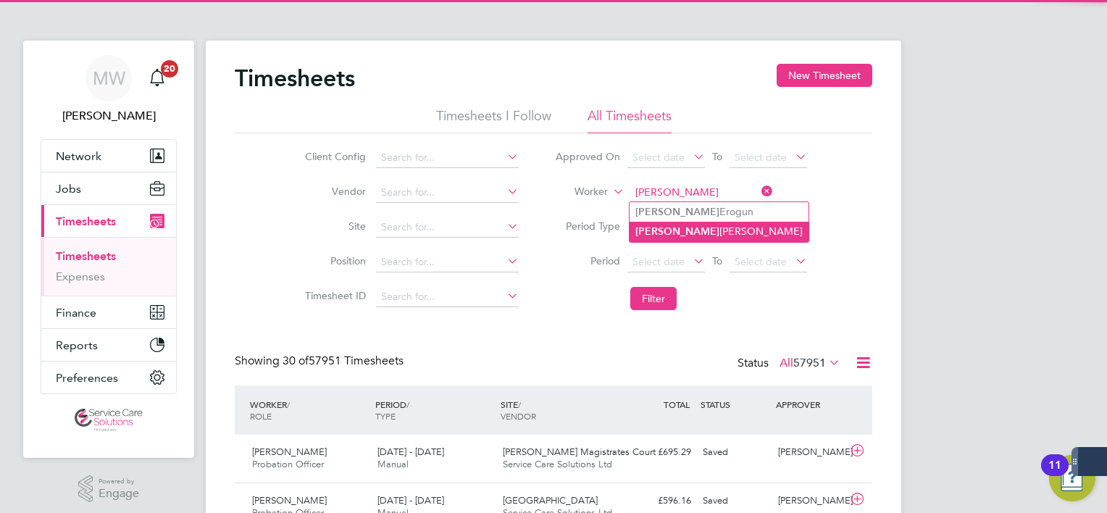
click at [702, 238] on li "Joel Nunez Martinez" at bounding box center [718, 232] width 179 height 20
type input "Joel Nunez Martinez"
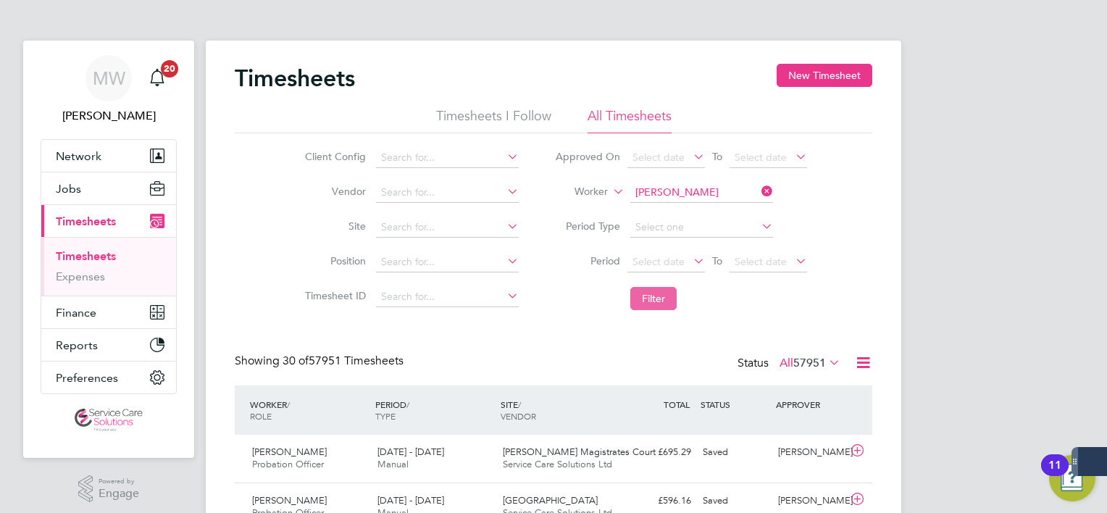
click at [669, 292] on button "Filter" at bounding box center [653, 298] width 46 height 23
click at [592, 445] on div "The Law Courts Service Care Solutions Ltd" at bounding box center [559, 458] width 125 height 36
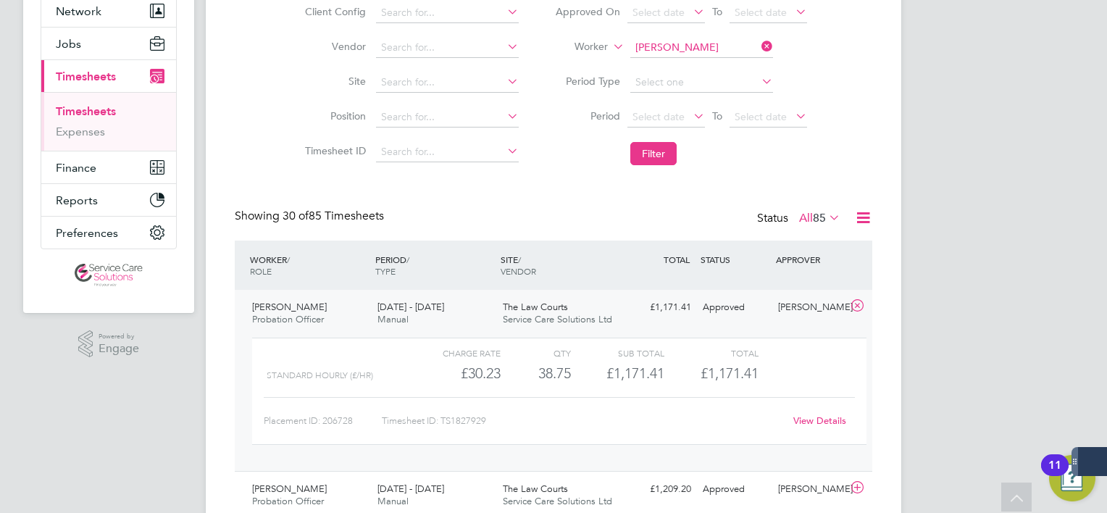
click at [822, 424] on link "View Details" at bounding box center [819, 420] width 53 height 12
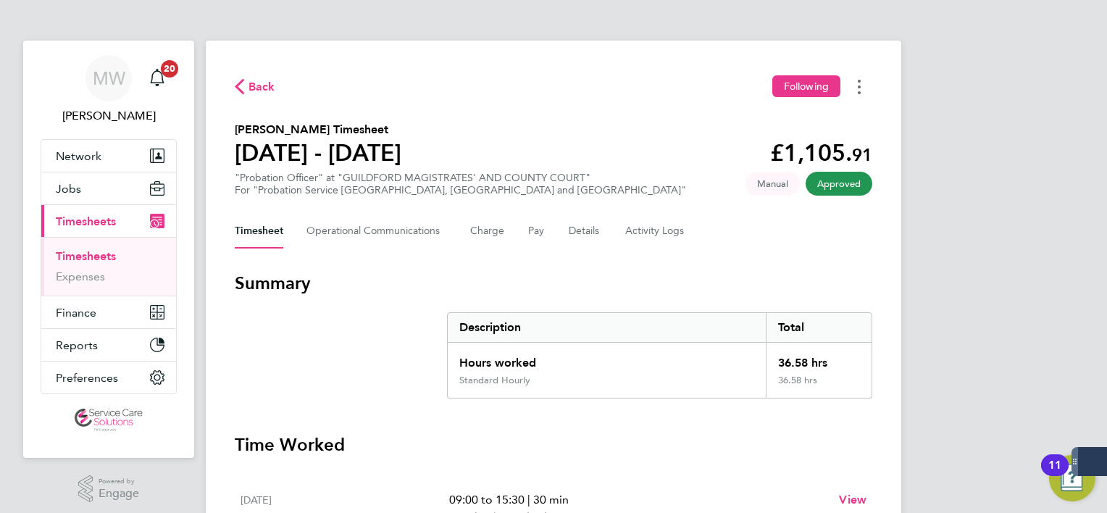
drag, startPoint x: 862, startPoint y: 85, endPoint x: 856, endPoint y: 93, distance: 9.9
click at [862, 85] on button "Timesheets Menu" at bounding box center [859, 86] width 26 height 22
click at [788, 122] on link "Download timesheet" at bounding box center [785, 118] width 174 height 29
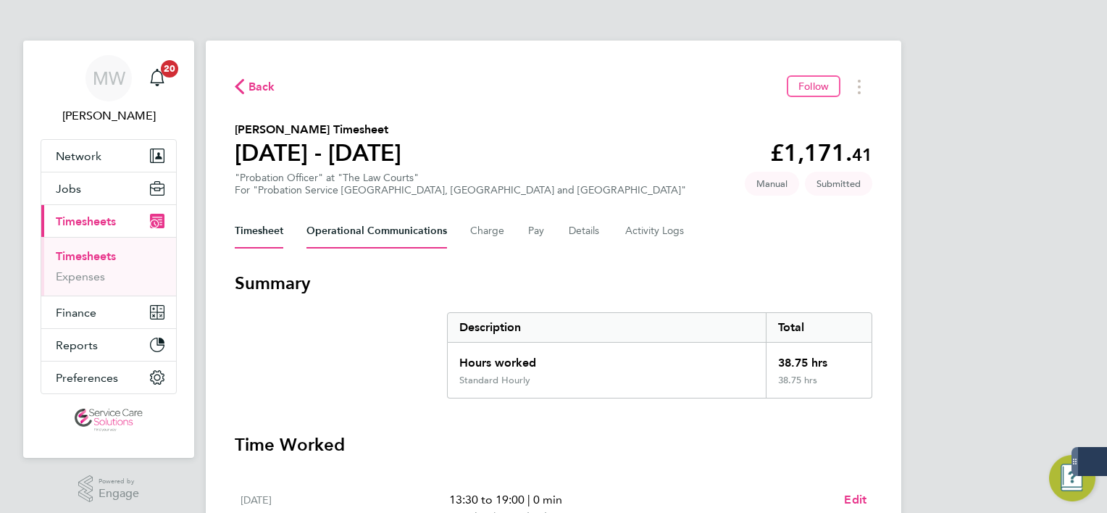
click at [360, 234] on Communications-tab "Operational Communications" at bounding box center [376, 231] width 141 height 35
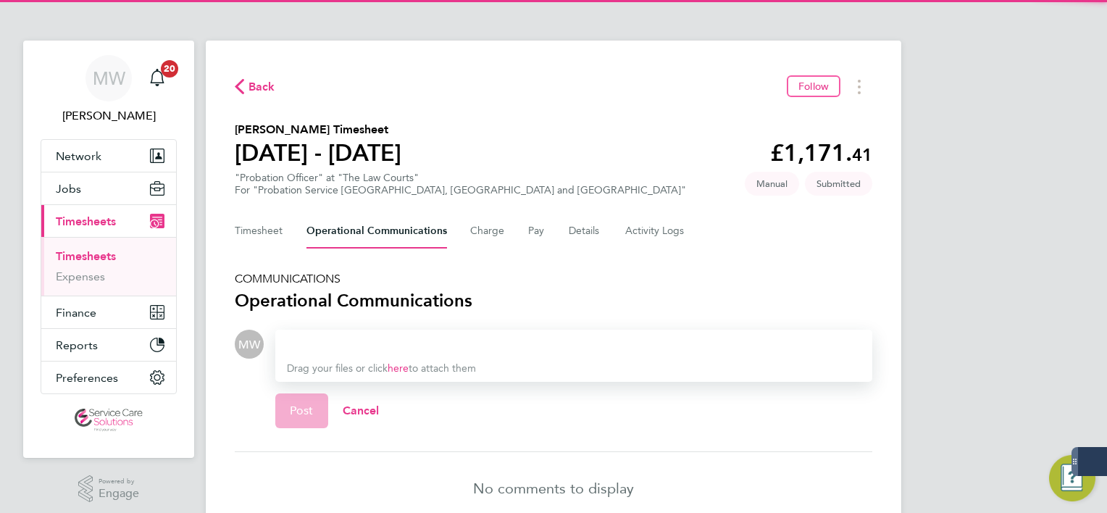
click at [398, 338] on div at bounding box center [574, 343] width 574 height 17
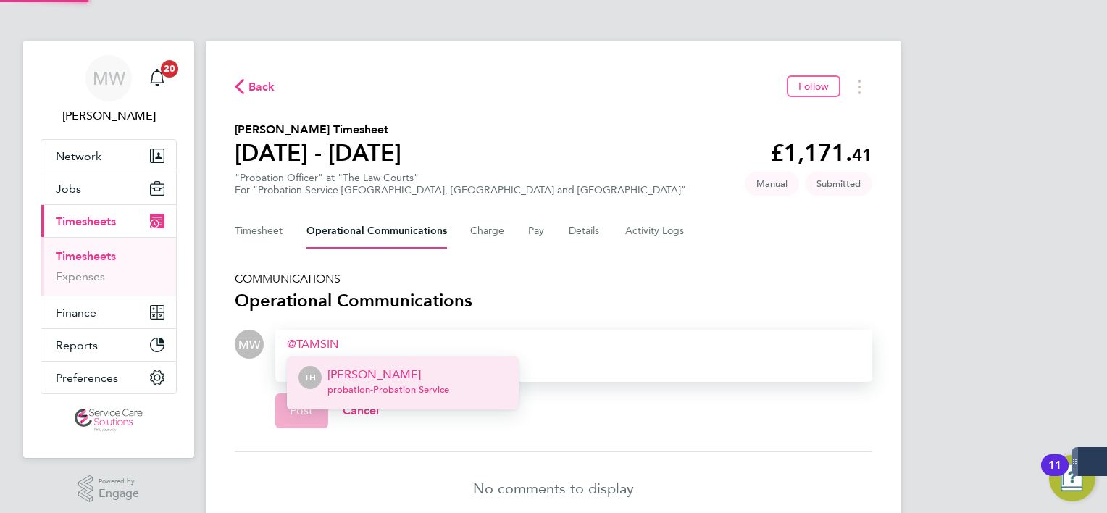
click at [420, 385] on span "probation - Probation Service" at bounding box center [388, 390] width 122 height 12
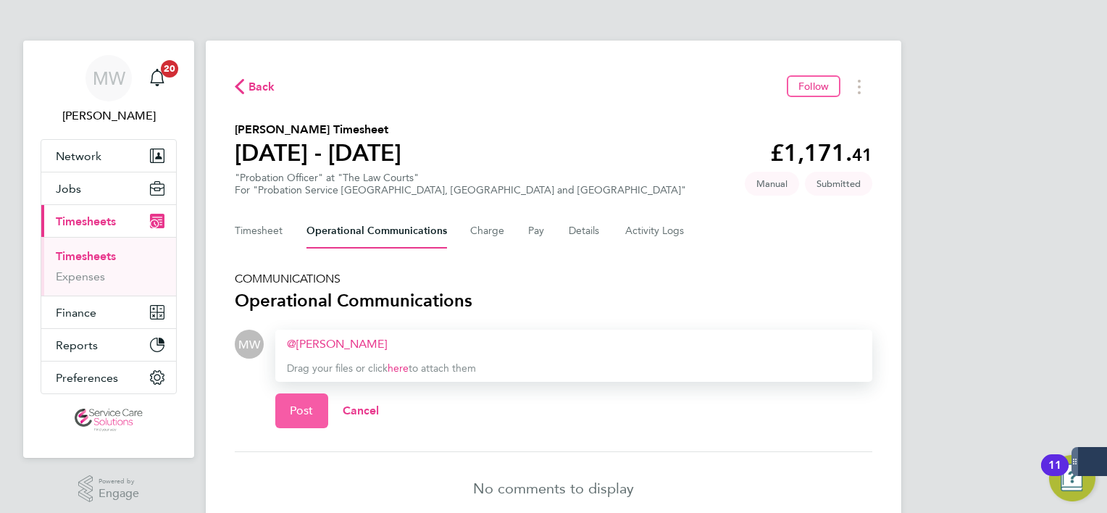
click at [299, 416] on span "Post" at bounding box center [302, 410] width 24 height 14
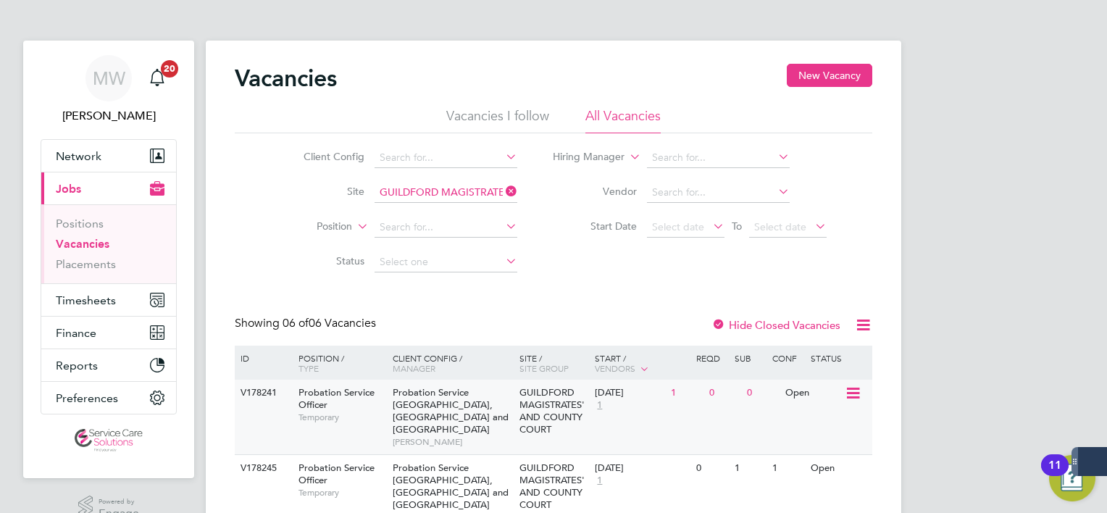
click at [461, 433] on div "V178241 Probation Service Officer Temporary Probation Service [GEOGRAPHIC_DATA]…" at bounding box center [553, 417] width 637 height 75
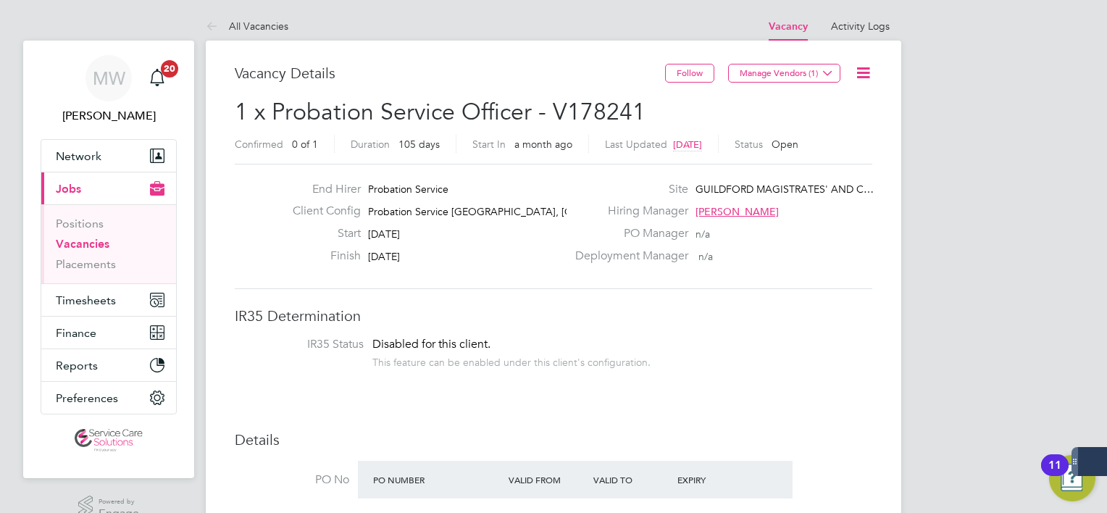
click at [860, 67] on icon at bounding box center [863, 73] width 18 height 18
click at [719, 137] on div "Last Updated 2 months ago" at bounding box center [662, 144] width 114 height 18
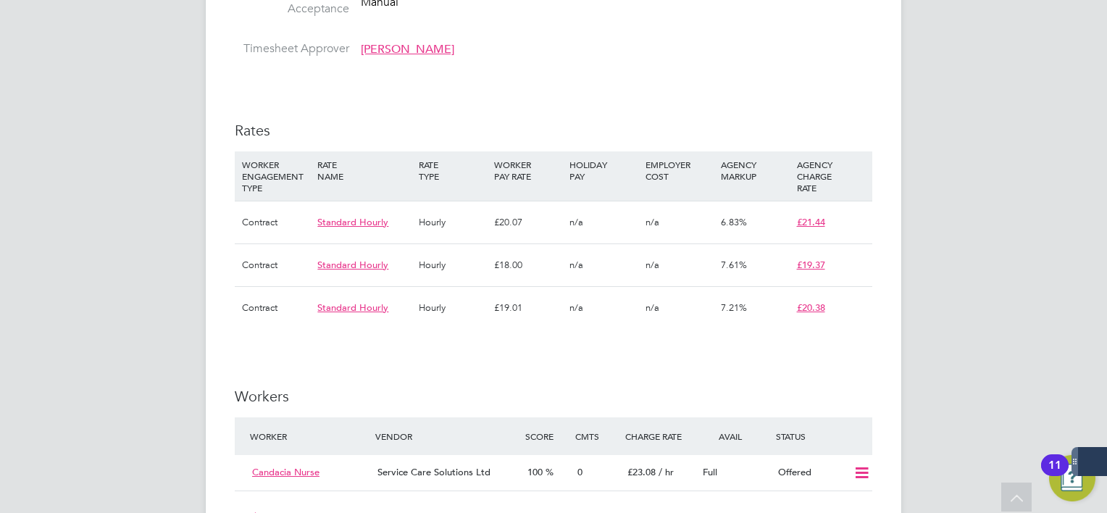
scroll to position [1521, 0]
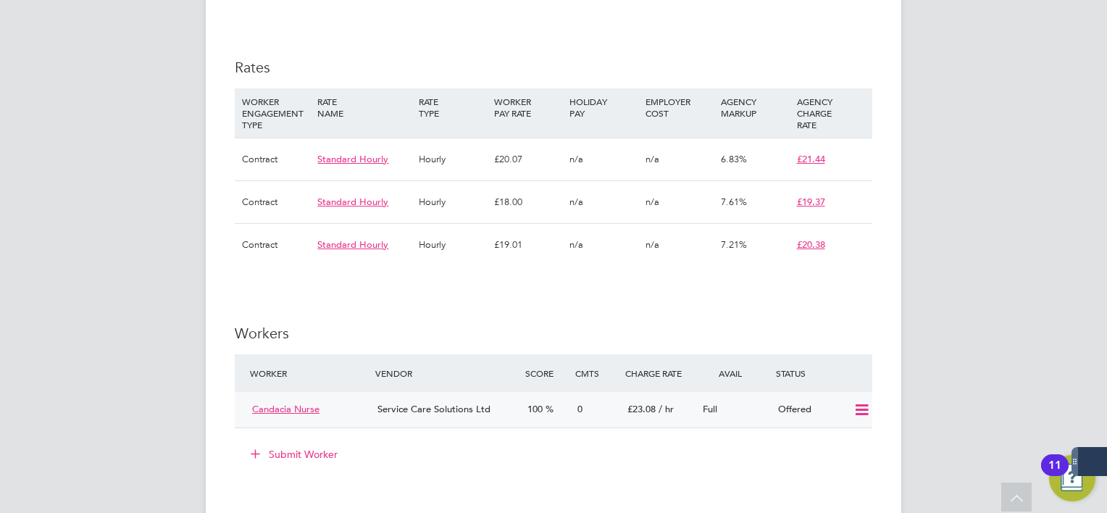
click at [770, 398] on div "Full" at bounding box center [734, 410] width 75 height 24
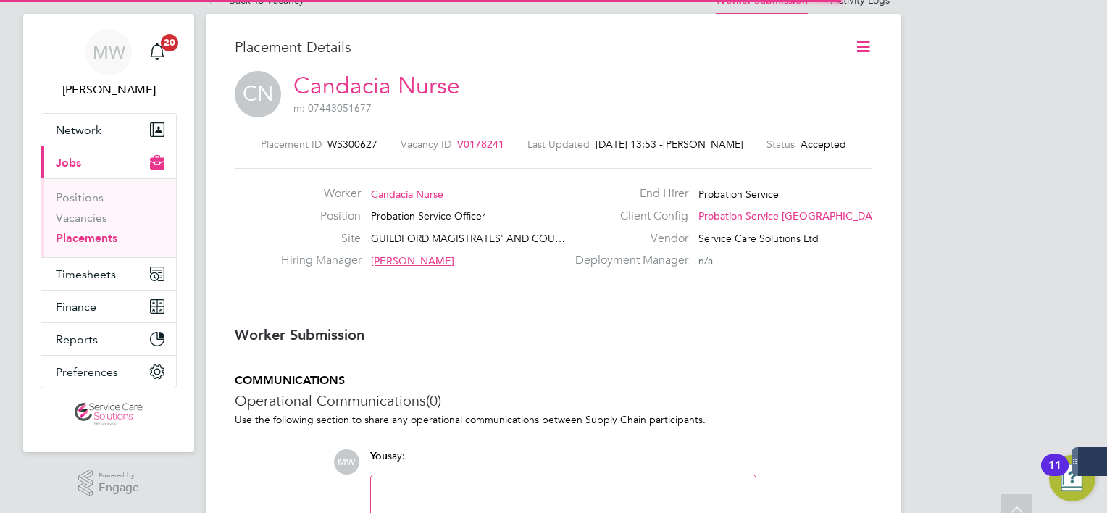
scroll to position [7, 7]
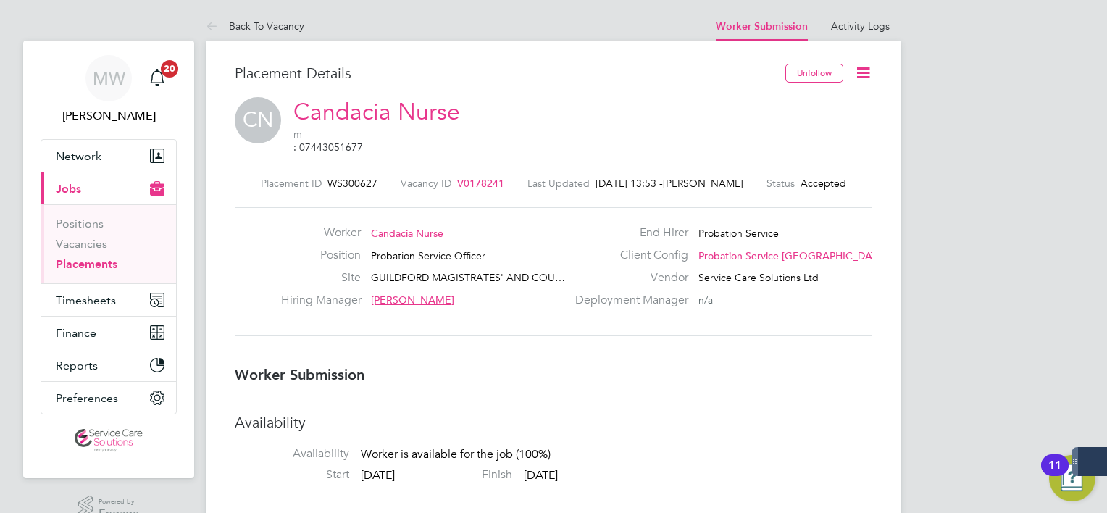
click at [864, 75] on icon at bounding box center [863, 73] width 18 height 18
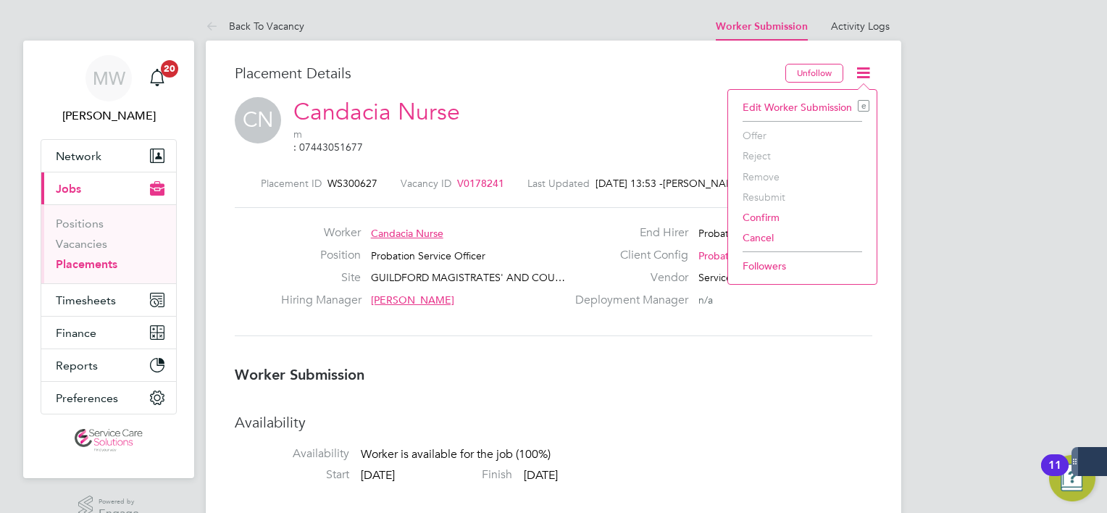
click at [755, 212] on li "Confirm" at bounding box center [802, 217] width 134 height 20
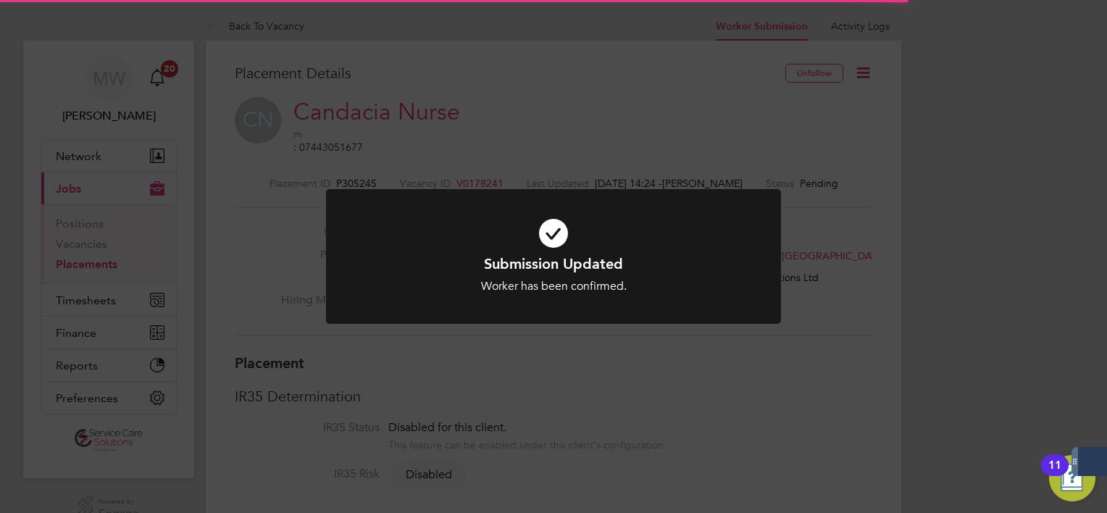
click at [628, 149] on div "Submission Updated Worker has been confirmed. Cancel Okay" at bounding box center [553, 256] width 1107 height 513
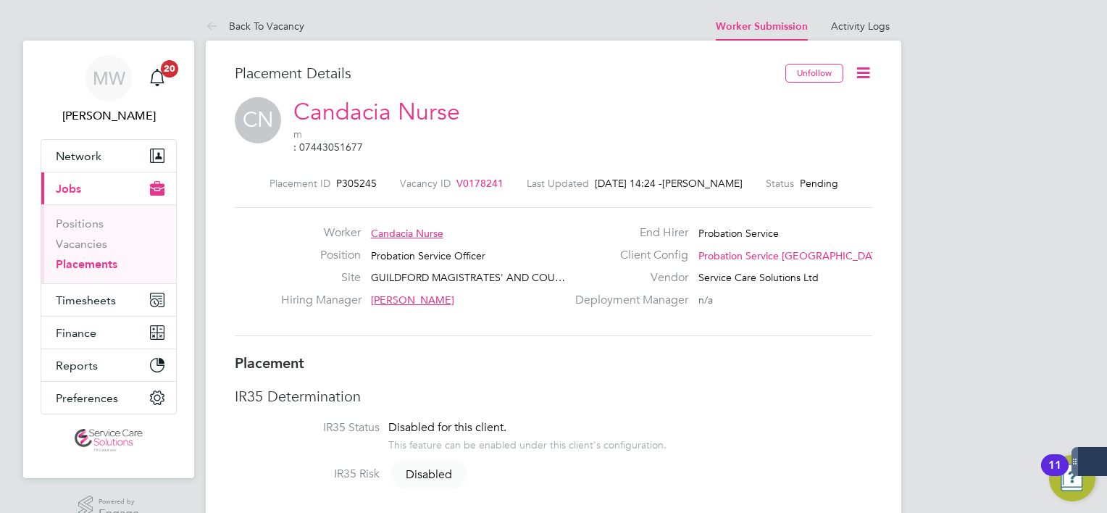
click at [870, 65] on icon at bounding box center [863, 73] width 18 height 18
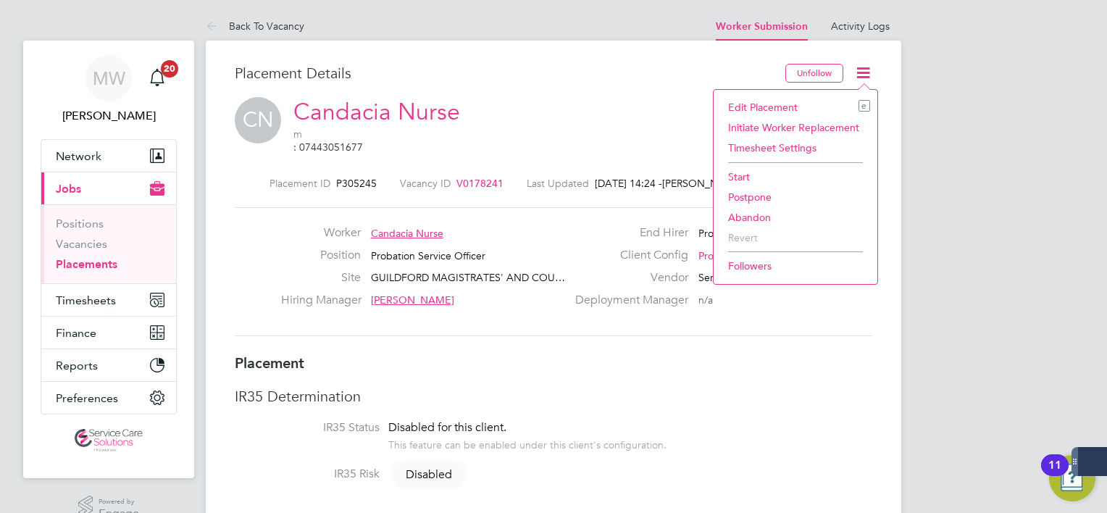
click at [829, 104] on li "Edit Placement e" at bounding box center [795, 107] width 149 height 20
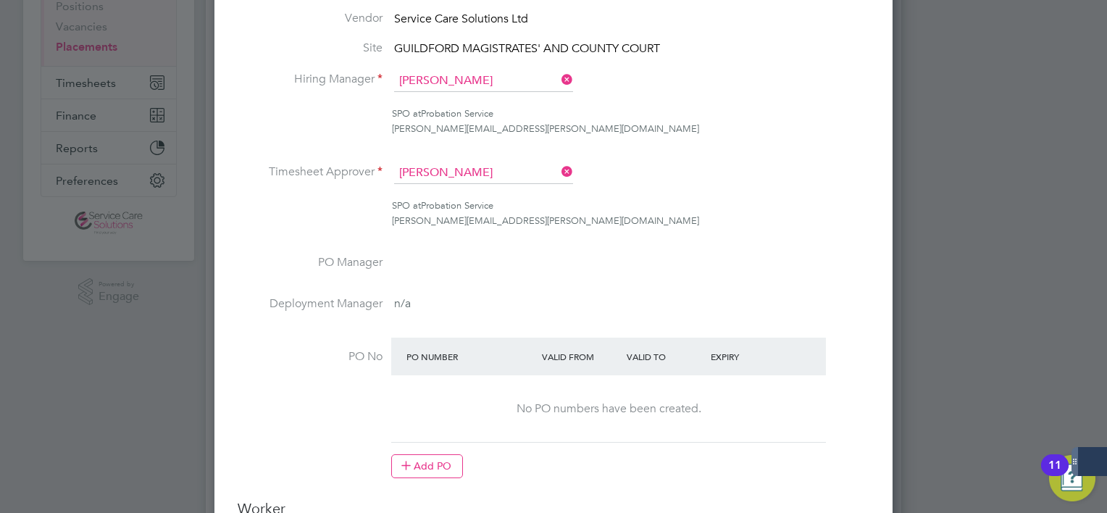
click at [558, 170] on icon at bounding box center [558, 172] width 0 height 20
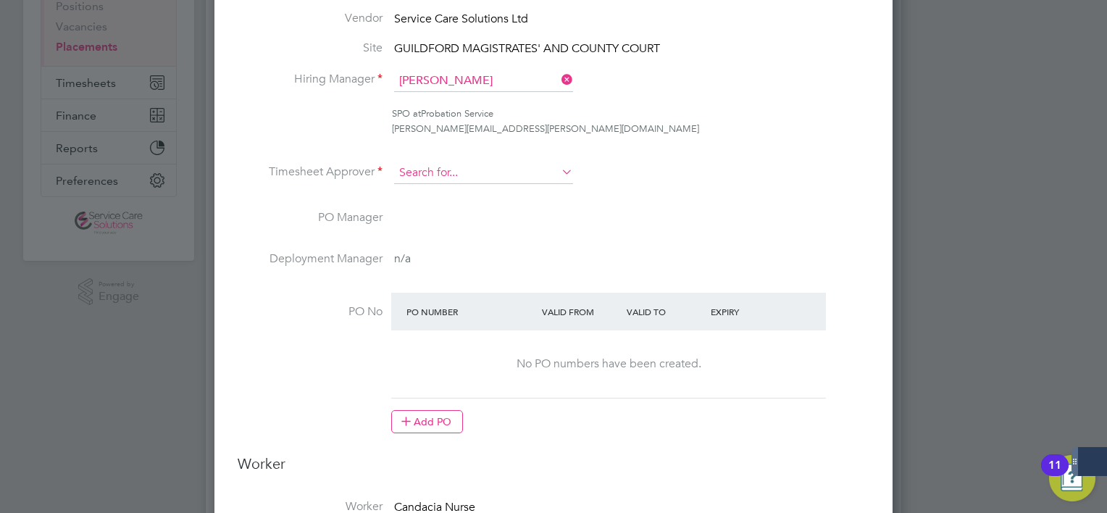
click at [532, 169] on input at bounding box center [483, 173] width 179 height 22
click at [480, 195] on li "Sarah Hen nebry" at bounding box center [484, 193] width 180 height 20
type input "Sarah Hennebry"
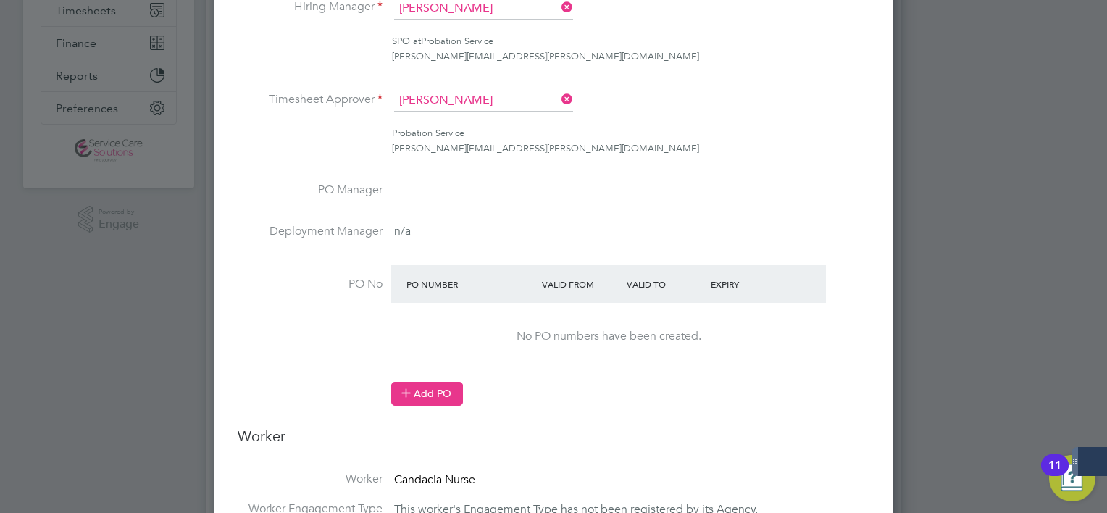
click at [430, 382] on button "Add PO" at bounding box center [427, 393] width 72 height 23
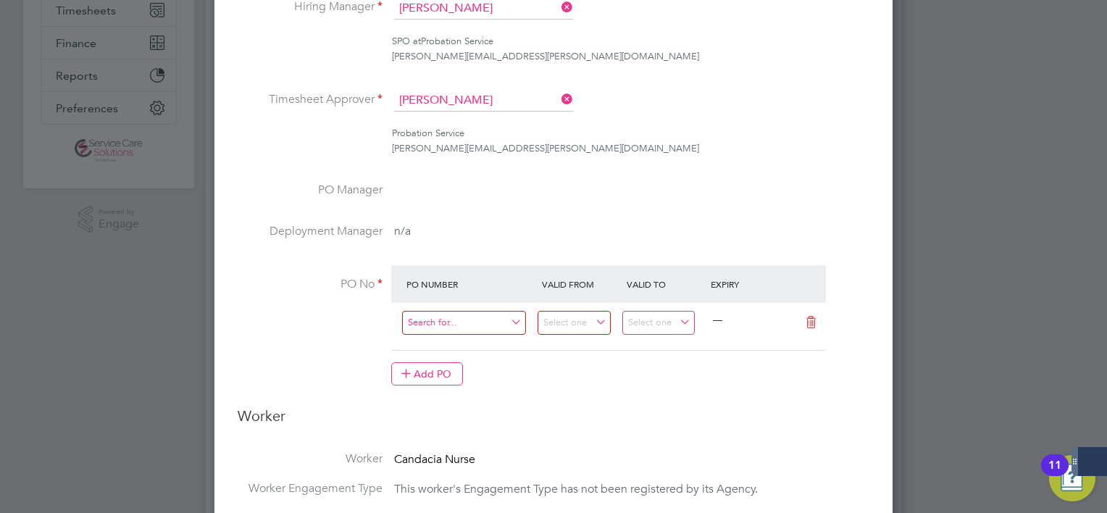
drag, startPoint x: 451, startPoint y: 306, endPoint x: 444, endPoint y: 330, distance: 25.5
click at [444, 330] on div "—" at bounding box center [608, 326] width 435 height 47
click at [444, 330] on input at bounding box center [464, 323] width 124 height 24
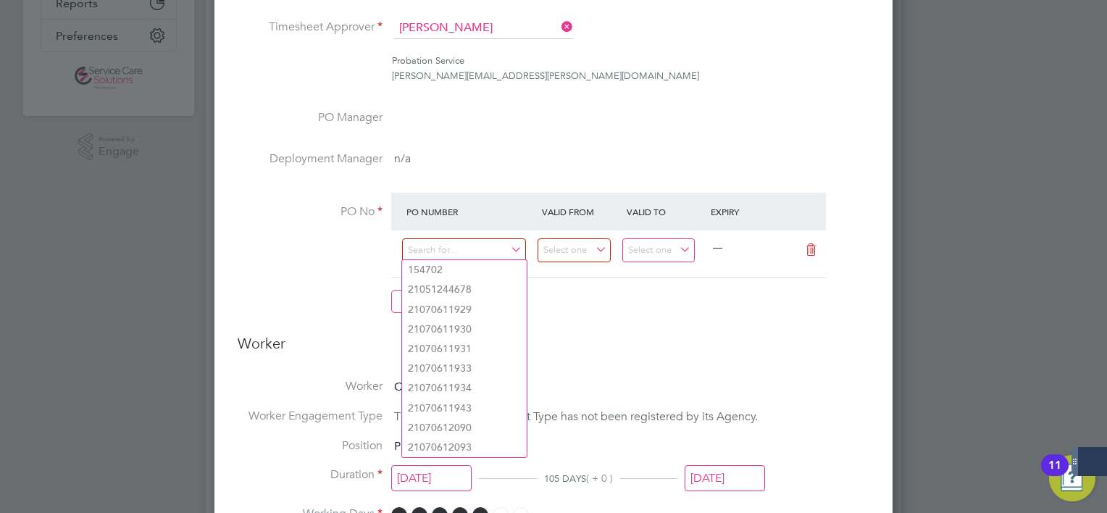
paste input "21070951463"
type input "21070951463"
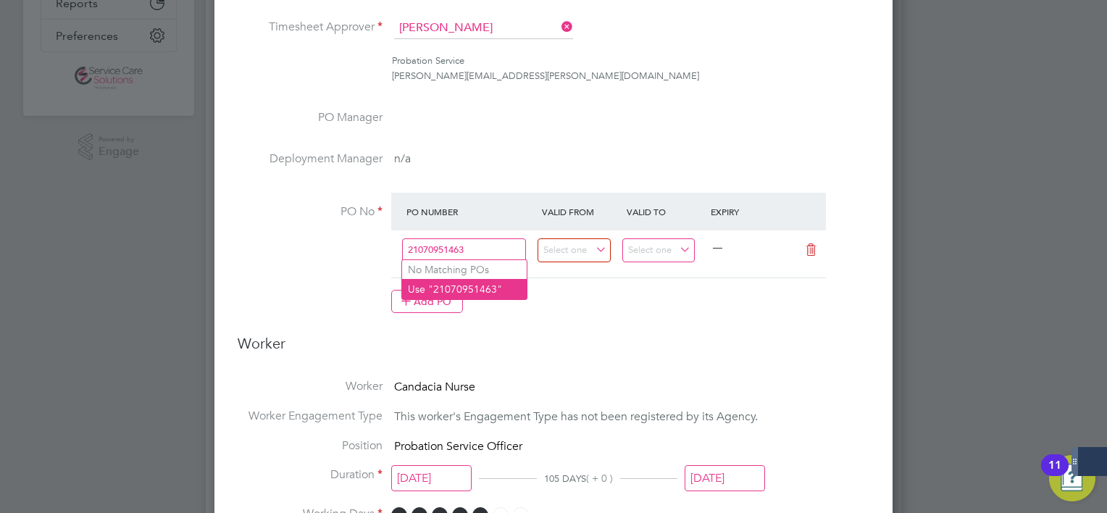
click at [475, 291] on li "Use "21070951463"" at bounding box center [464, 289] width 125 height 20
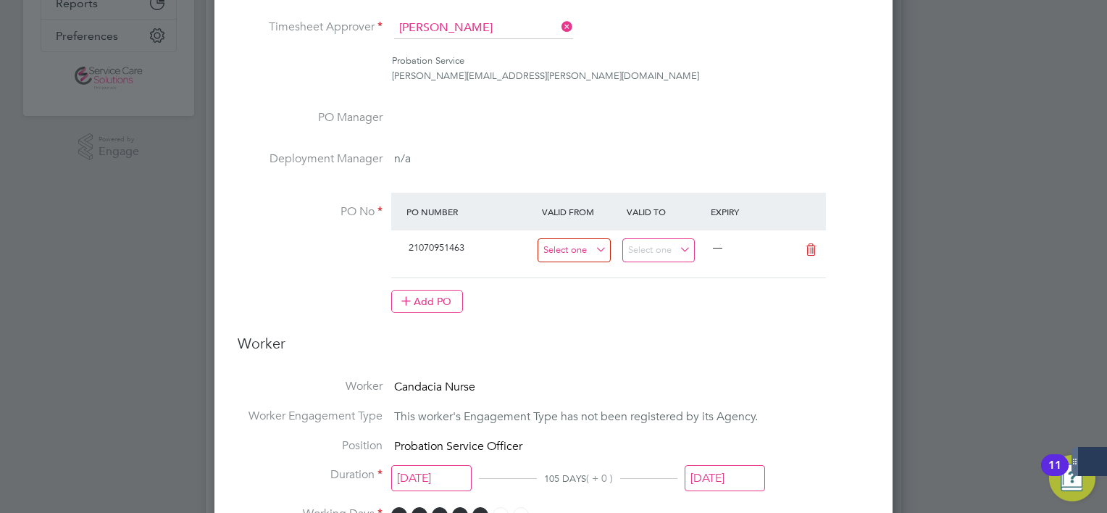
click at [579, 250] on input at bounding box center [573, 250] width 73 height 24
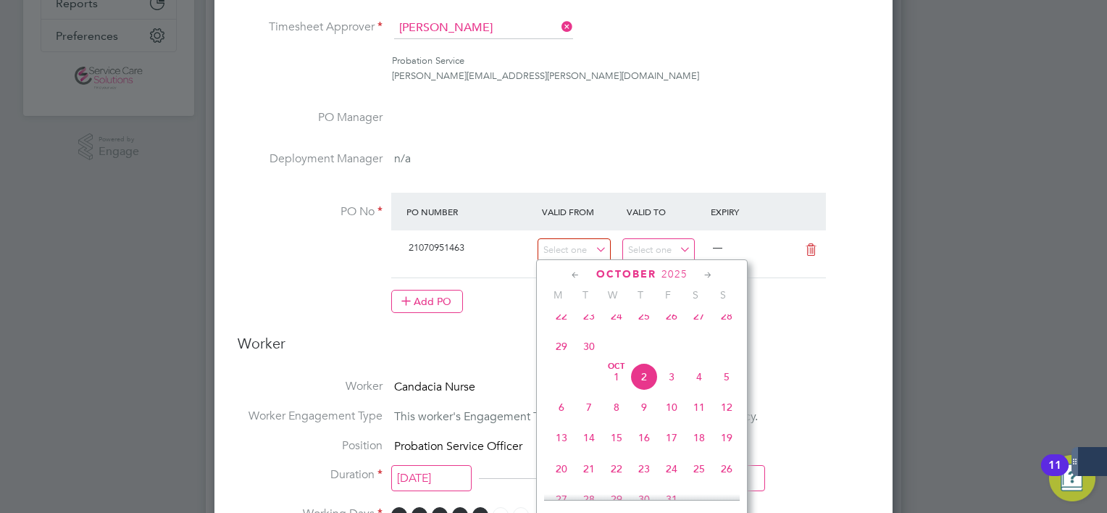
click at [614, 389] on span "Oct 1" at bounding box center [617, 377] width 28 height 28
type input "01 Oct 2025"
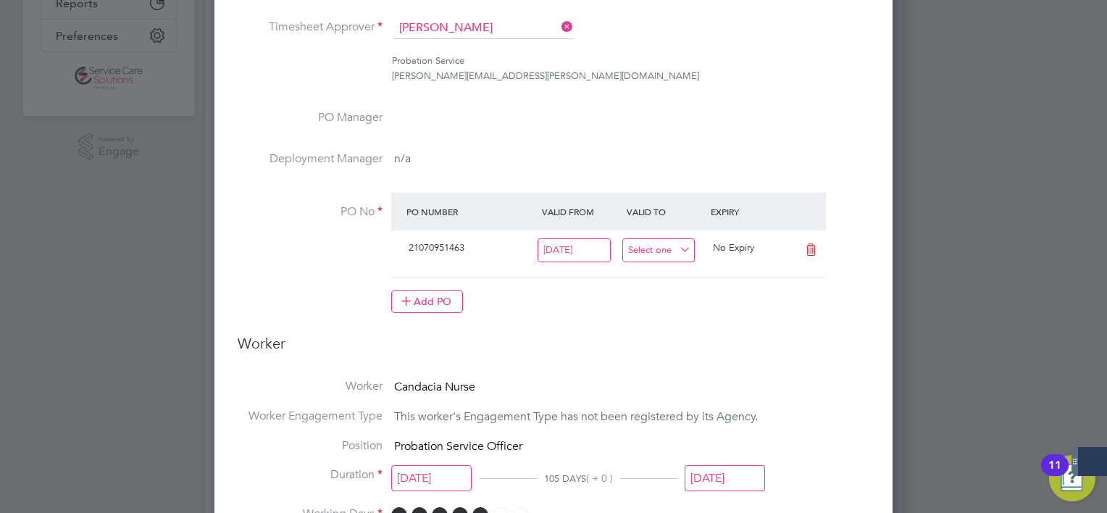
click at [673, 252] on input at bounding box center [658, 250] width 73 height 24
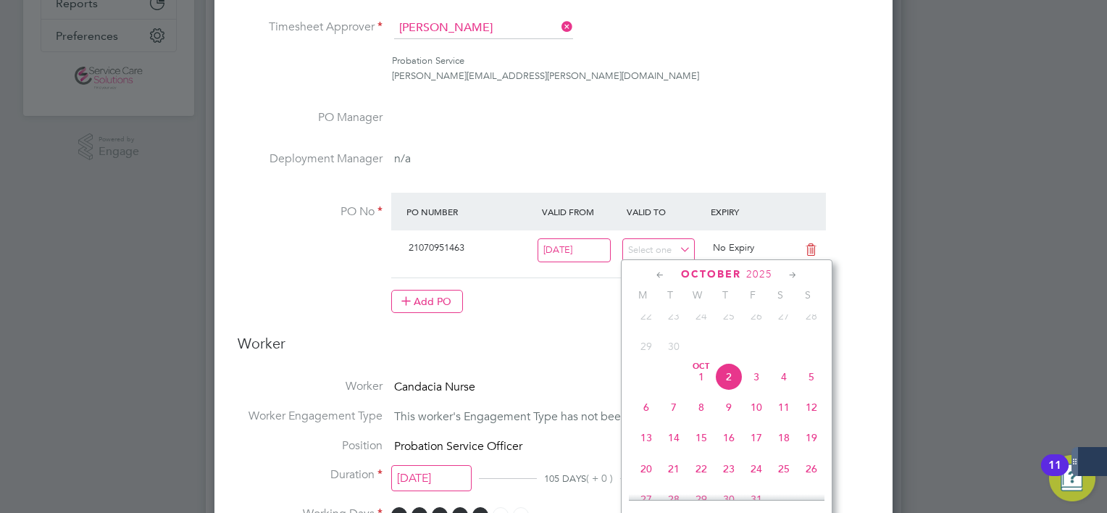
click at [791, 277] on icon at bounding box center [793, 275] width 14 height 16
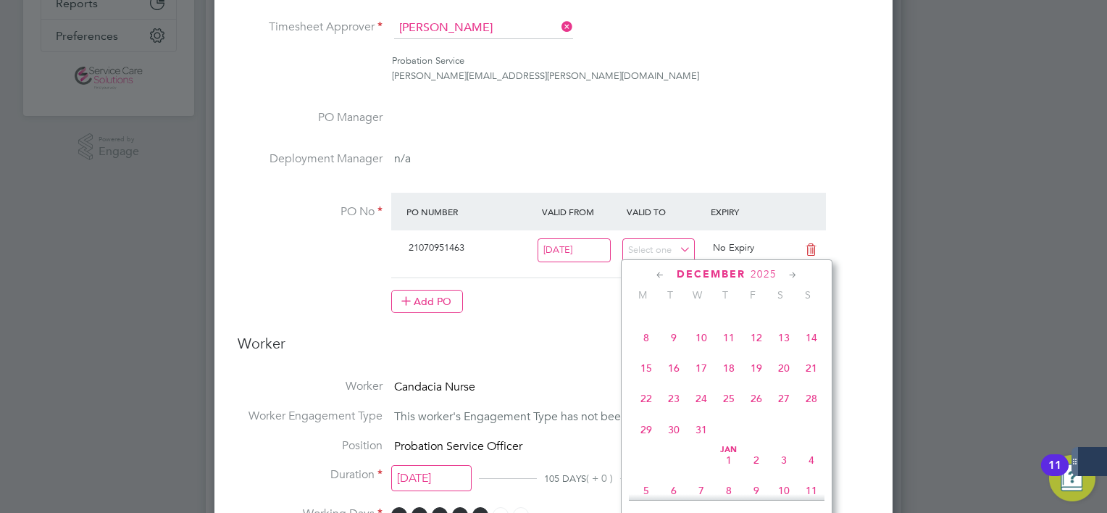
click at [791, 277] on icon at bounding box center [793, 275] width 14 height 16
click at [813, 448] on span "Feb" at bounding box center [811, 444] width 28 height 7
type input "01 Feb 2026"
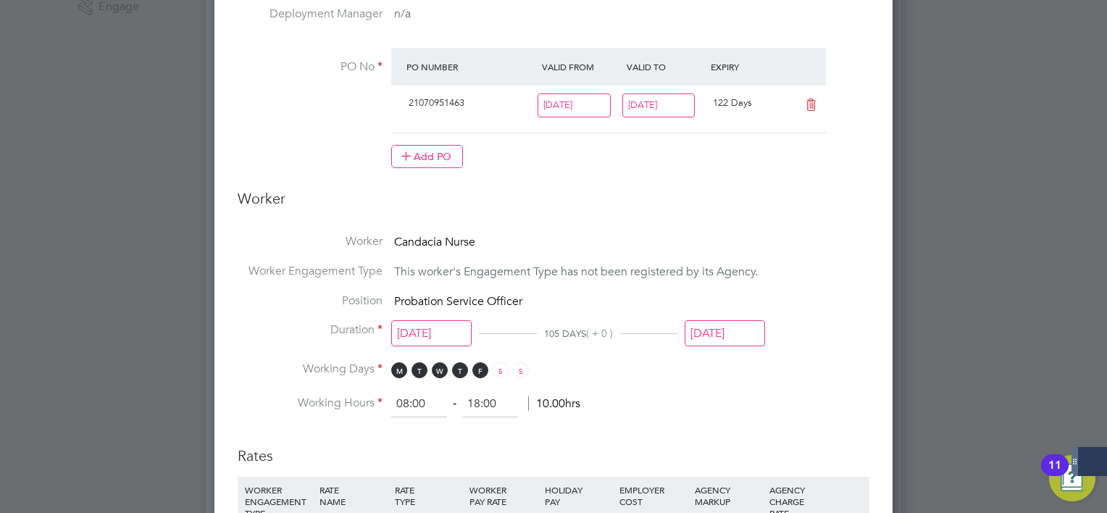
click at [458, 324] on input "[DATE]" at bounding box center [431, 333] width 80 height 27
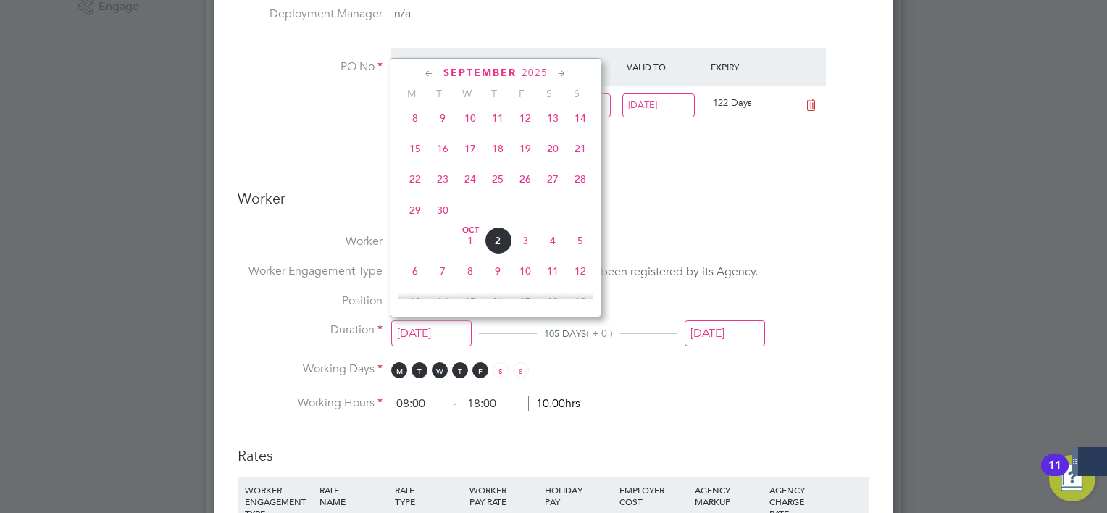
click at [476, 254] on span "Oct 1" at bounding box center [470, 241] width 28 height 28
type input "01 Oct 2025"
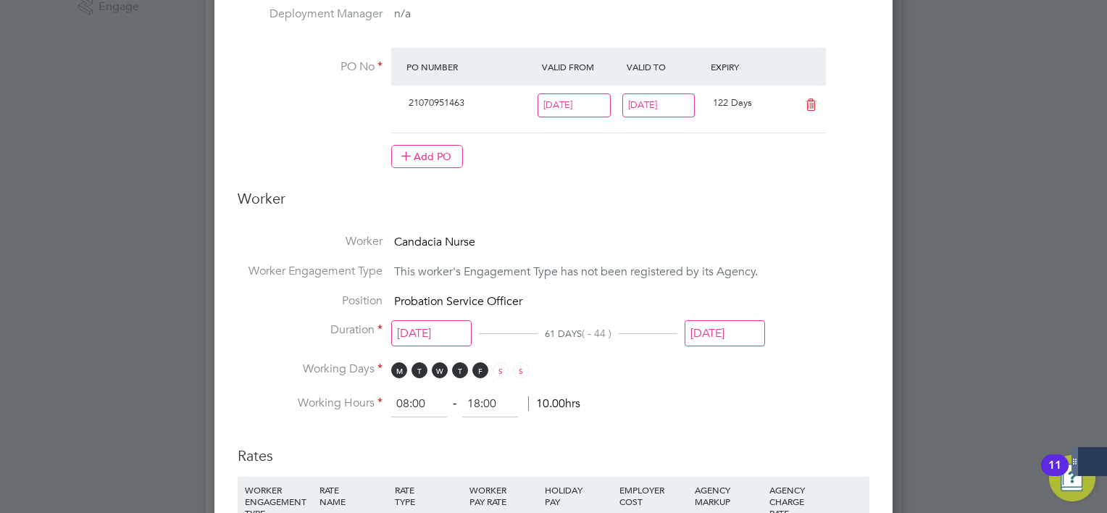
click at [749, 329] on input "[DATE]" at bounding box center [724, 333] width 80 height 27
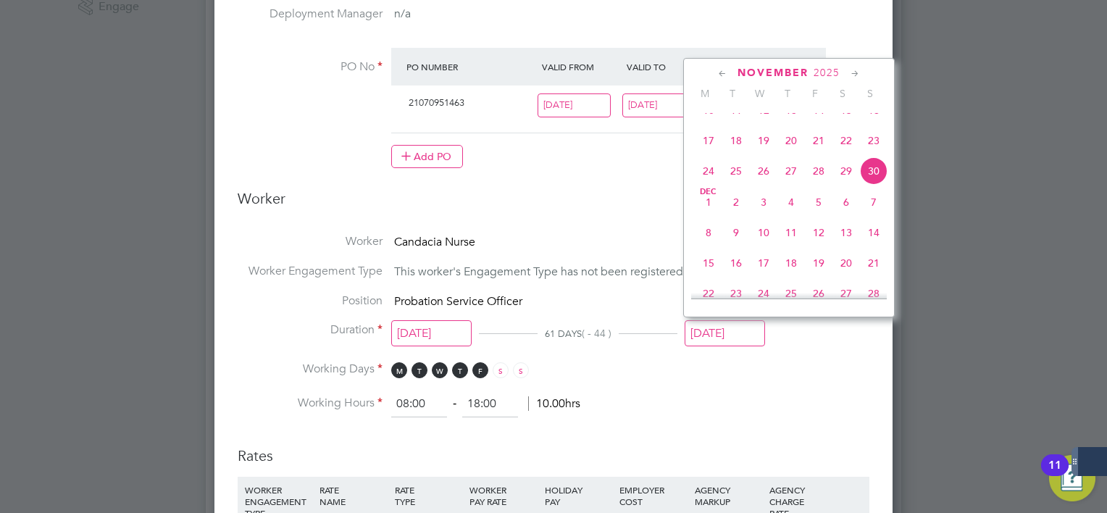
click at [854, 67] on icon at bounding box center [855, 74] width 14 height 16
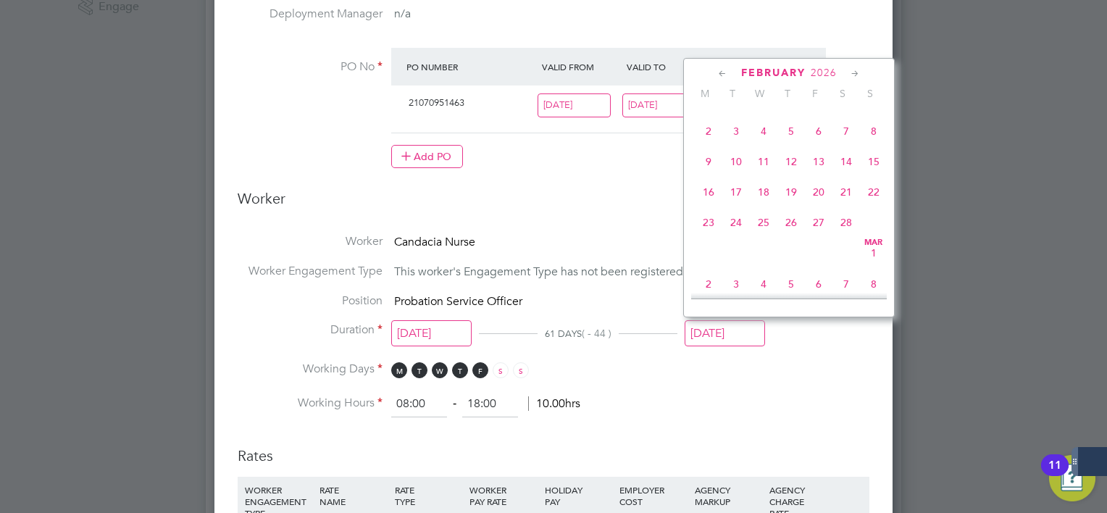
click at [869, 114] on span "Feb 1" at bounding box center [874, 100] width 28 height 28
type input "01 Feb 2026"
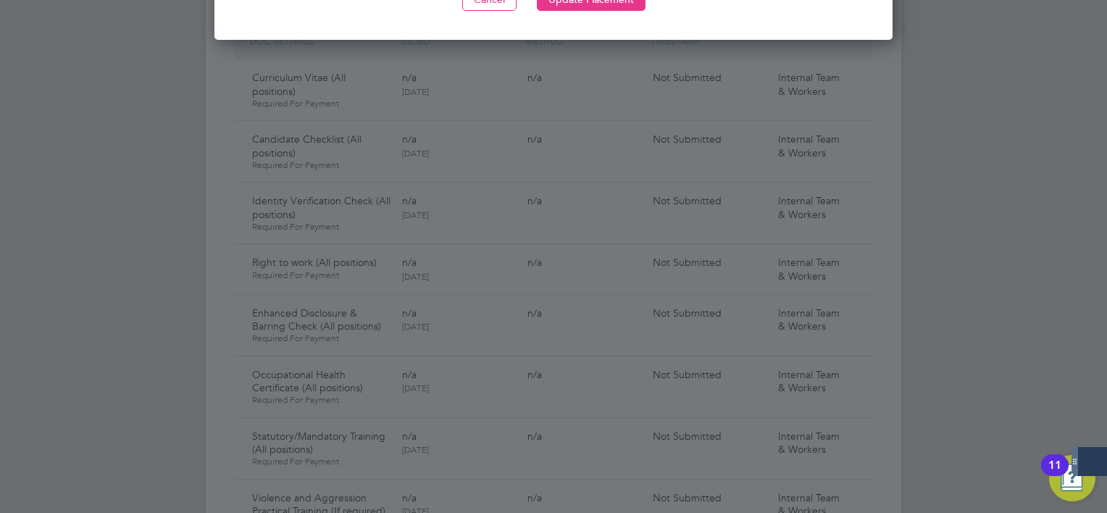
scroll to position [1376, 0]
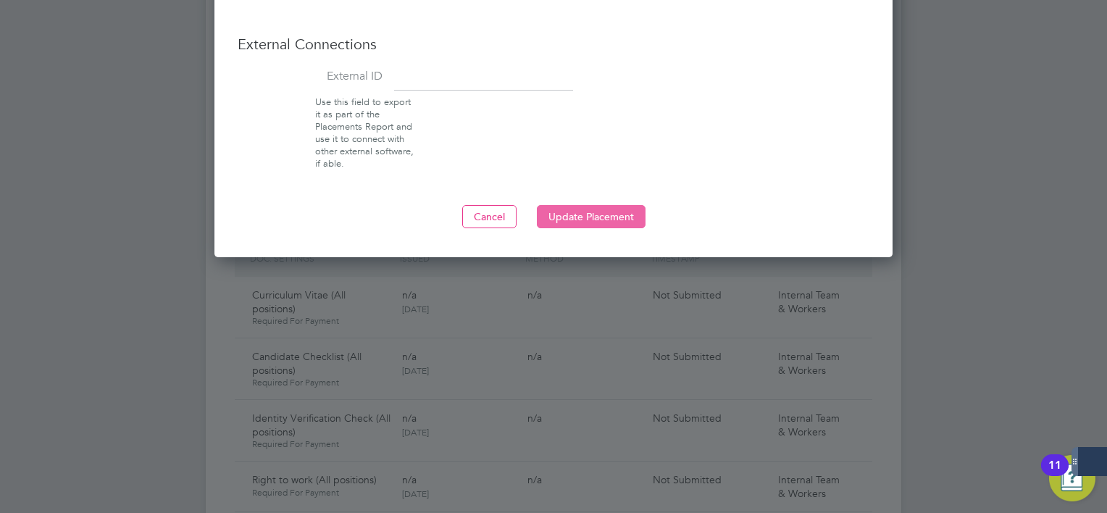
click at [611, 214] on button "Update Placement" at bounding box center [591, 216] width 109 height 23
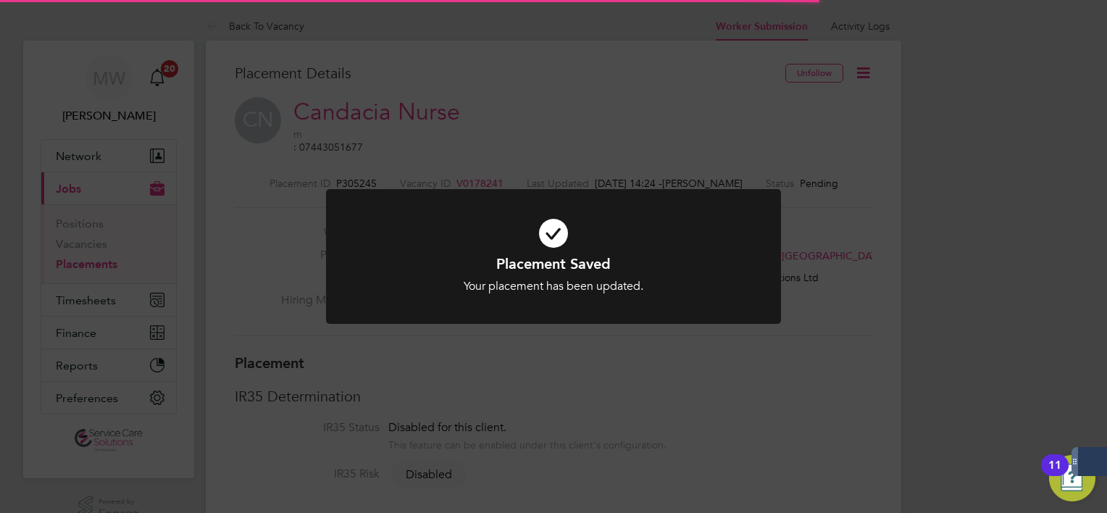
scroll to position [43, 101]
click at [834, 310] on div "Placement Saved Your placement has been updated. Cancel Okay" at bounding box center [553, 256] width 1107 height 513
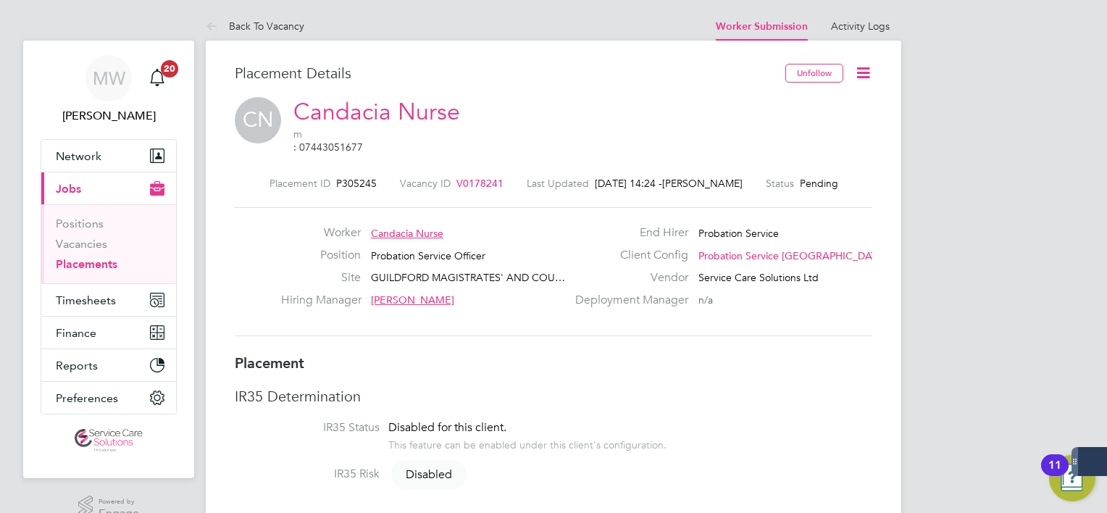
click at [868, 71] on icon at bounding box center [863, 73] width 18 height 18
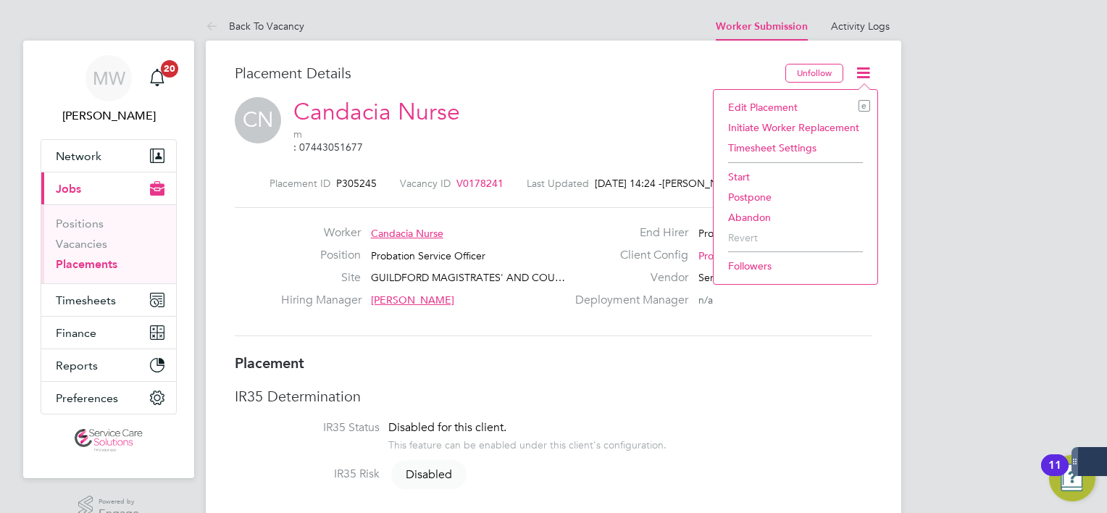
click at [753, 172] on li "Start" at bounding box center [795, 177] width 149 height 20
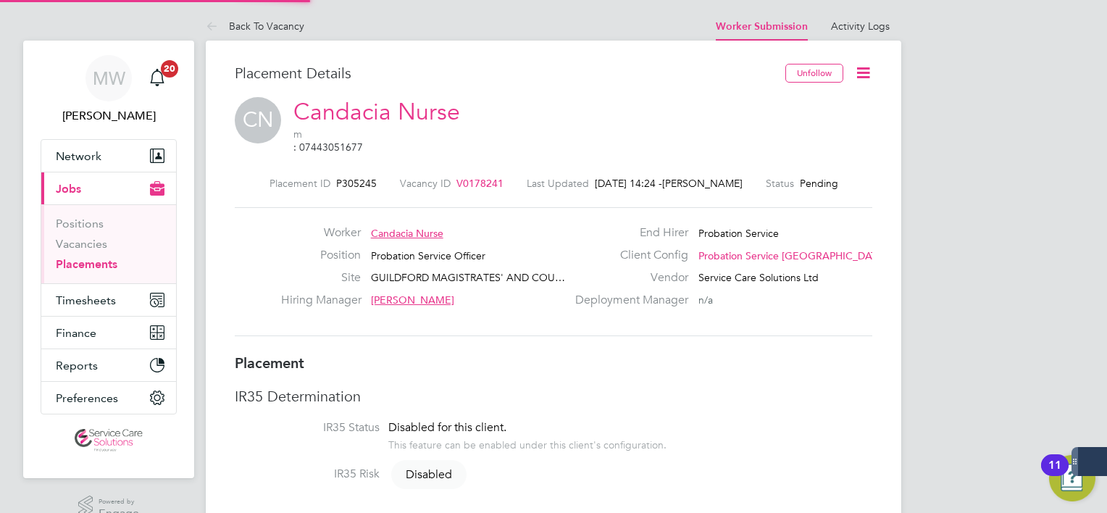
scroll to position [7, 7]
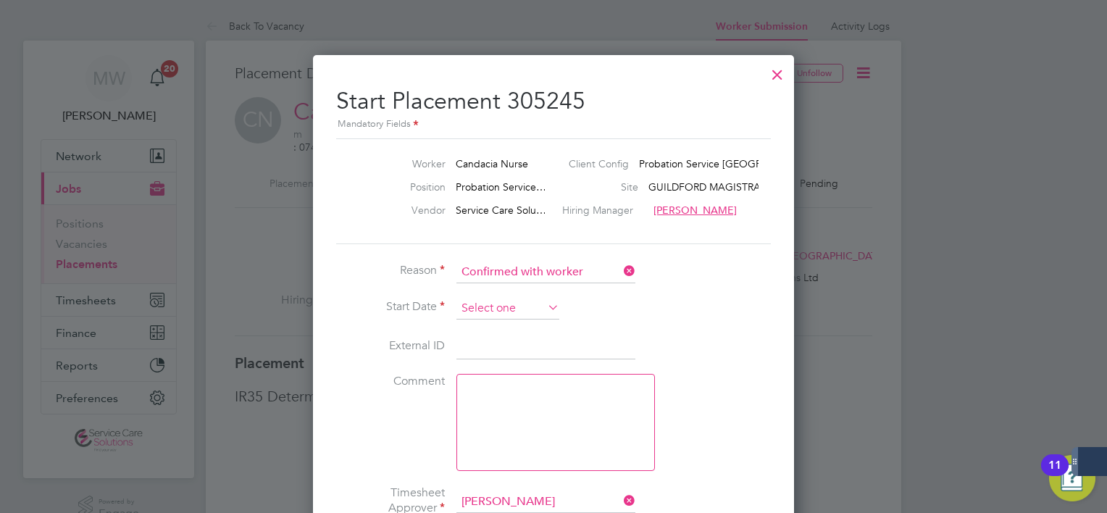
click at [525, 301] on input at bounding box center [507, 309] width 103 height 22
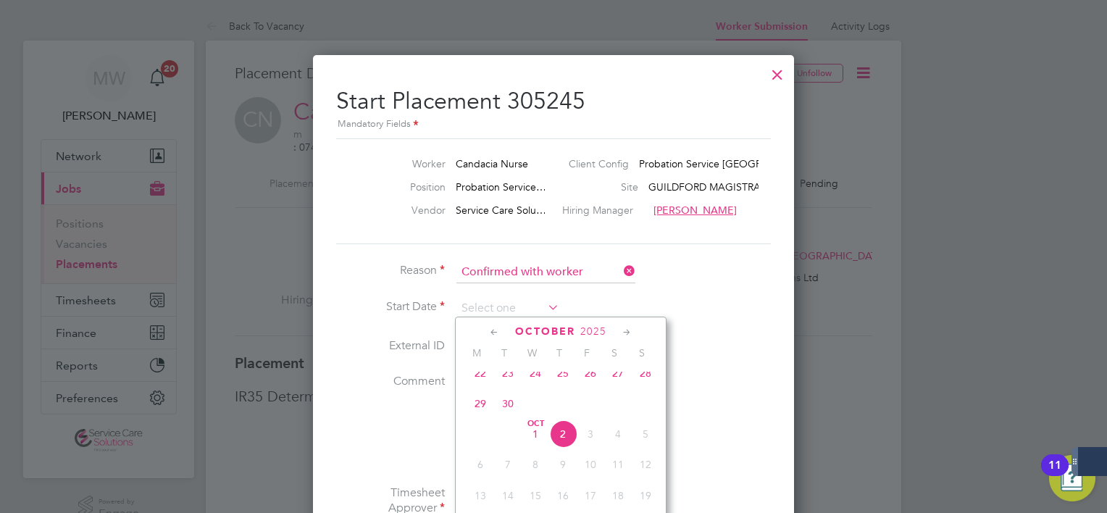
click at [532, 441] on span "Oct 1" at bounding box center [535, 434] width 28 height 28
type input "01 Oct 2025"
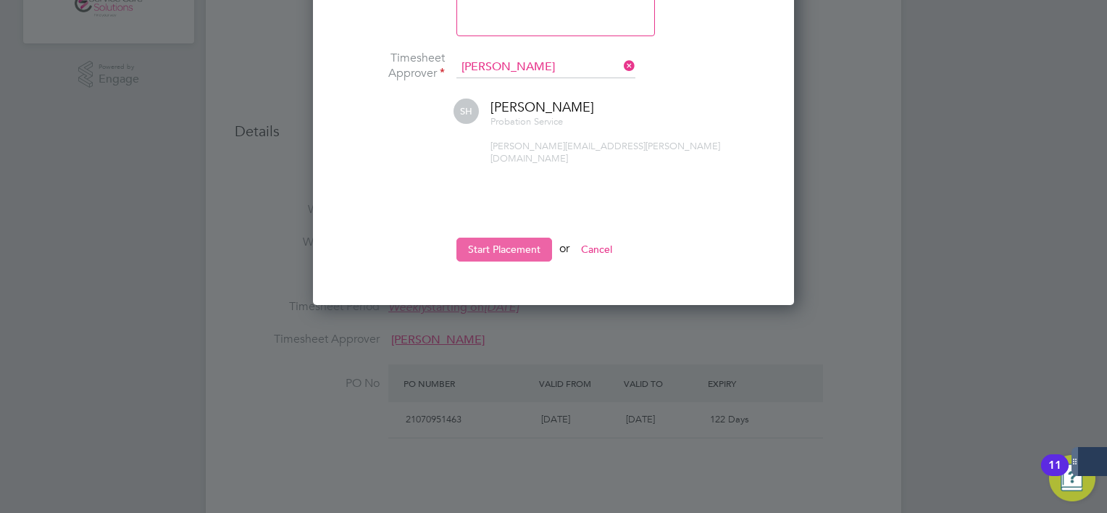
click at [522, 241] on button "Start Placement" at bounding box center [504, 249] width 96 height 23
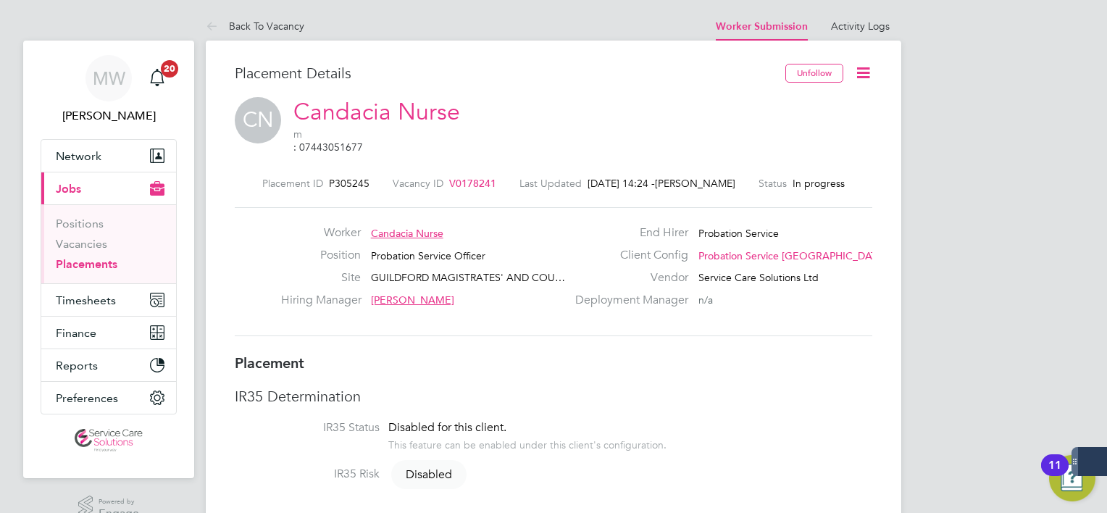
click at [869, 72] on icon at bounding box center [863, 73] width 18 height 18
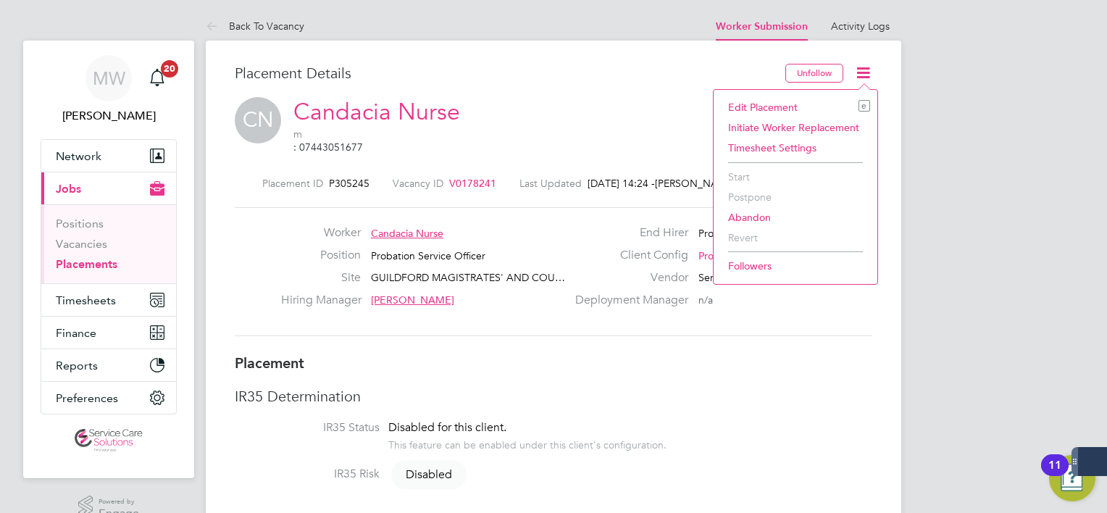
click at [572, 123] on div "CN Candacia Nurse m : 07443051677" at bounding box center [553, 128] width 637 height 62
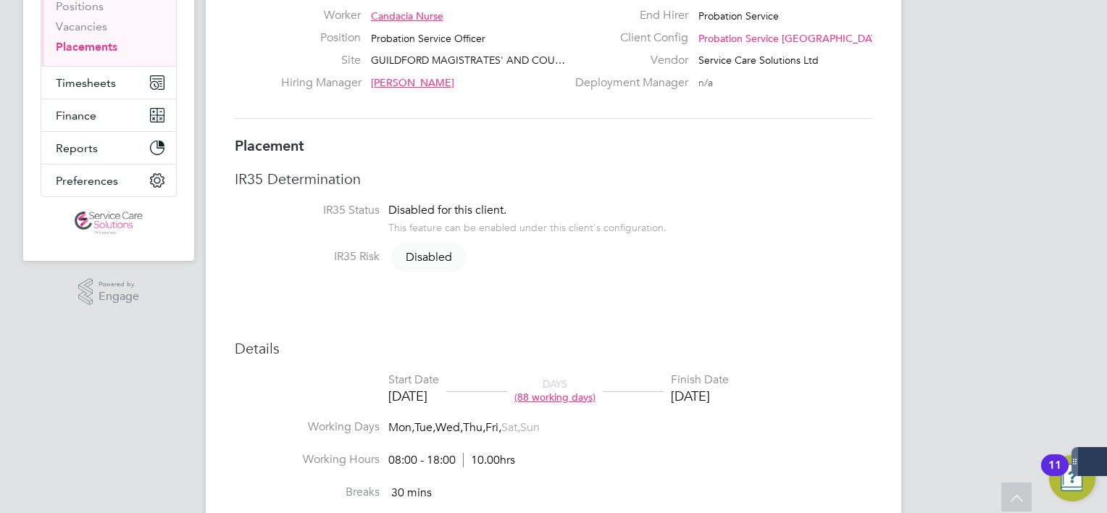
scroll to position [0, 0]
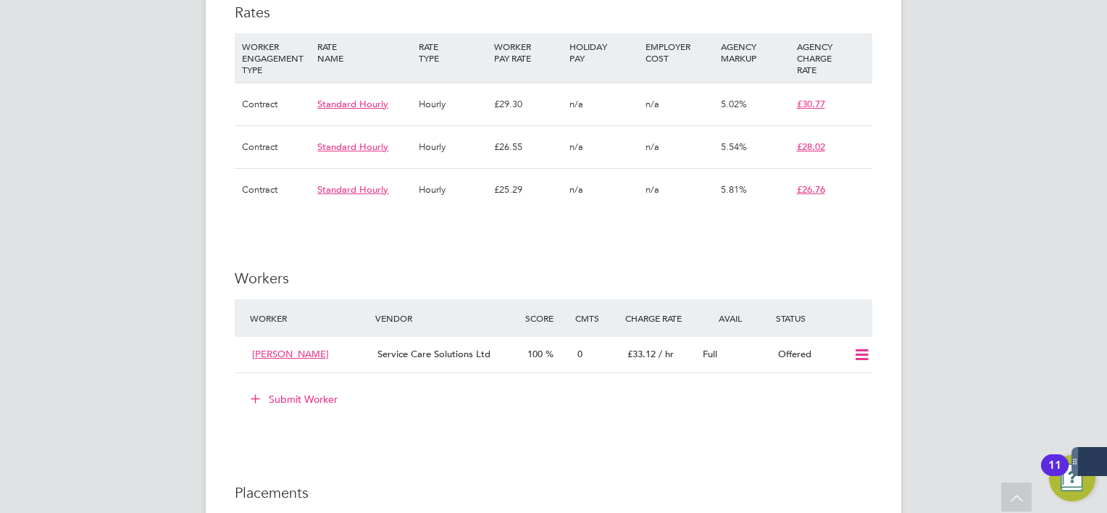
scroll to position [1575, 0]
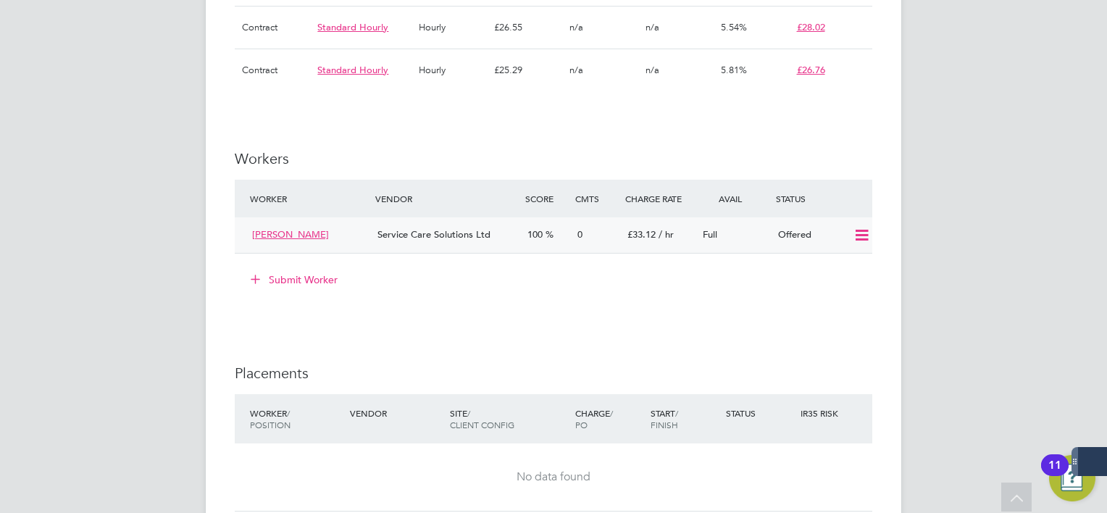
click at [768, 232] on div "Full" at bounding box center [734, 235] width 75 height 24
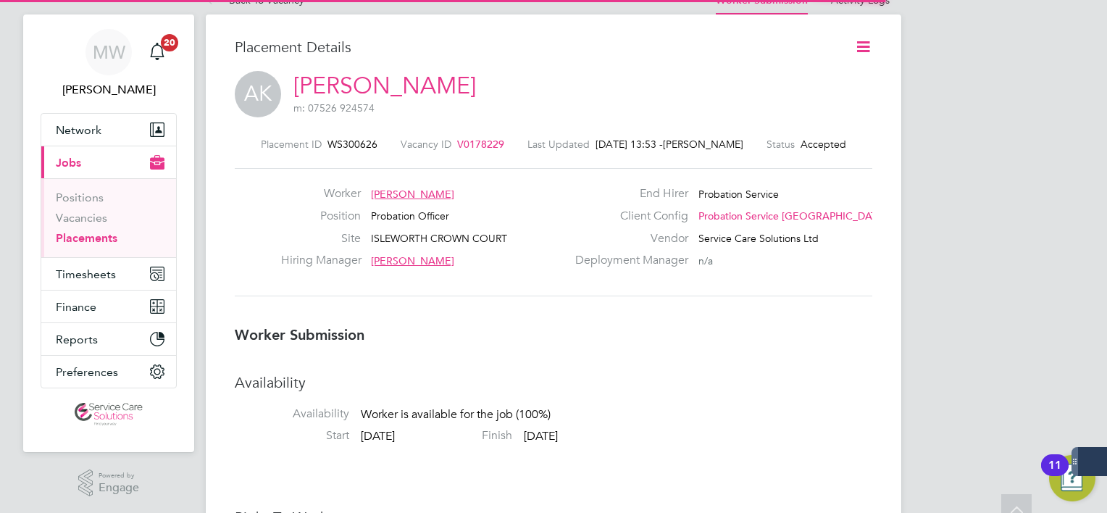
scroll to position [7, 7]
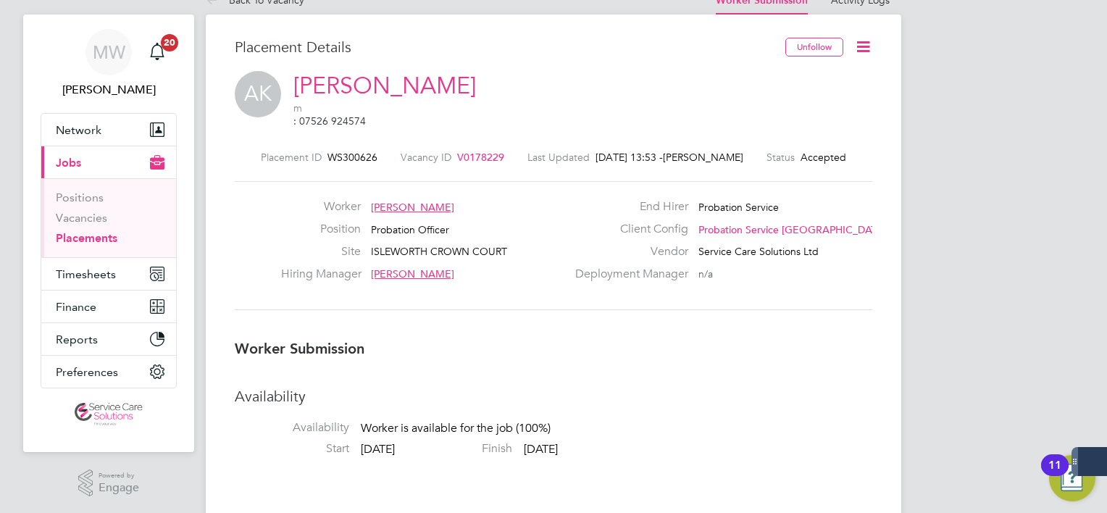
click at [856, 50] on icon at bounding box center [863, 47] width 18 height 18
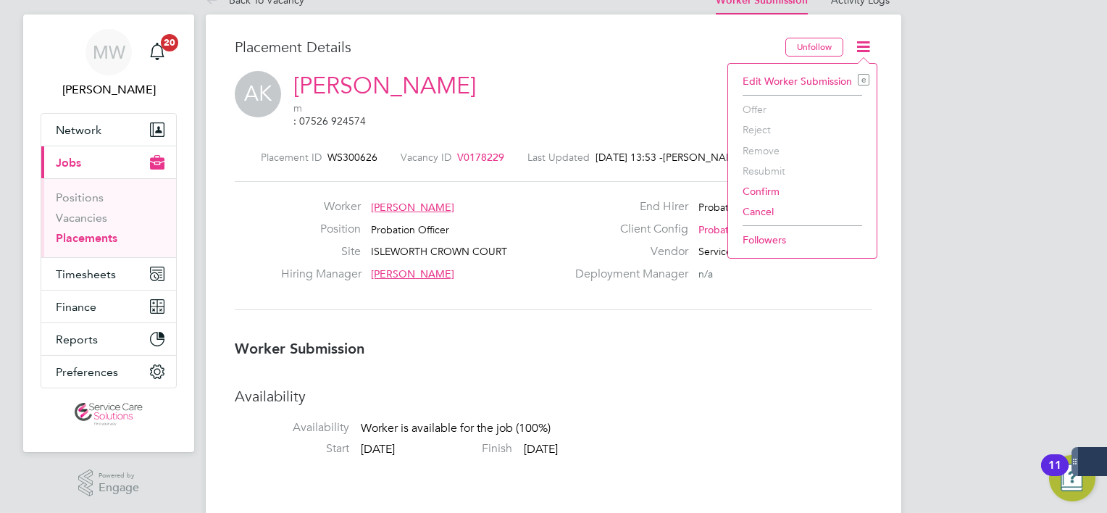
click at [763, 185] on li "Confirm" at bounding box center [802, 191] width 134 height 20
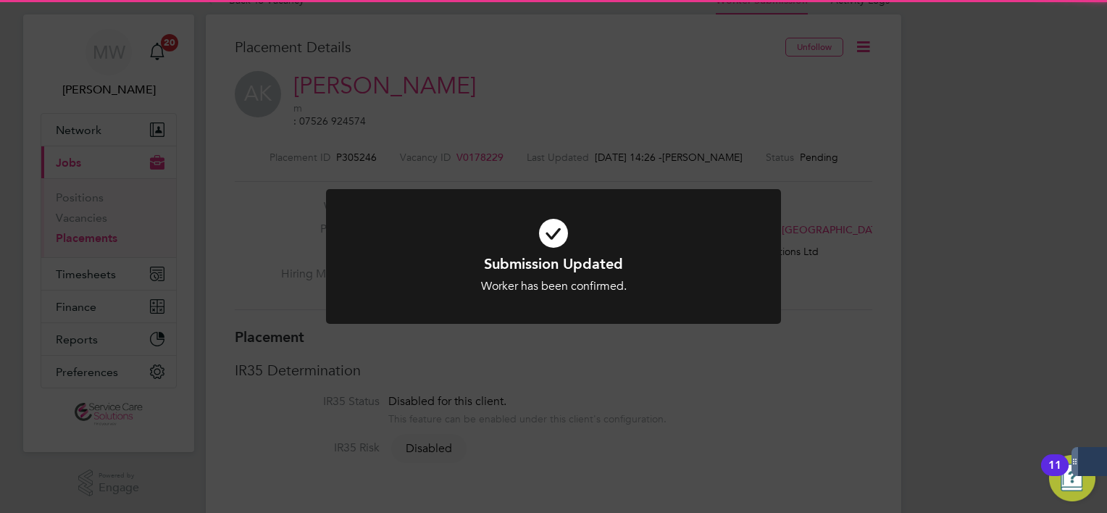
click at [746, 468] on div "Submission Updated Worker has been confirmed. Cancel Okay" at bounding box center [553, 256] width 1107 height 513
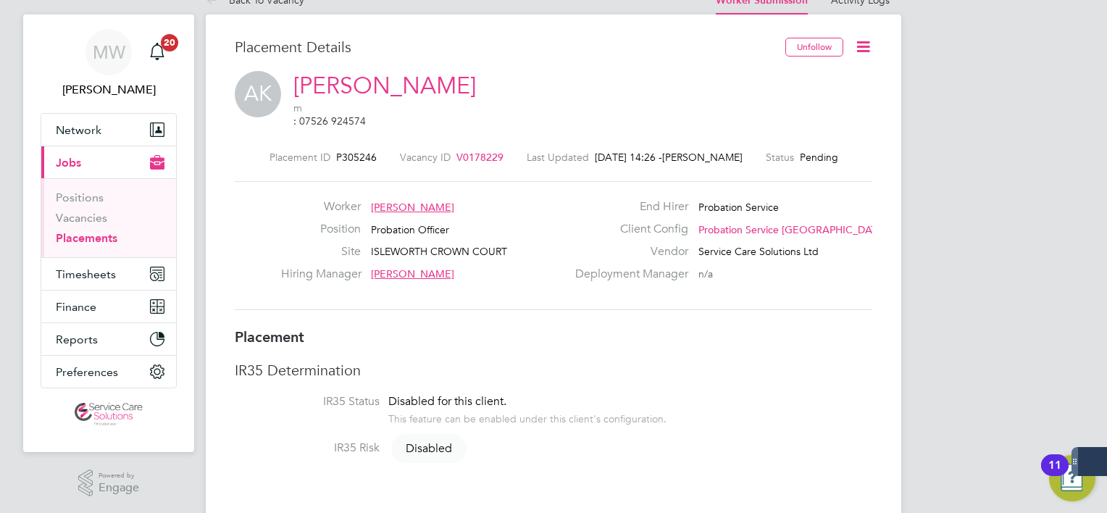
click at [869, 47] on icon at bounding box center [863, 47] width 18 height 18
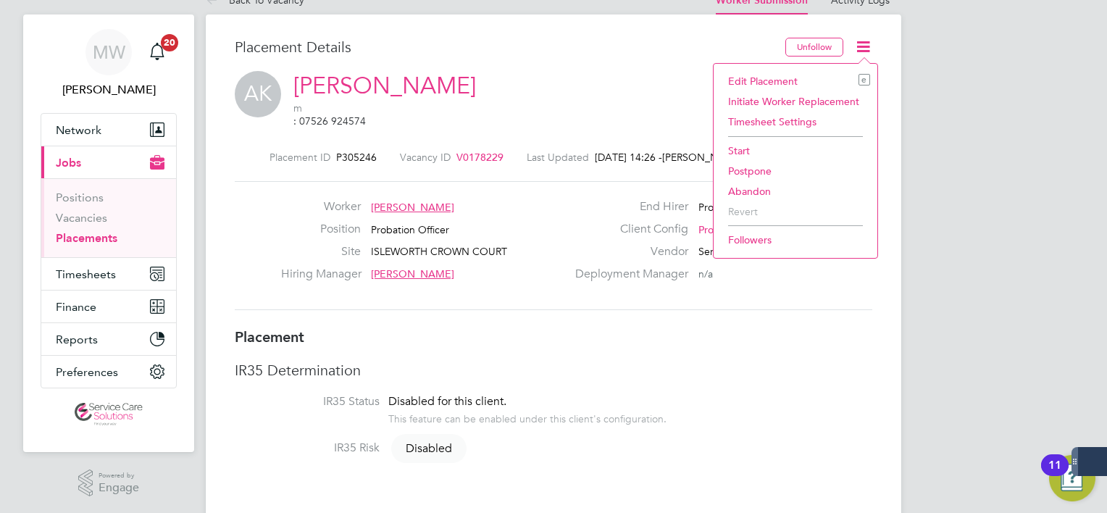
click at [813, 78] on li "Edit Placement e" at bounding box center [795, 81] width 149 height 20
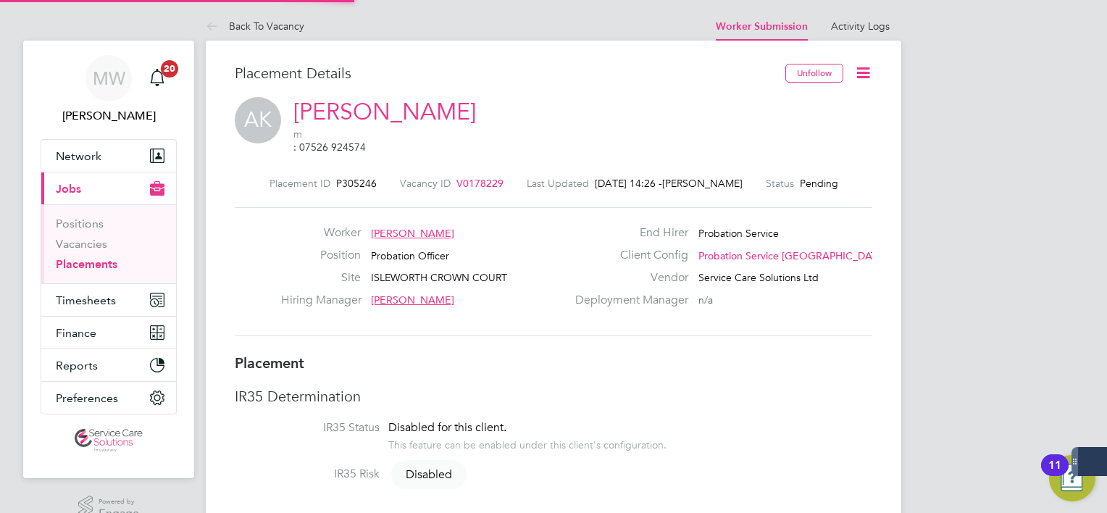
type input "[PERSON_NAME]"
type input "[DATE]"
type input "08:00"
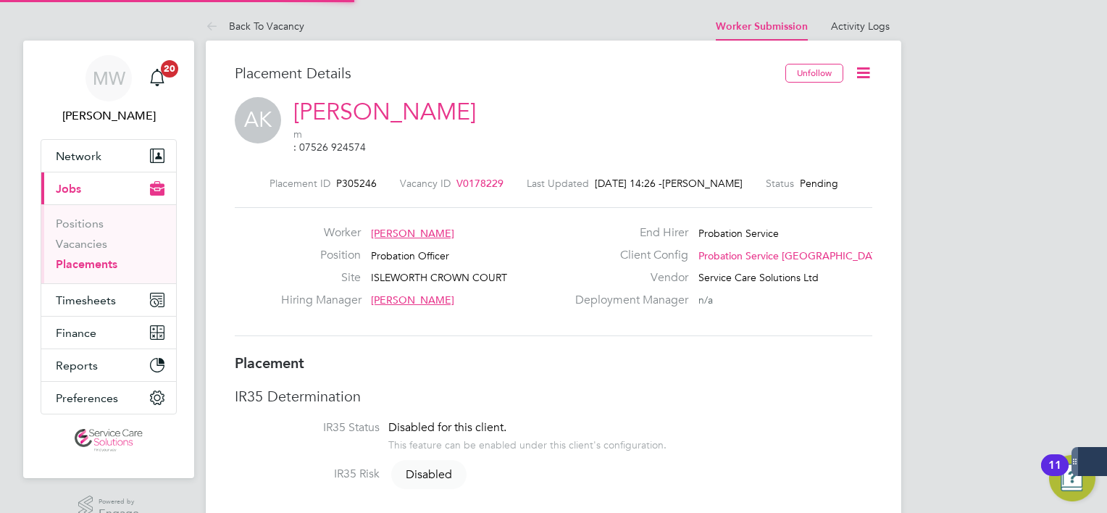
type input "18:00"
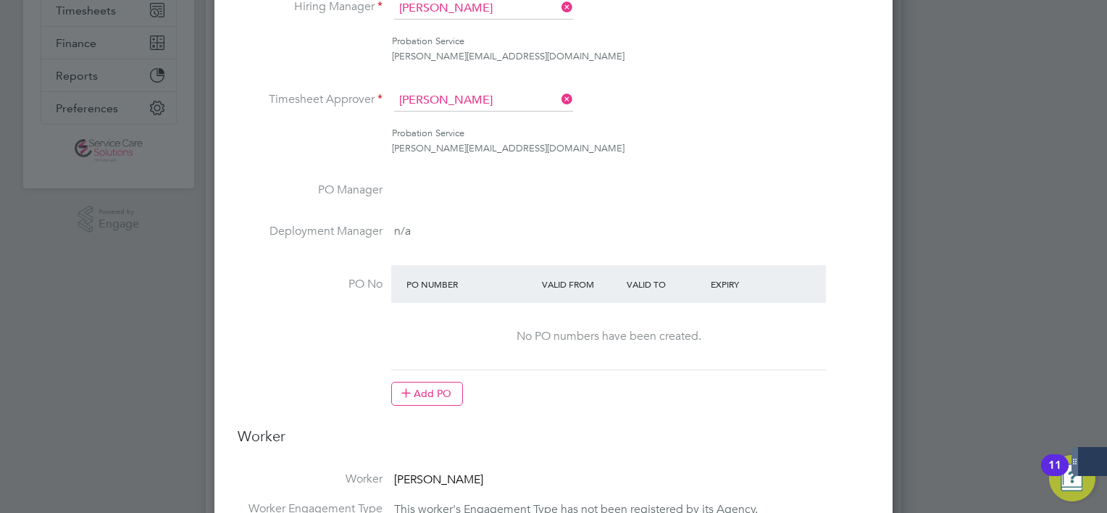
click at [443, 401] on button "Add PO" at bounding box center [427, 393] width 72 height 23
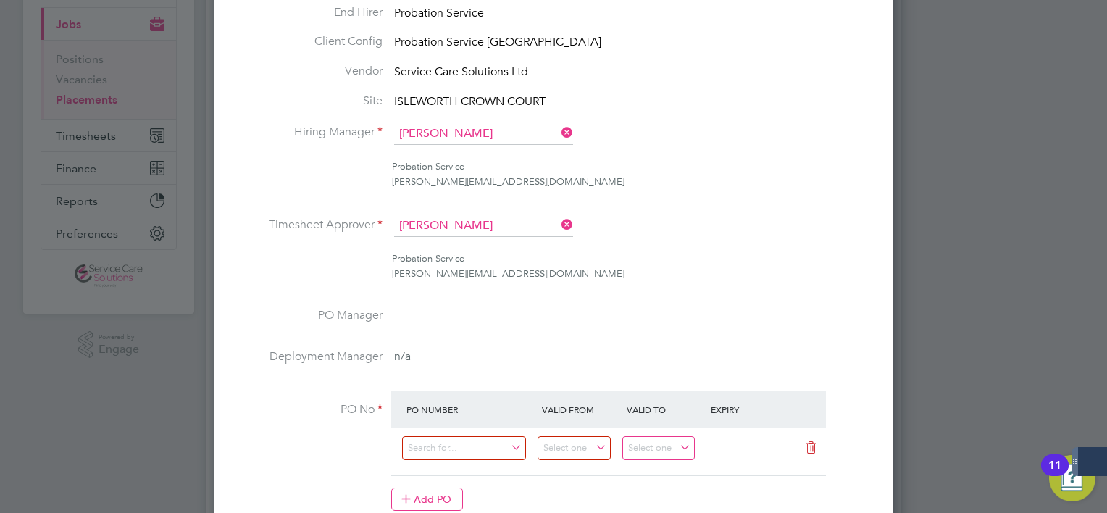
scroll to position [290, 0]
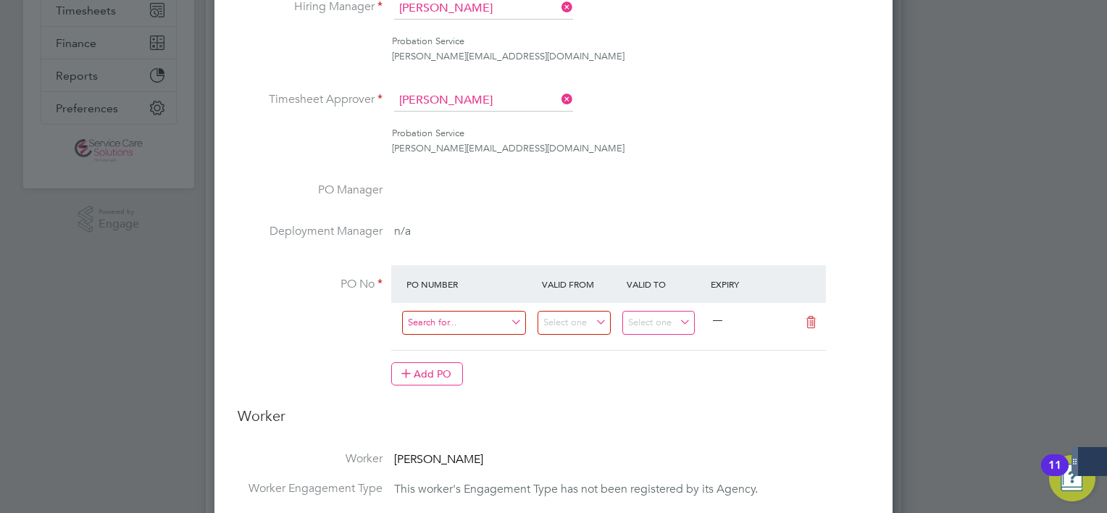
click at [453, 311] on input at bounding box center [464, 323] width 124 height 24
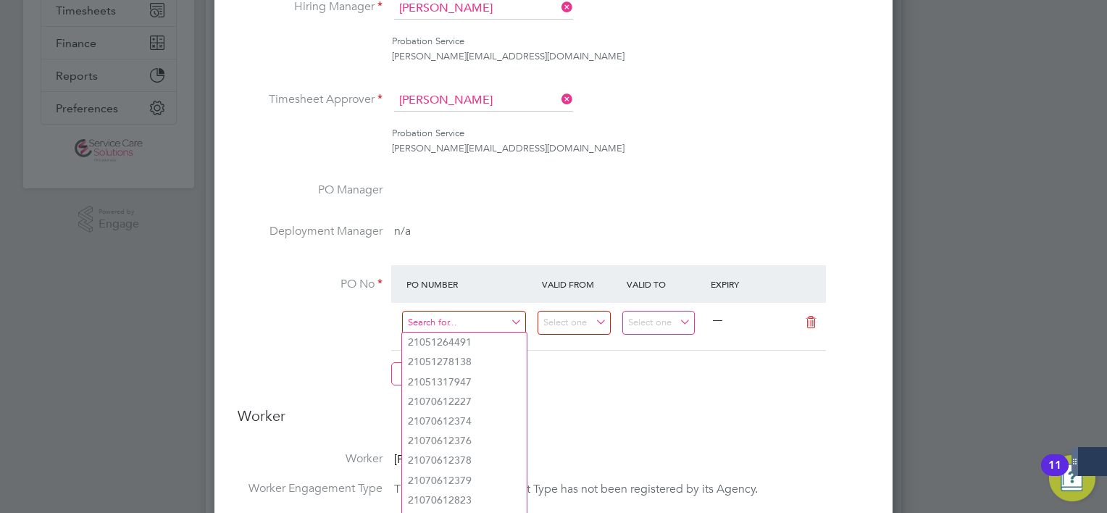
click at [453, 311] on input at bounding box center [464, 323] width 124 height 24
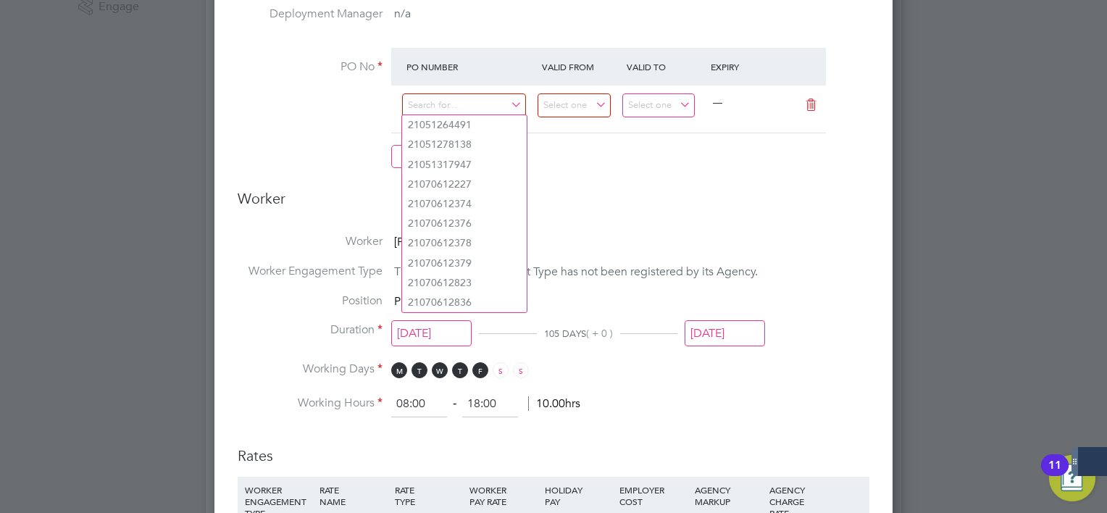
click at [555, 206] on h3 "Worker" at bounding box center [554, 204] width 632 height 30
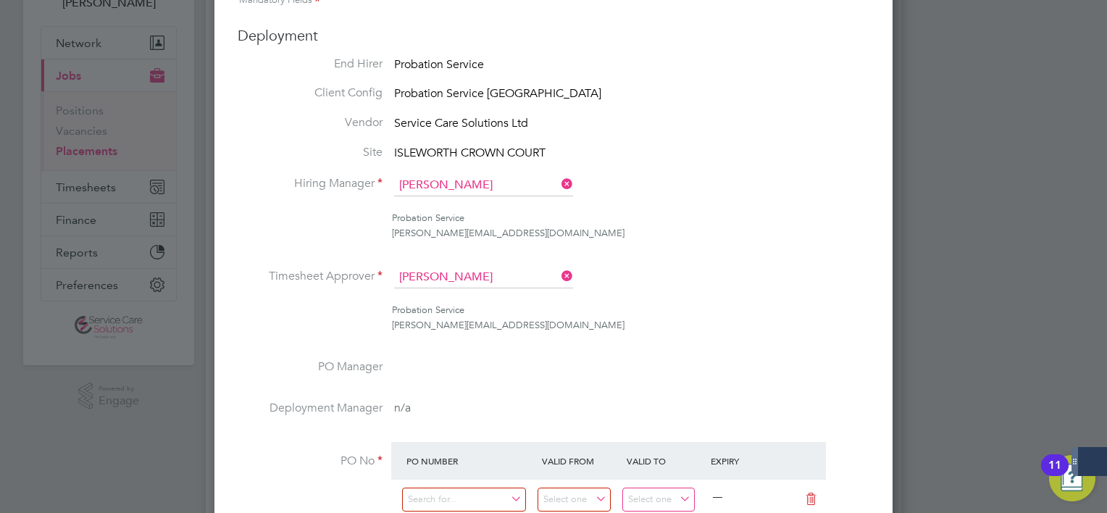
scroll to position [217, 0]
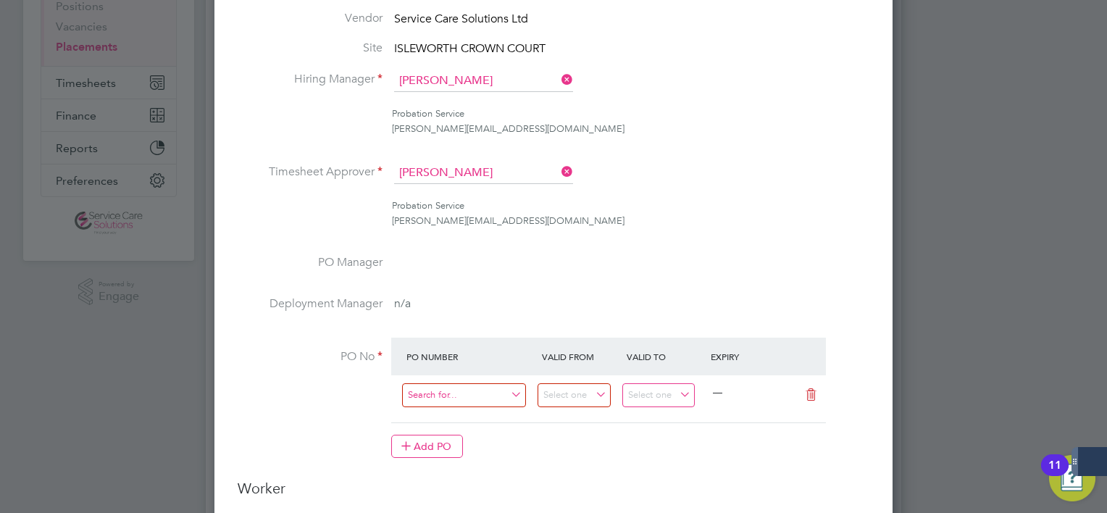
click at [454, 394] on input at bounding box center [464, 395] width 124 height 24
paste input "21070962368"
type input "21070962368"
click at [464, 433] on li "Use "21070962368"" at bounding box center [464, 434] width 125 height 20
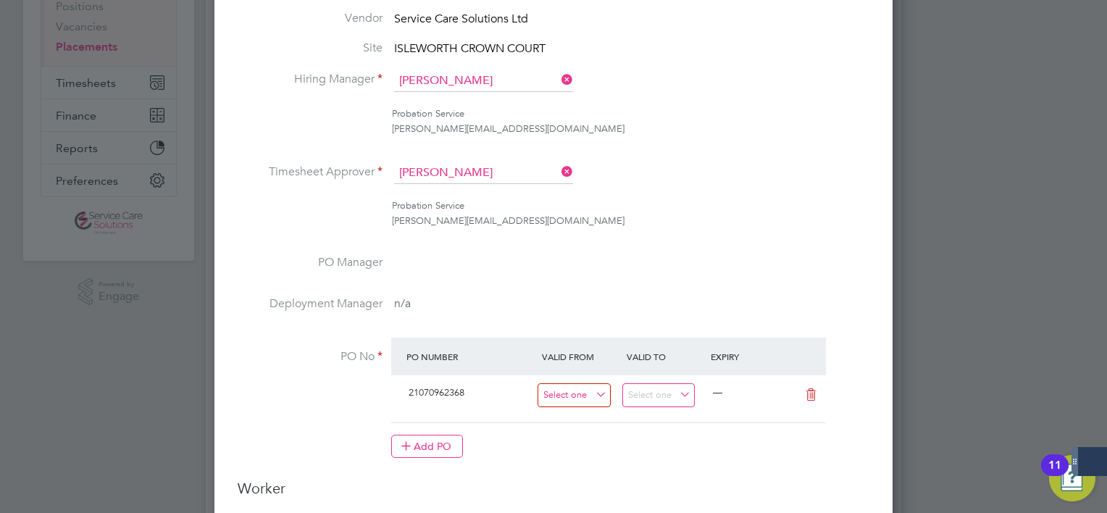
click at [561, 398] on input at bounding box center [573, 395] width 73 height 24
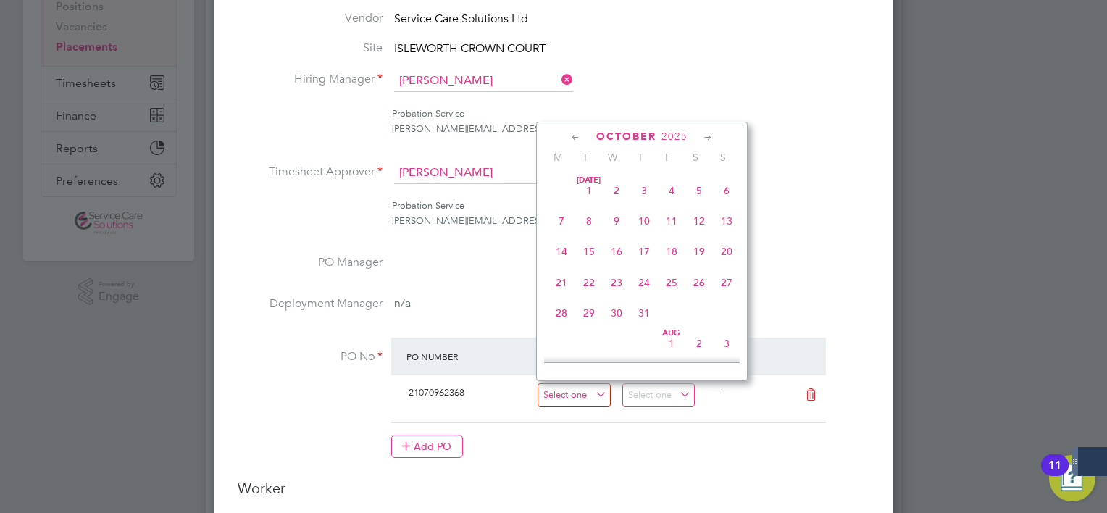
scroll to position [410, 0]
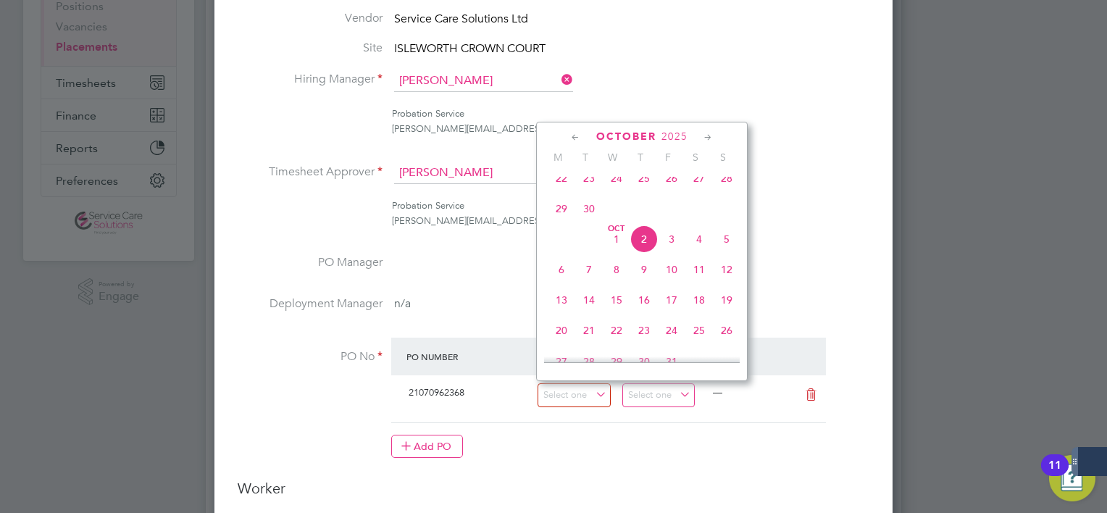
click at [665, 250] on span "3" at bounding box center [672, 239] width 28 height 28
type input "[DATE]"
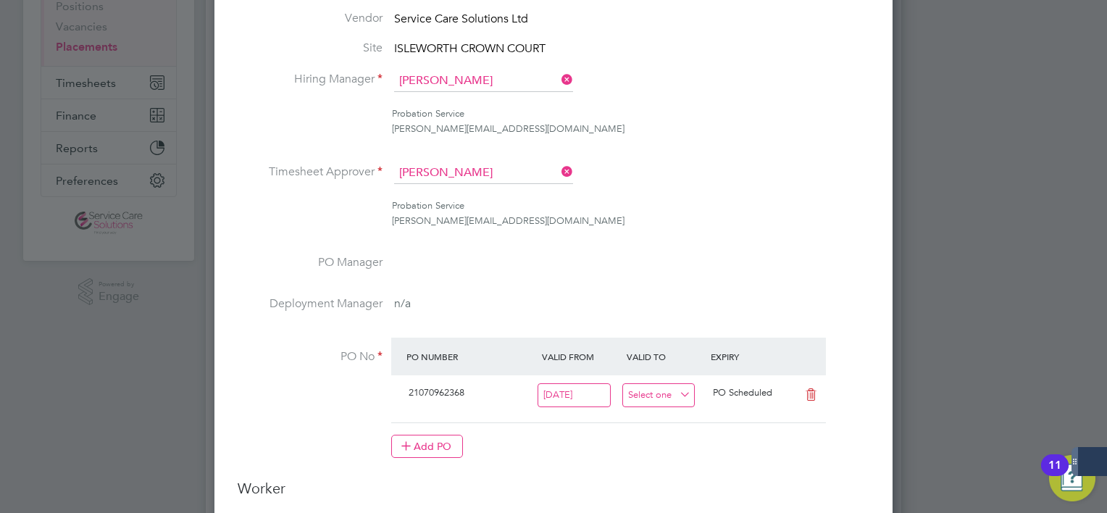
click at [672, 386] on input at bounding box center [658, 395] width 73 height 24
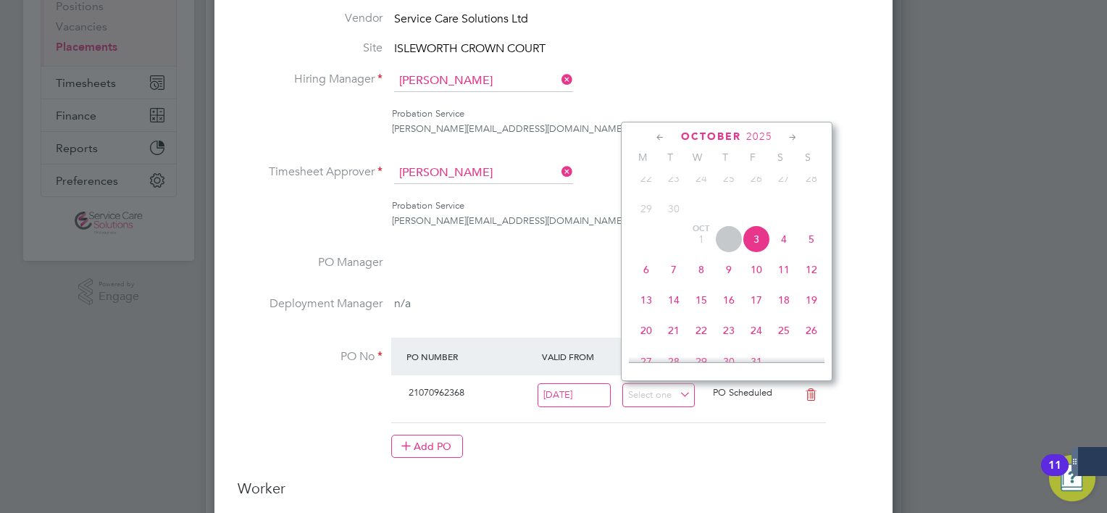
click at [792, 139] on icon at bounding box center [793, 138] width 14 height 16
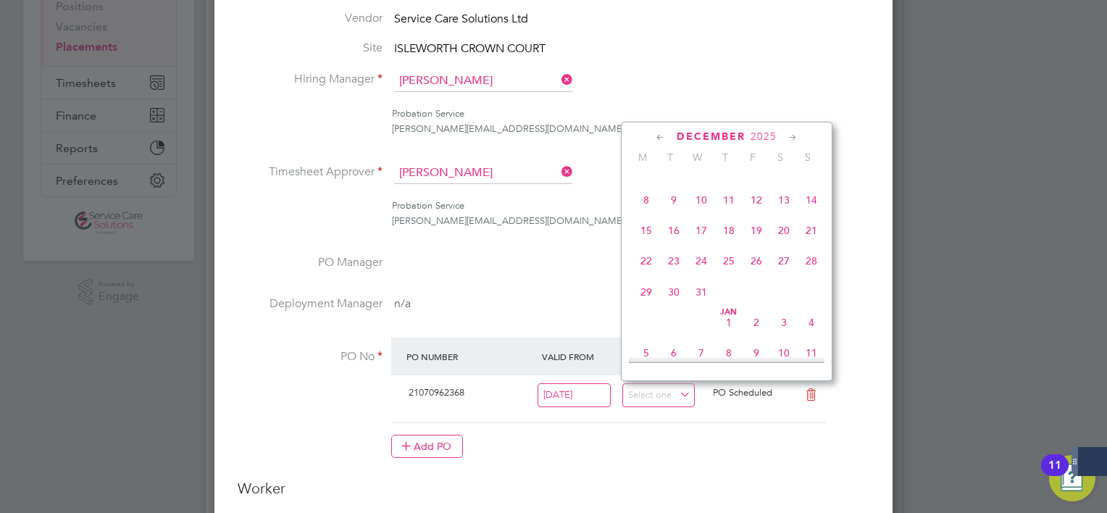
click at [792, 139] on icon at bounding box center [793, 138] width 14 height 16
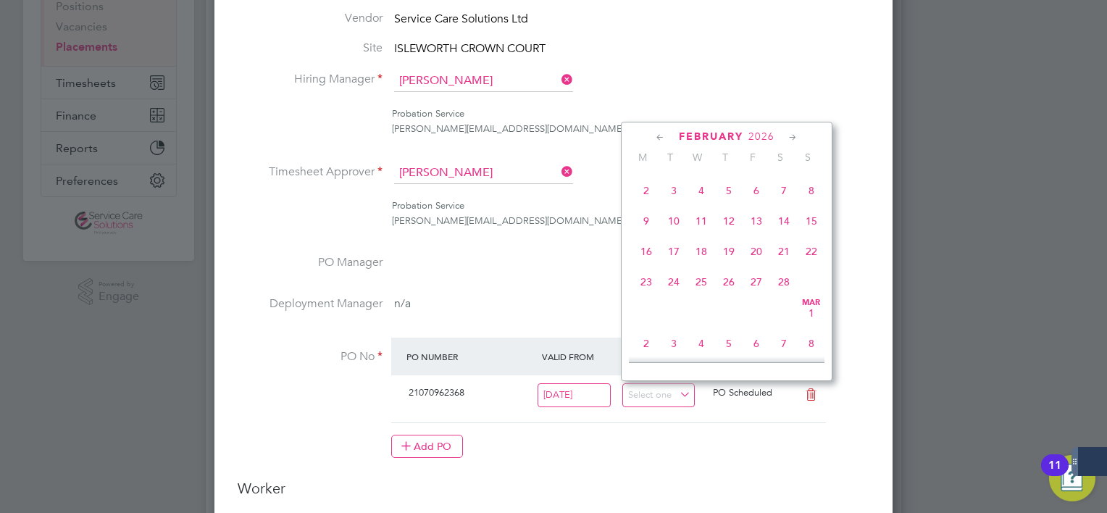
click at [808, 204] on span "8" at bounding box center [811, 191] width 28 height 28
type input "08 Feb 2026"
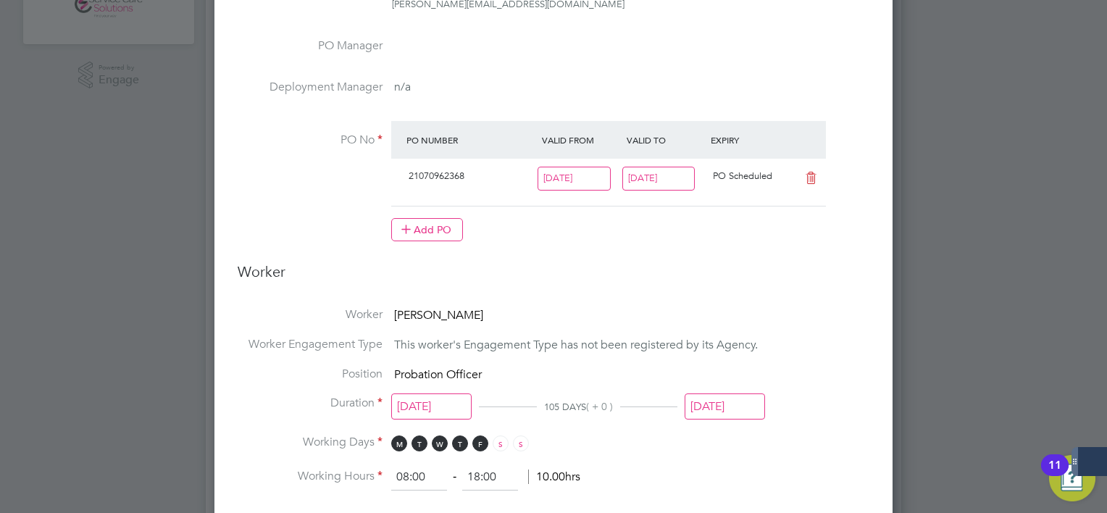
scroll to position [435, 0]
click at [431, 399] on input "[DATE]" at bounding box center [431, 406] width 80 height 27
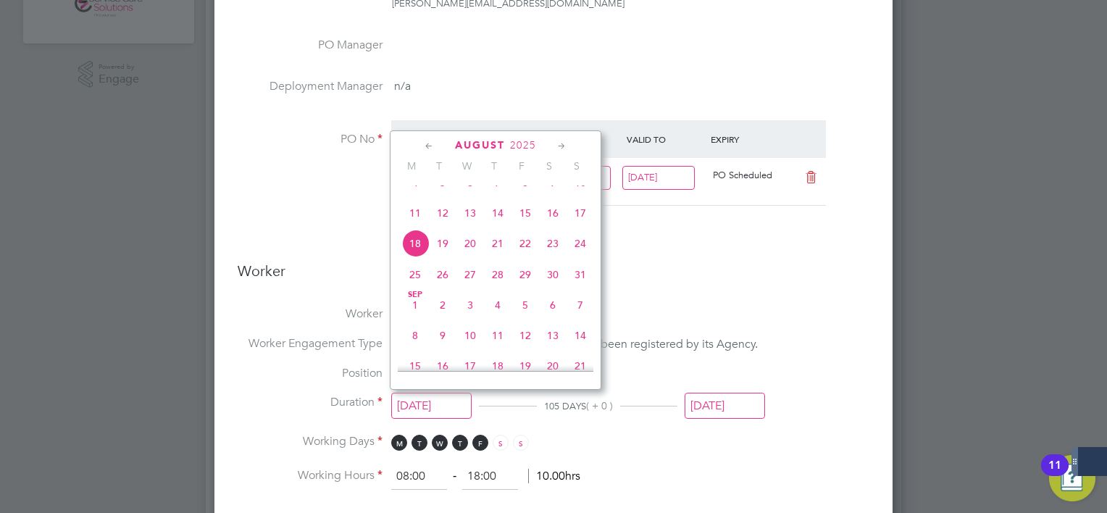
click at [563, 147] on icon at bounding box center [562, 146] width 14 height 16
click at [534, 190] on span "3" at bounding box center [525, 177] width 28 height 28
type input "03 Oct 2025"
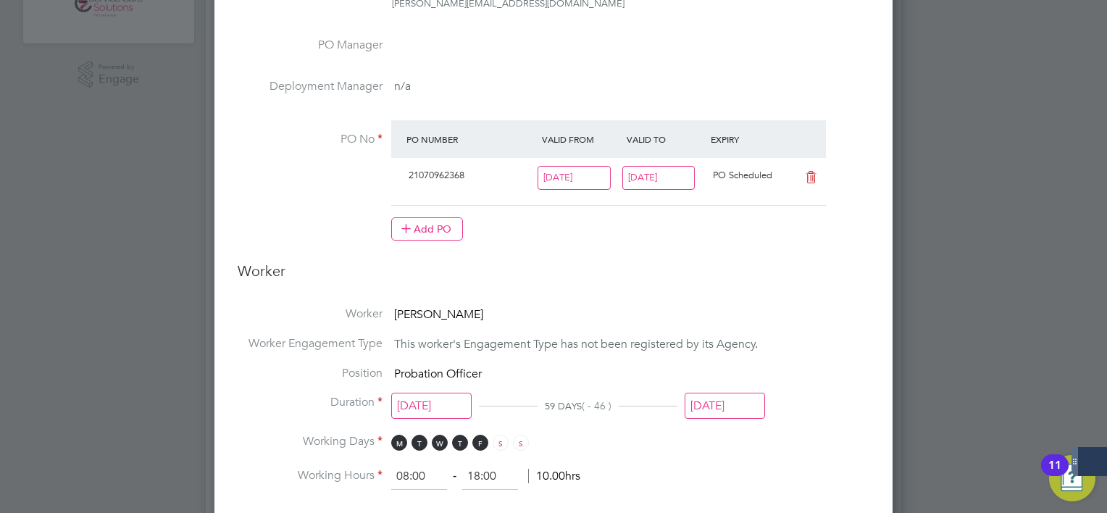
click at [706, 396] on input "30 Nov 2025" at bounding box center [724, 406] width 80 height 27
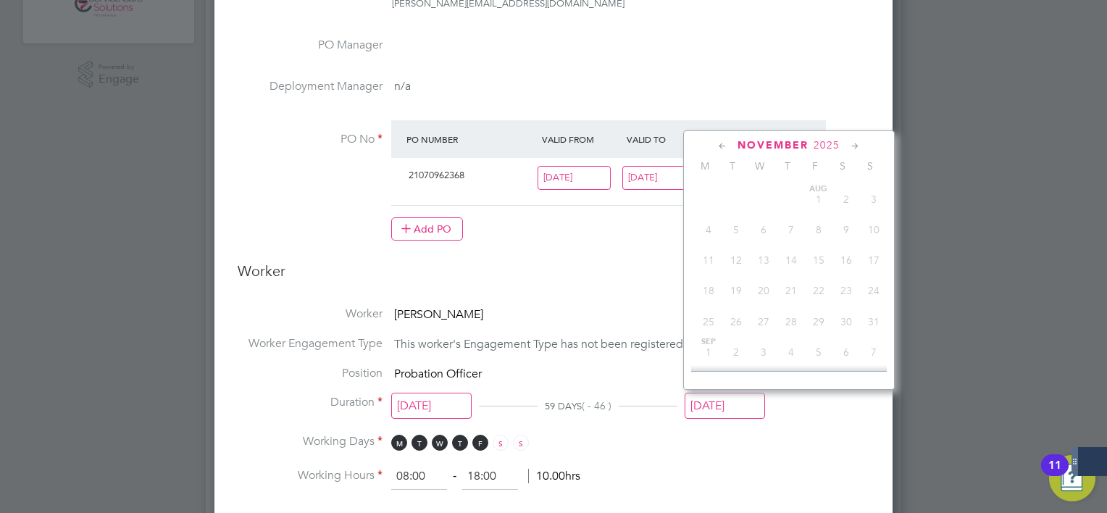
scroll to position [536, 0]
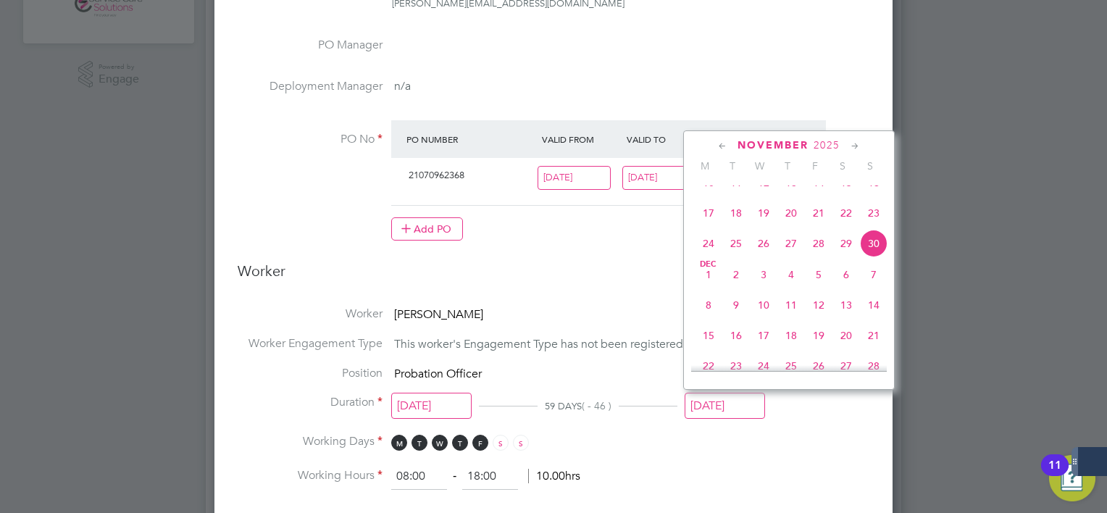
click at [863, 141] on div "November 2025" at bounding box center [789, 145] width 196 height 14
click at [853, 142] on icon at bounding box center [855, 146] width 14 height 16
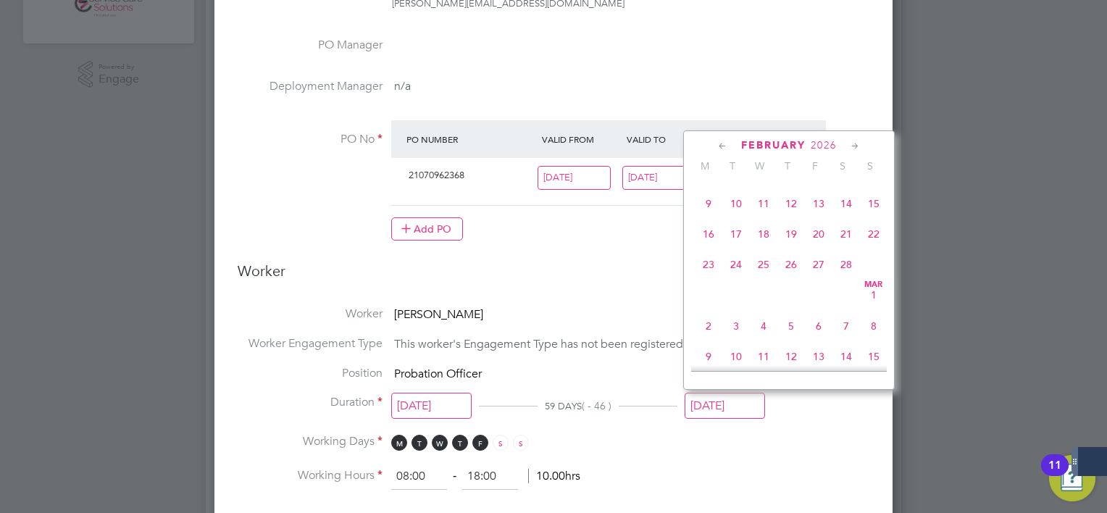
click at [853, 142] on icon at bounding box center [855, 146] width 14 height 16
click at [724, 146] on icon at bounding box center [723, 146] width 14 height 16
click at [872, 217] on span "8" at bounding box center [874, 204] width 28 height 28
type input "08 Feb 2026"
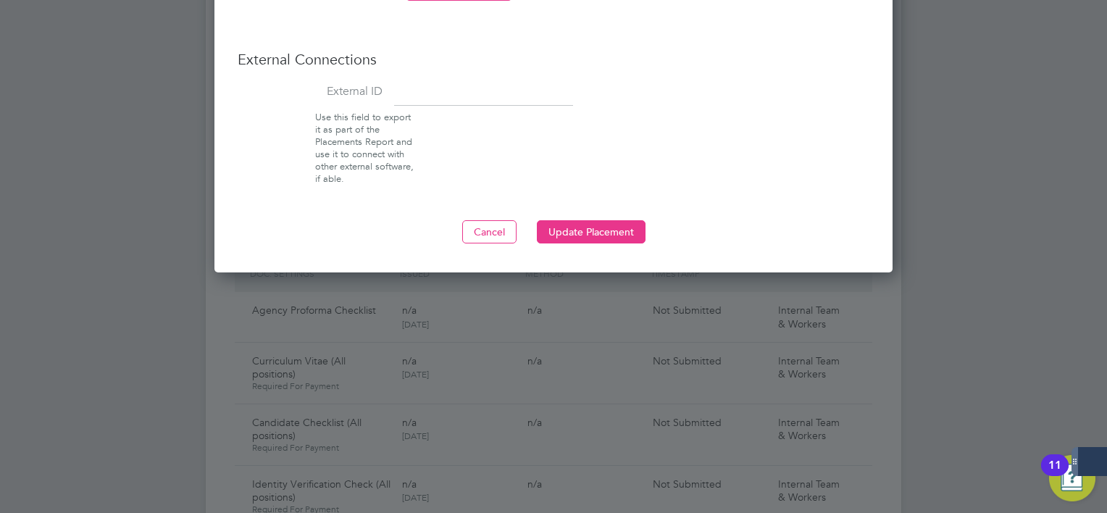
scroll to position [1449, 0]
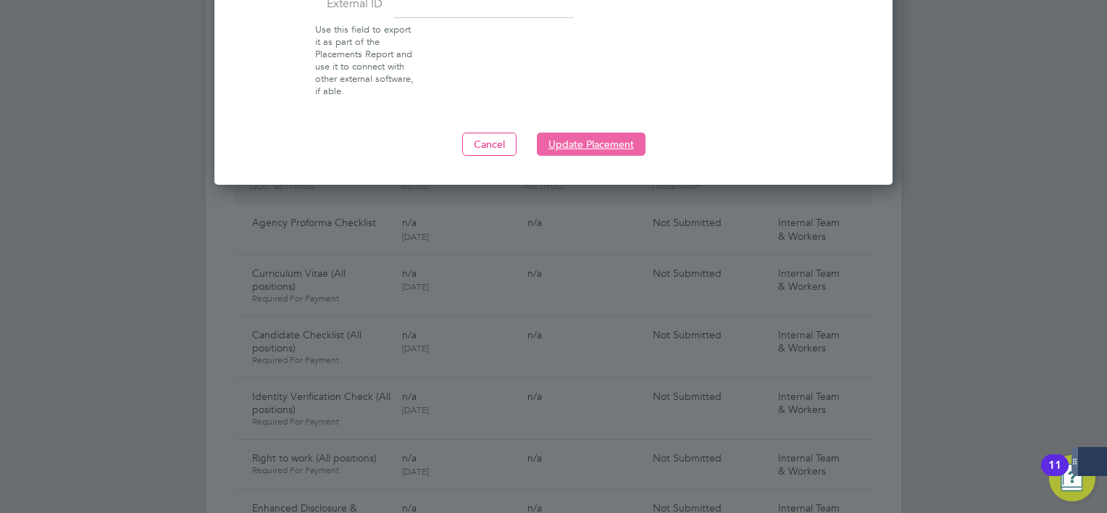
click at [600, 147] on button "Update Placement" at bounding box center [591, 144] width 109 height 23
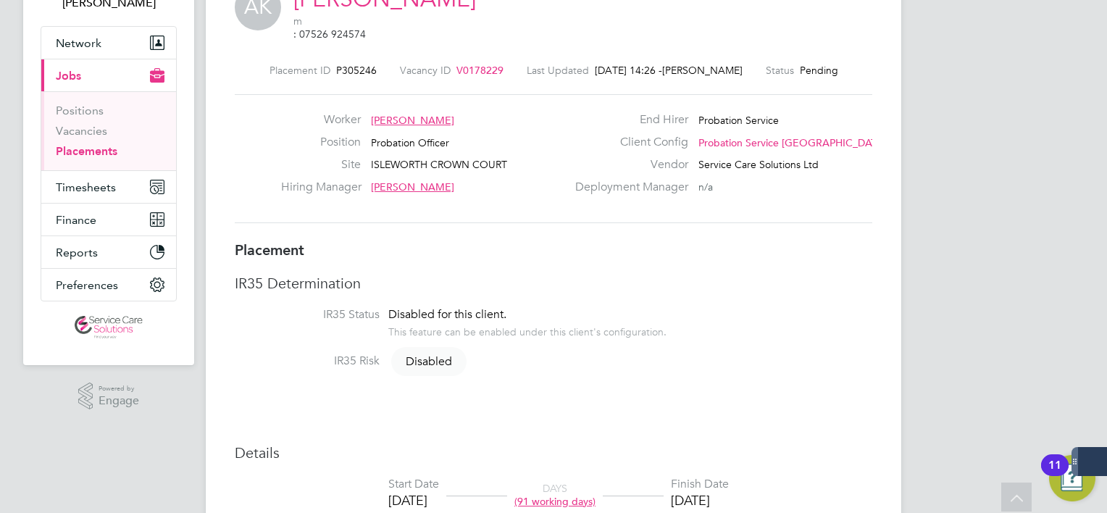
scroll to position [0, 0]
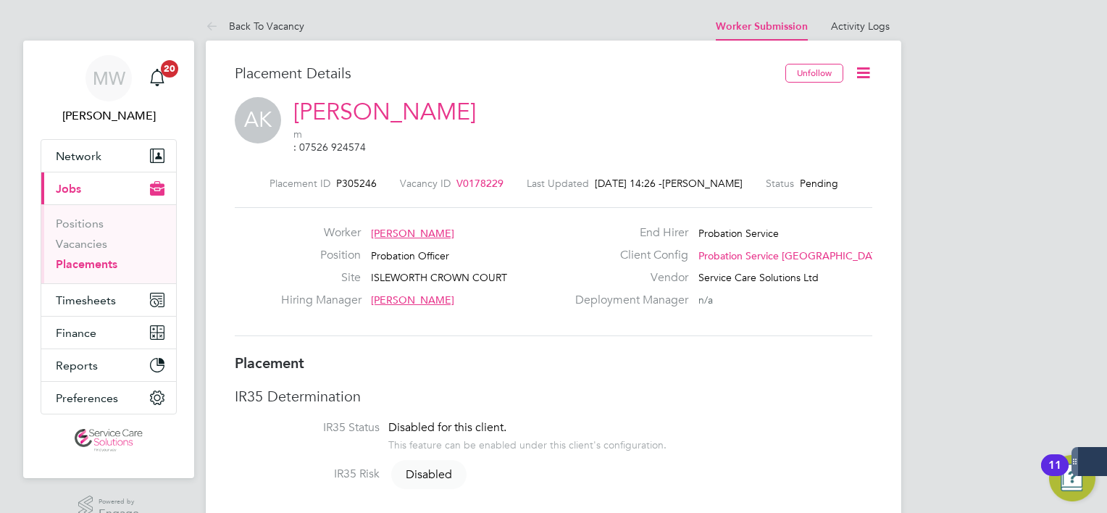
click at [868, 72] on icon at bounding box center [863, 73] width 18 height 18
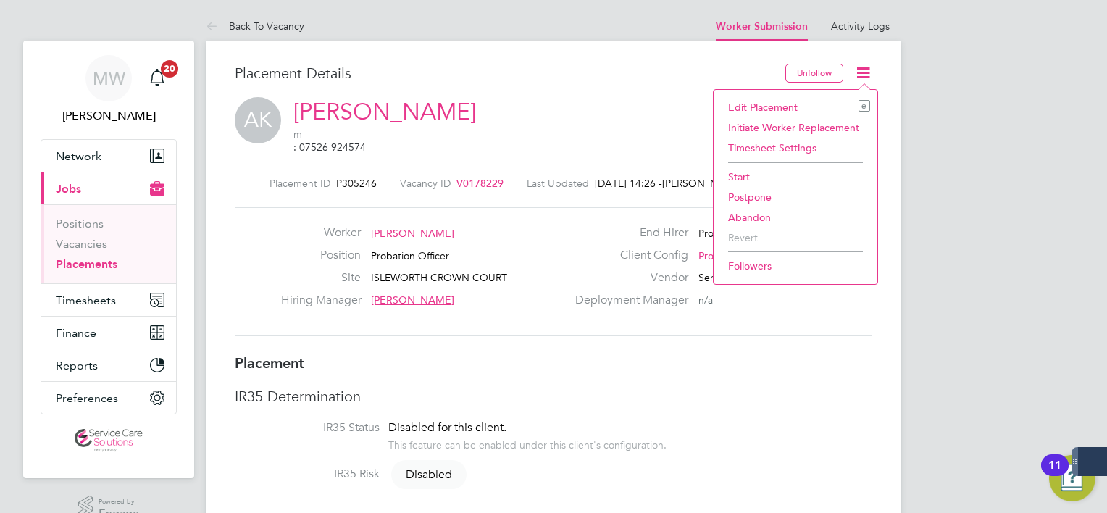
click at [737, 171] on li "Start" at bounding box center [795, 177] width 149 height 20
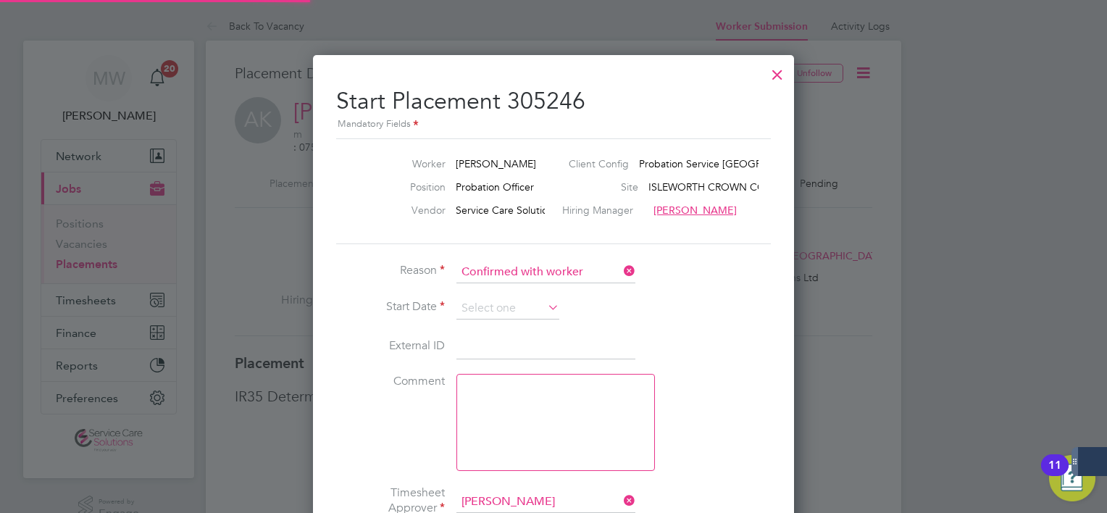
scroll to position [14, 180]
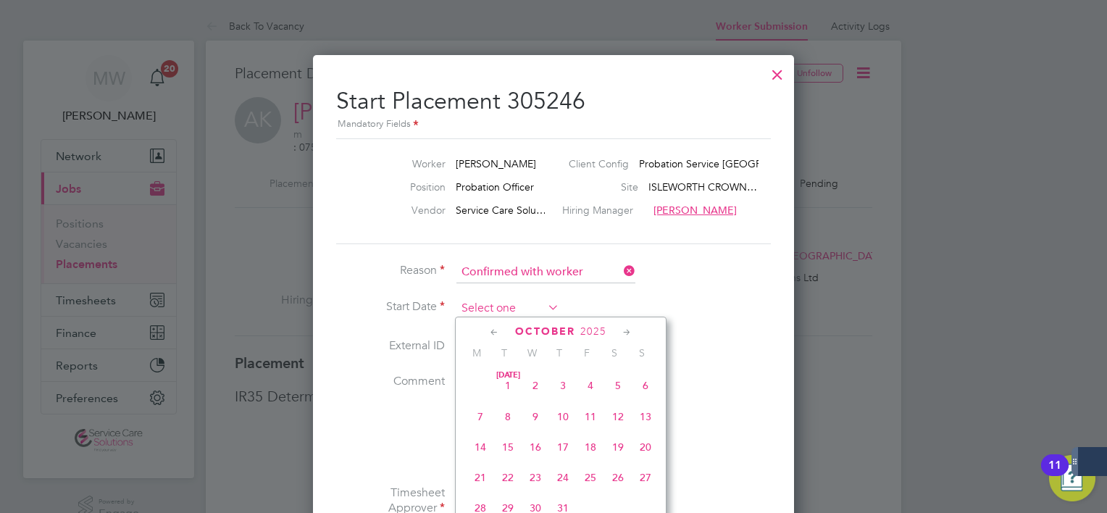
click at [485, 314] on input at bounding box center [507, 309] width 103 height 22
click at [562, 443] on span "2" at bounding box center [563, 434] width 28 height 28
type input "02 Oct 2025"
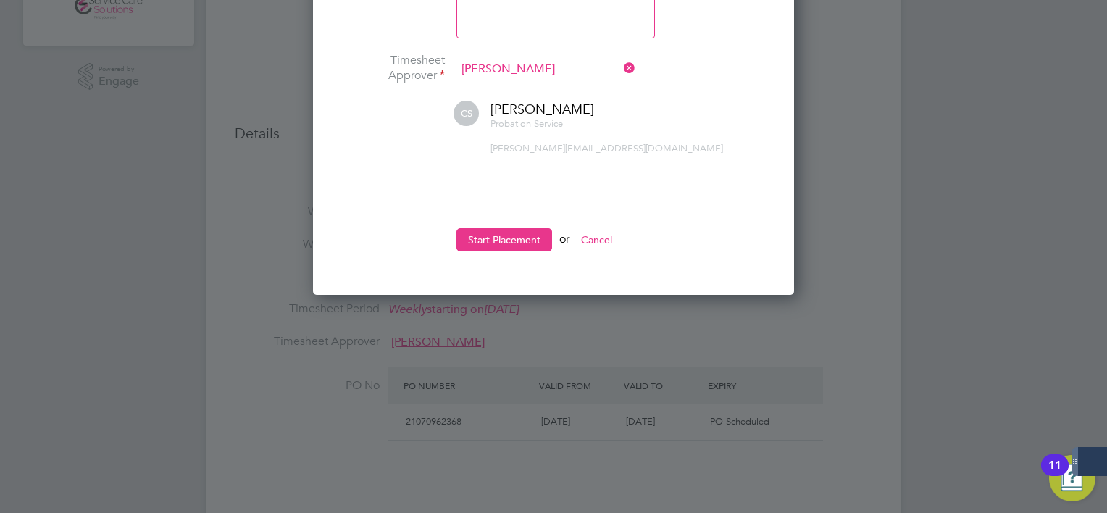
scroll to position [435, 0]
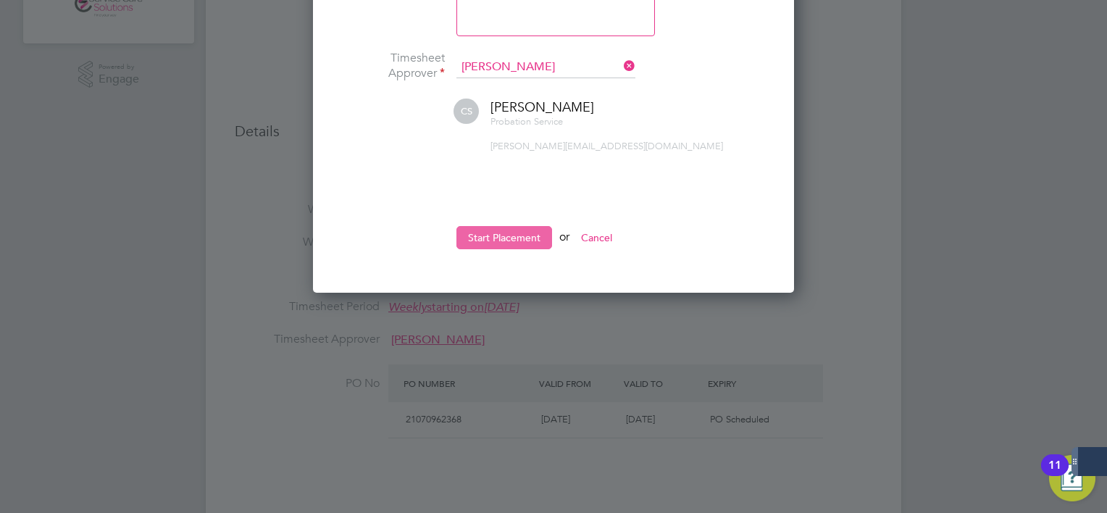
click at [510, 232] on button "Start Placement" at bounding box center [504, 237] width 96 height 23
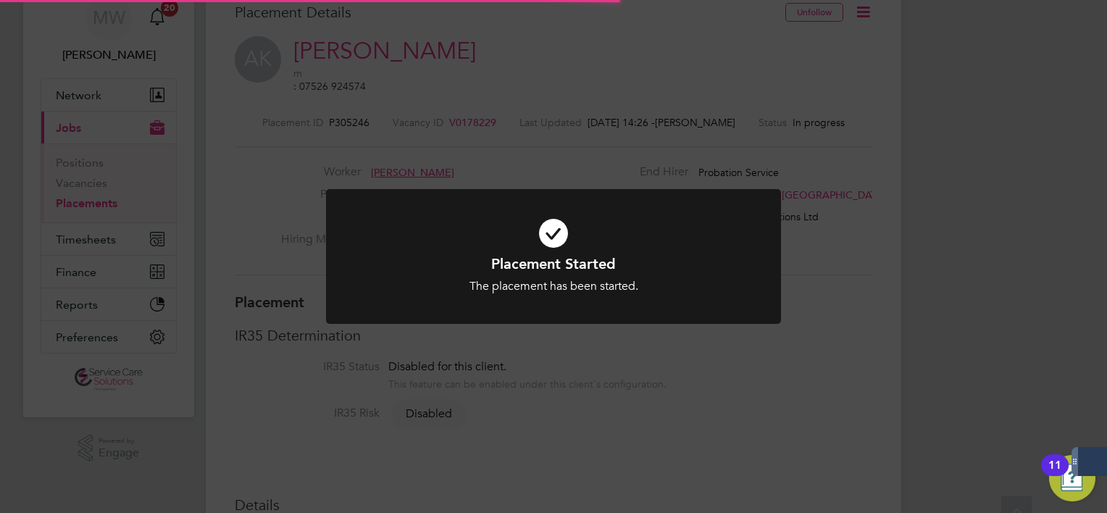
scroll to position [0, 0]
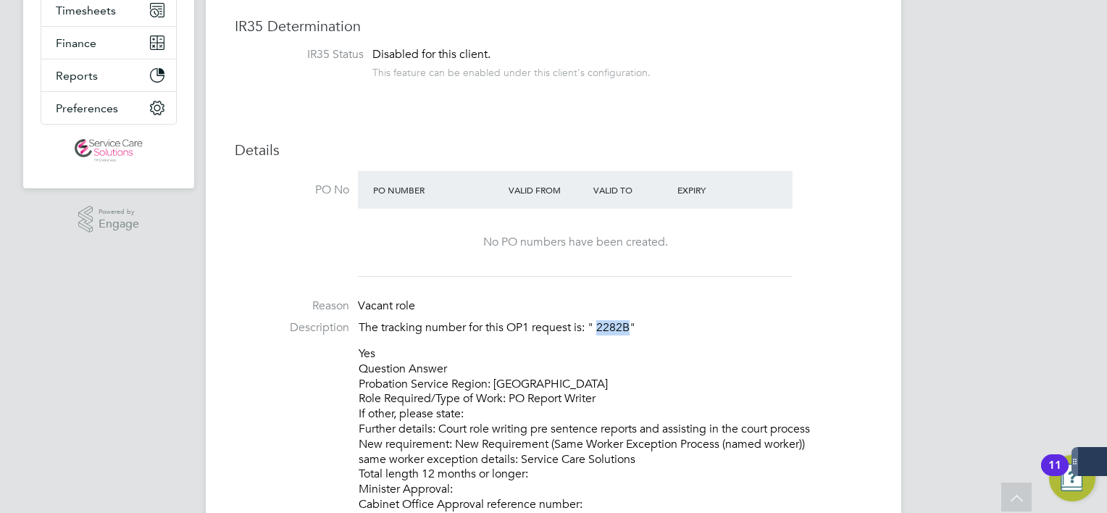
drag, startPoint x: 630, startPoint y: 322, endPoint x: 599, endPoint y: 326, distance: 31.4
click at [599, 326] on p "The tracking number for this OP1 request is: " 2282B"" at bounding box center [616, 327] width 514 height 15
drag, startPoint x: 599, startPoint y: 326, endPoint x: 614, endPoint y: 330, distance: 15.8
copy p "2282B"
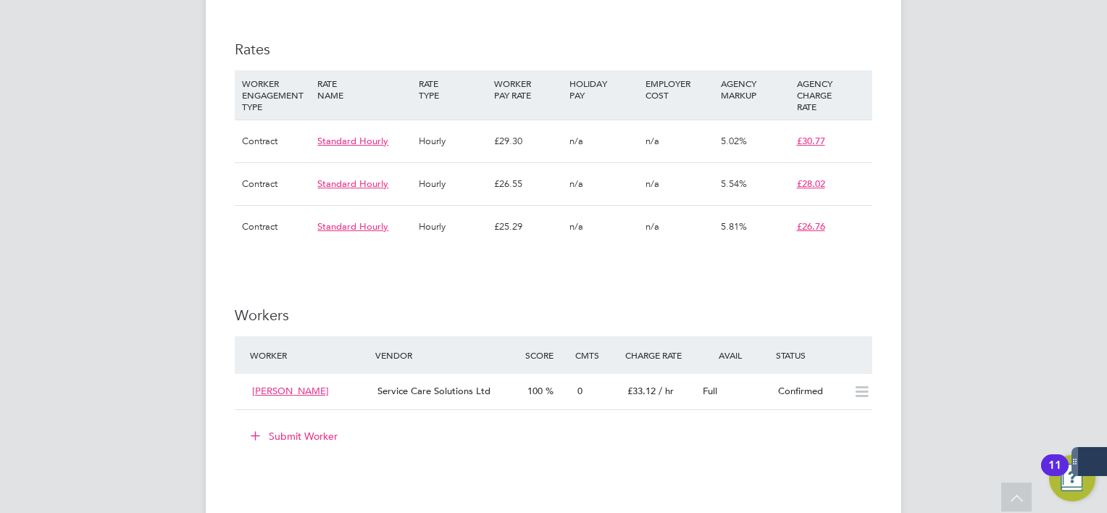
scroll to position [1521, 0]
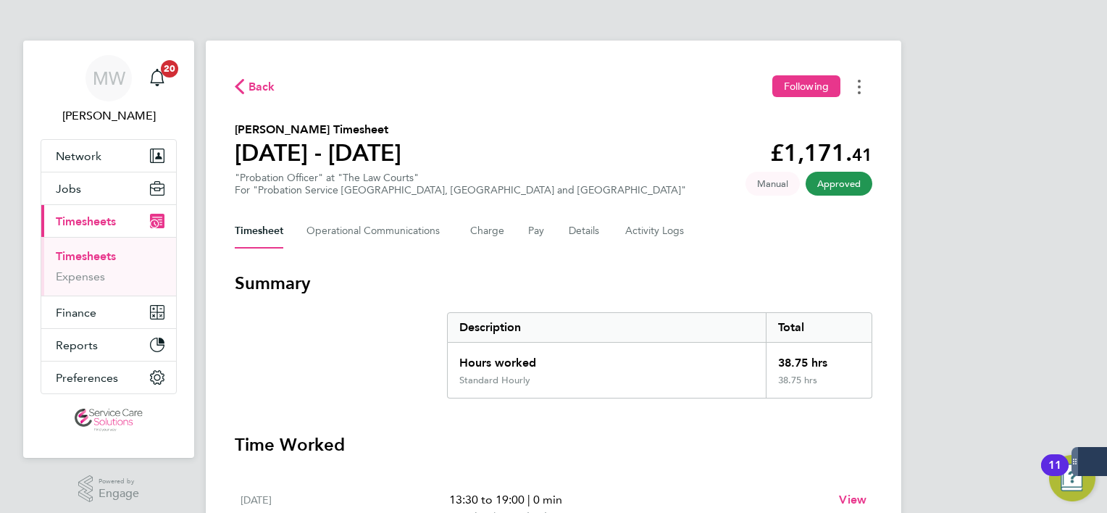
click at [852, 91] on button "Timesheets Menu" at bounding box center [859, 86] width 26 height 22
click at [821, 125] on link "Download timesheet" at bounding box center [785, 118] width 174 height 29
